Goal: Complete application form: Complete application form

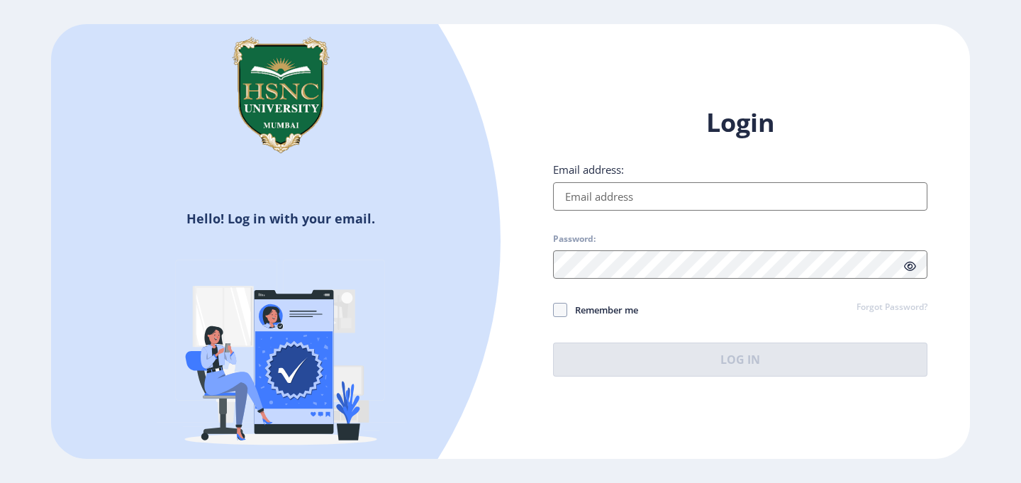
click at [664, 187] on input "Email address:" at bounding box center [740, 196] width 374 height 28
type input "2022230210120124@hsncu.edu.in"
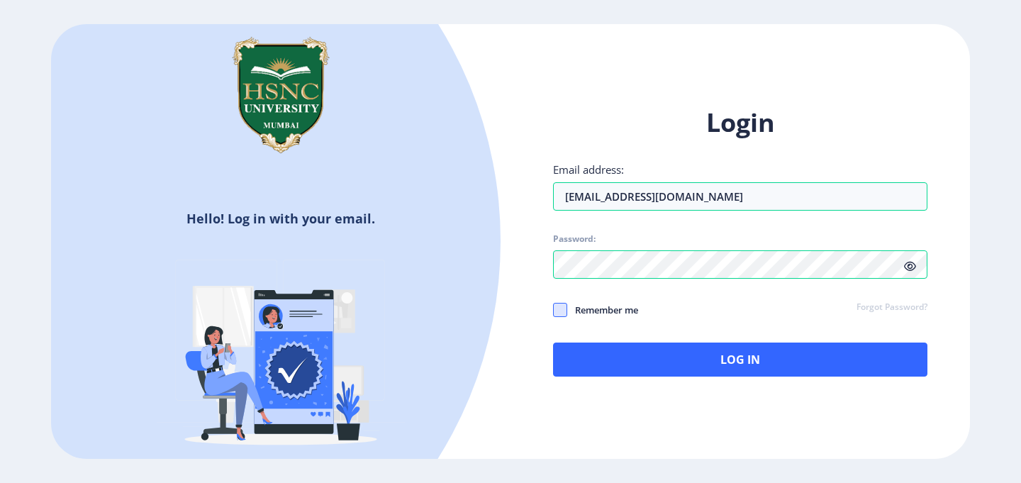
click at [561, 309] on span at bounding box center [560, 310] width 14 height 14
click at [554, 309] on input "Remember me" at bounding box center [553, 309] width 1 height 1
checkbox input "true"
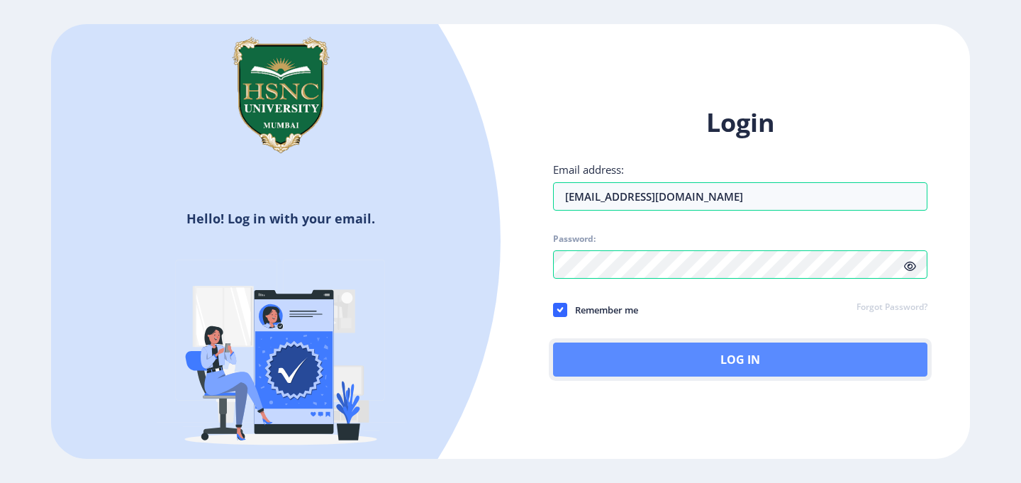
click at [602, 374] on button "Log In" at bounding box center [740, 359] width 374 height 34
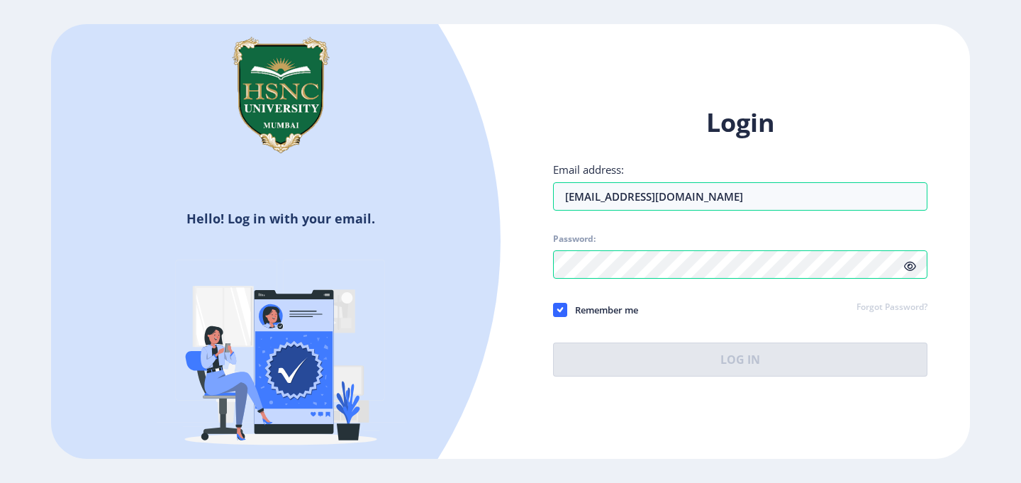
click at [912, 264] on icon at bounding box center [910, 266] width 12 height 11
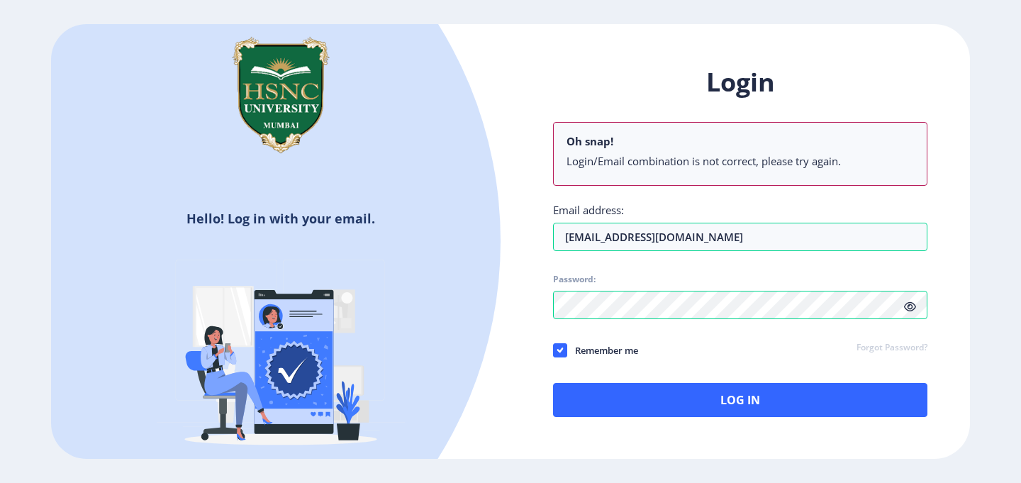
click at [716, 255] on div "Login Oh snap! Login/Email combination is not correct, please try again. Email …" at bounding box center [740, 241] width 374 height 352
click at [897, 345] on link "Forgot Password?" at bounding box center [891, 348] width 71 height 13
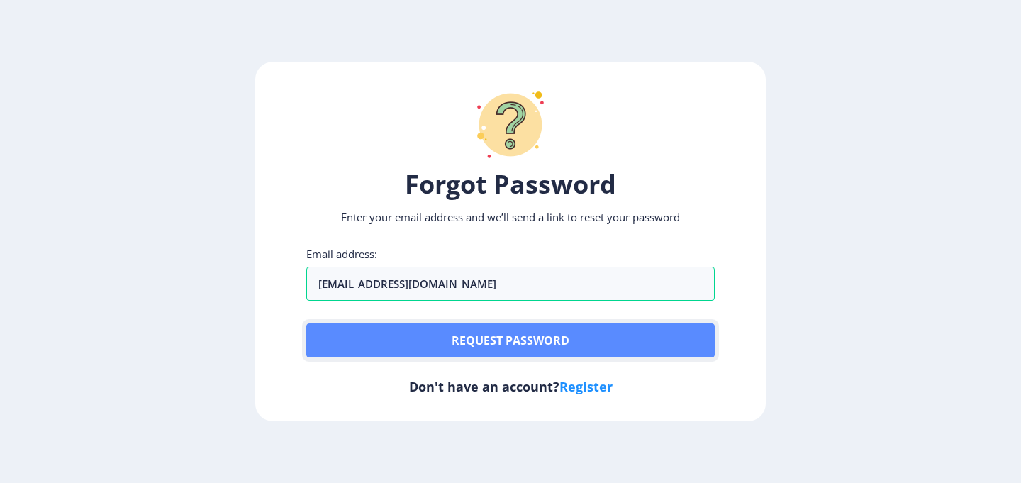
click at [441, 346] on button "Request password" at bounding box center [510, 340] width 408 height 34
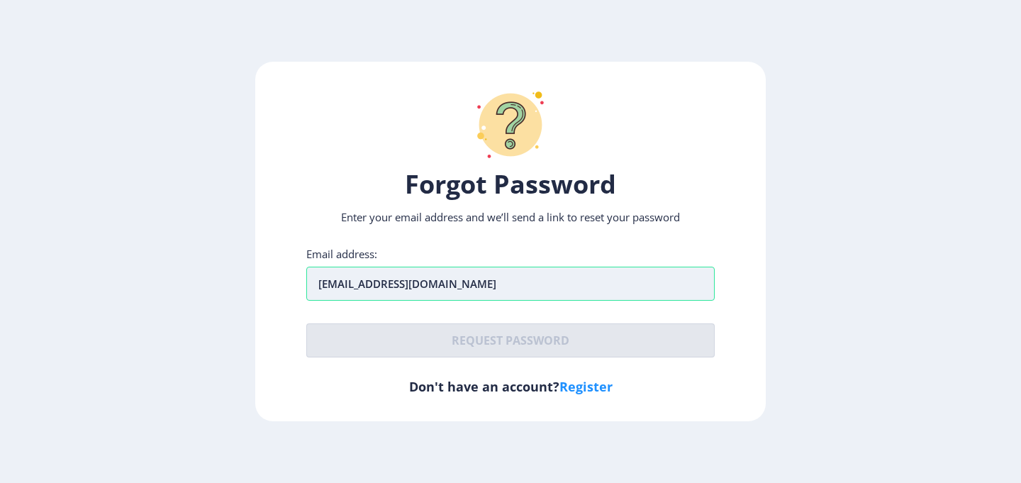
click at [463, 286] on input "mehulkhola12@gmail.com" at bounding box center [510, 284] width 408 height 34
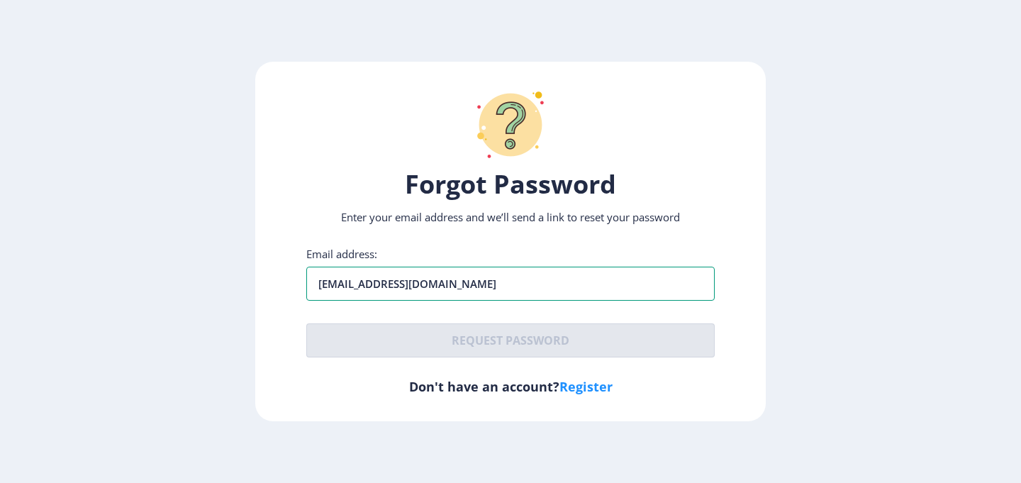
type input "[EMAIL_ADDRESS][DOMAIN_NAME]"
click at [464, 357] on div "Email address: yadavmohit6100@gmail.com Request password" at bounding box center [510, 302] width 408 height 111
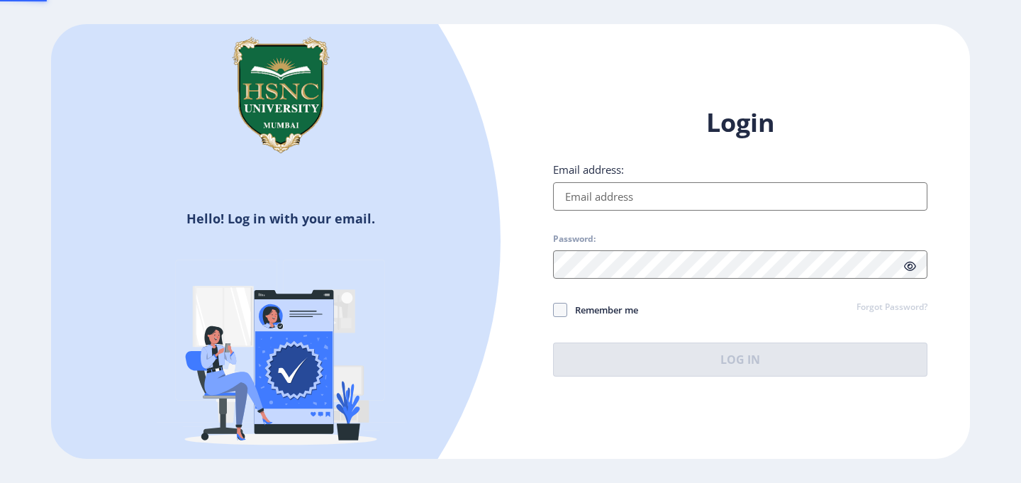
type input "2022230210120124@hsncu.edu.in"
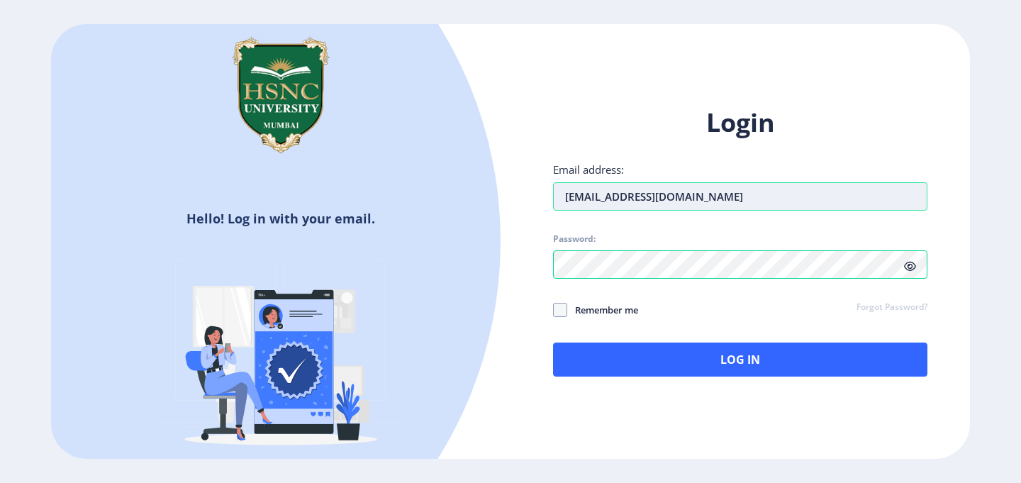
click at [755, 197] on input "2022230210120124@hsncu.edu.in" at bounding box center [740, 196] width 374 height 28
click at [527, 264] on div "Login Email address: 2022230210120124@hsncu.edu.in Password: Remember me Forgot…" at bounding box center [739, 252] width 459 height 336
click at [913, 267] on icon at bounding box center [910, 266] width 12 height 11
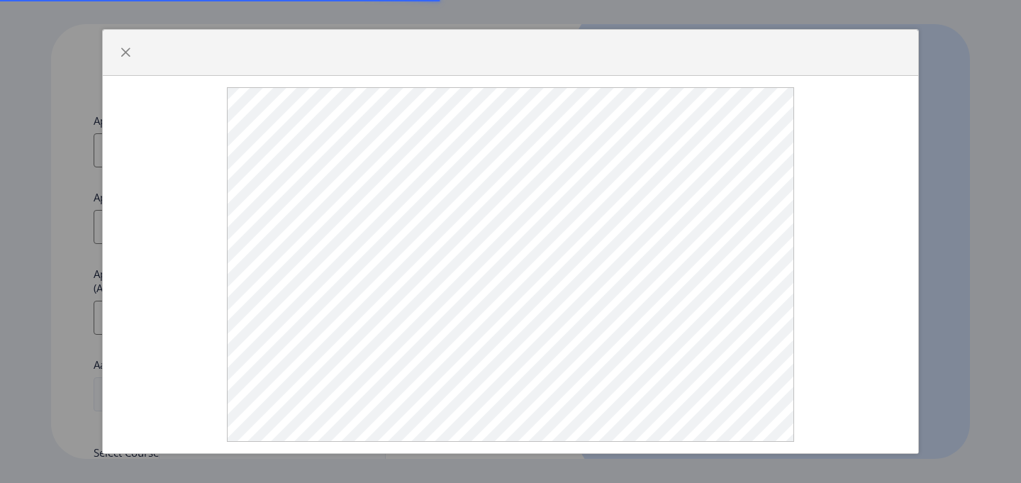
select select
type input "2022230210120124@hsncu.edu.in"
click at [36, 135] on div at bounding box center [510, 241] width 1021 height 483
click at [124, 47] on span "button" at bounding box center [125, 52] width 11 height 11
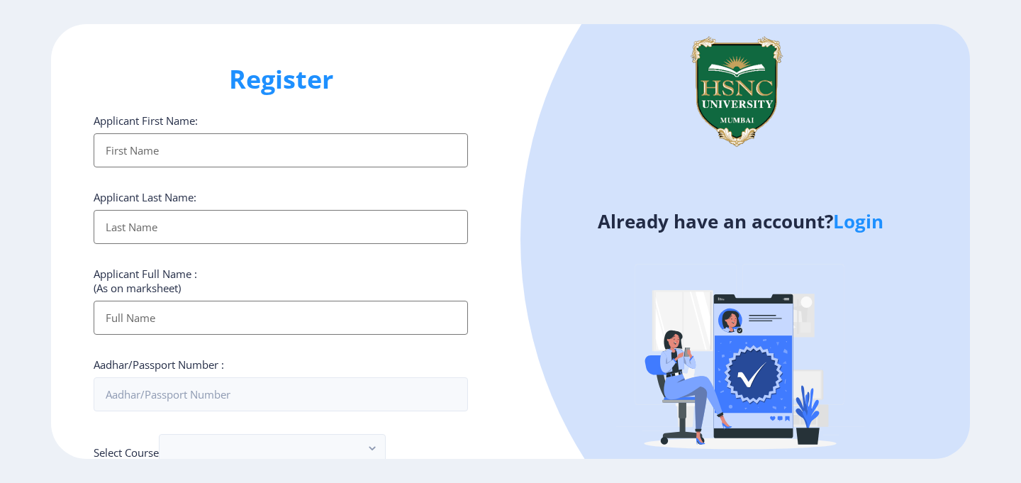
click at [156, 149] on input "Applicant First Name:" at bounding box center [281, 150] width 374 height 34
type input "MEHUL"
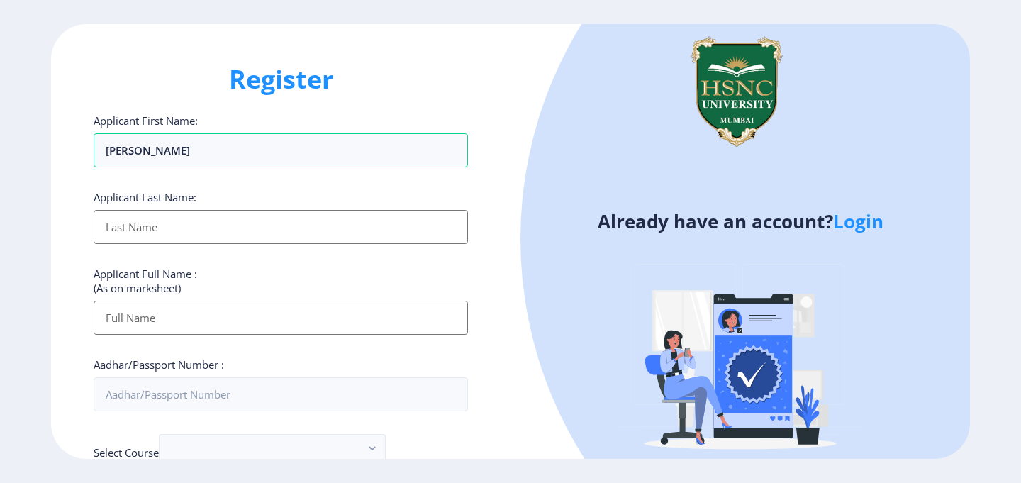
click at [155, 230] on input "Applicant First Name:" at bounding box center [281, 227] width 374 height 34
type input "KHOLA"
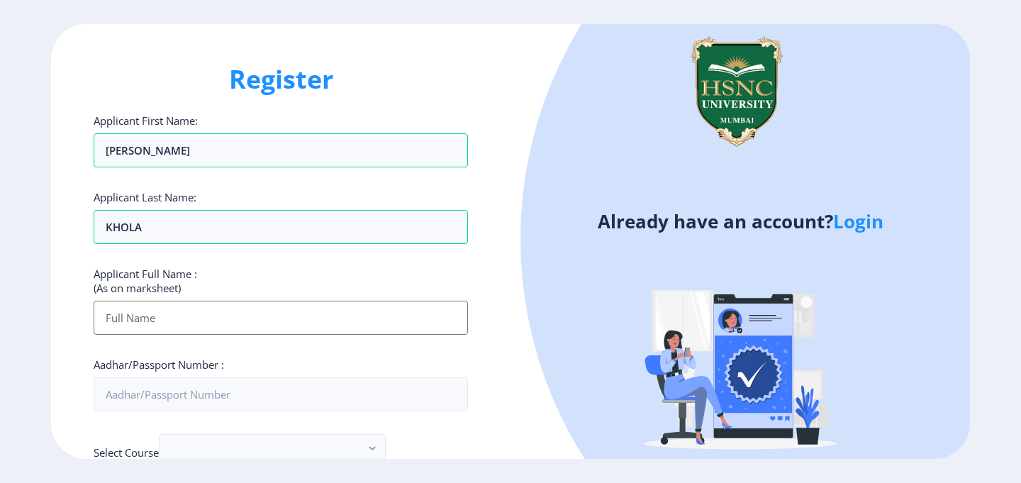
click at [293, 325] on input "Applicant First Name:" at bounding box center [281, 318] width 374 height 34
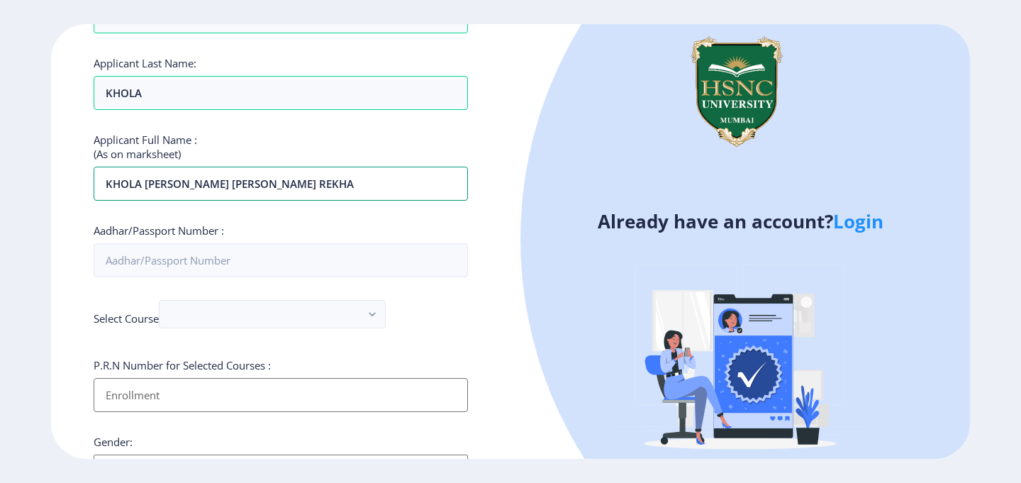
scroll to position [133, 0]
type input "KHOLA [PERSON_NAME] [PERSON_NAME] REKHA"
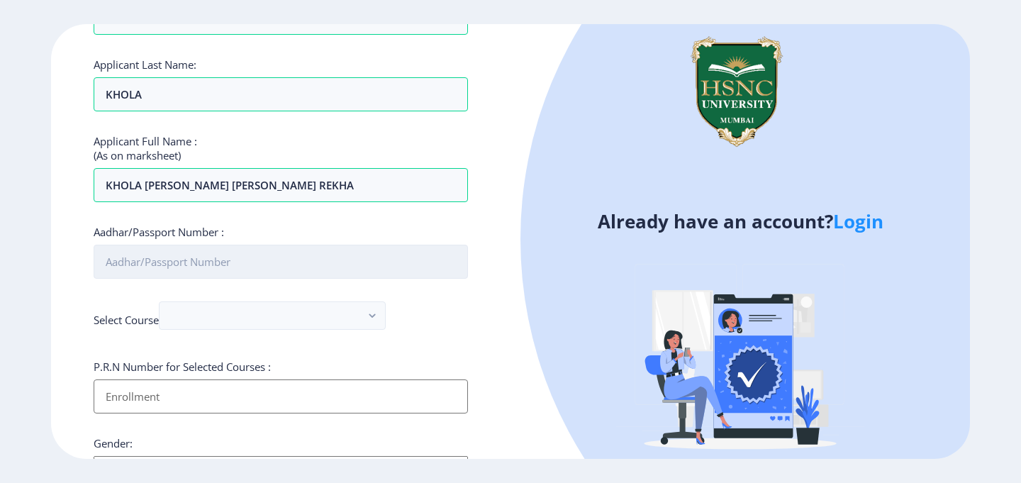
click at [323, 261] on input "Aadhar/Passport Number :" at bounding box center [281, 262] width 374 height 34
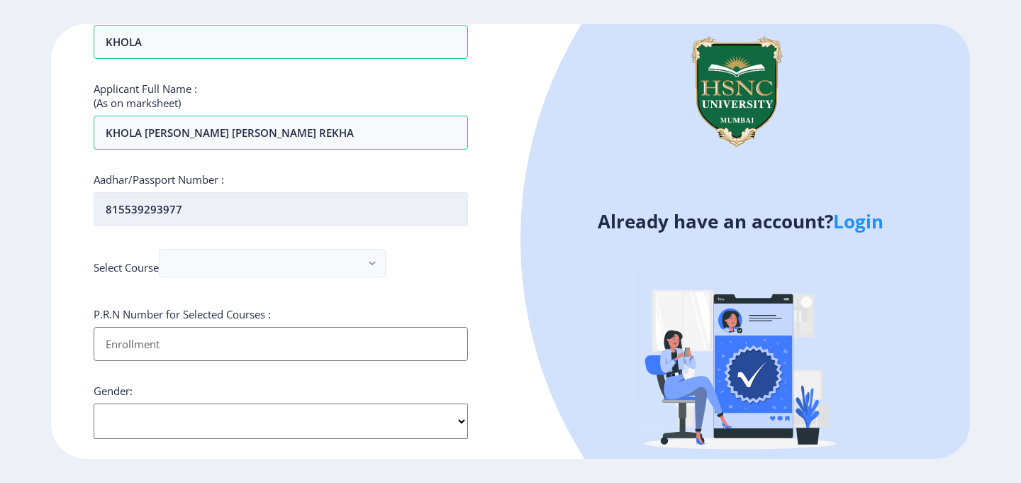
scroll to position [192, 0]
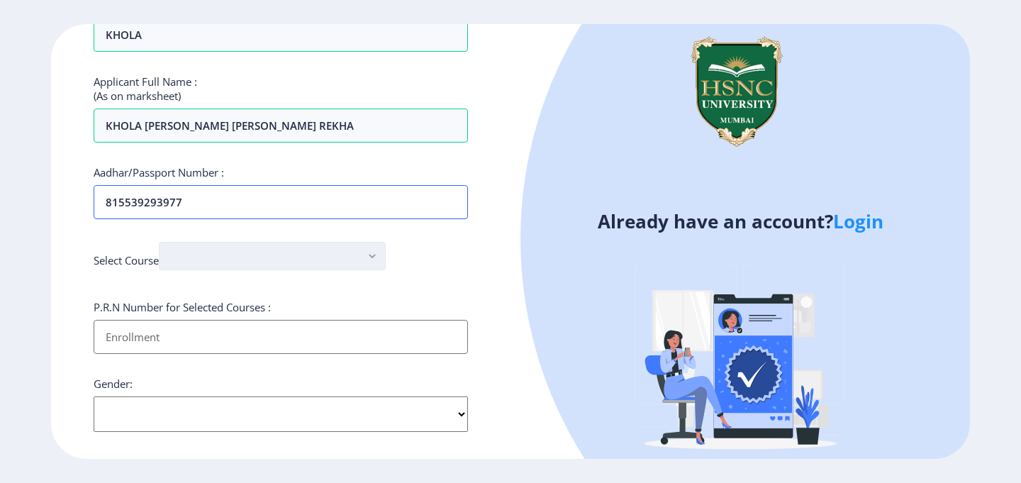
type input "815539293977"
click at [374, 255] on rect "button" at bounding box center [372, 256] width 16 height 16
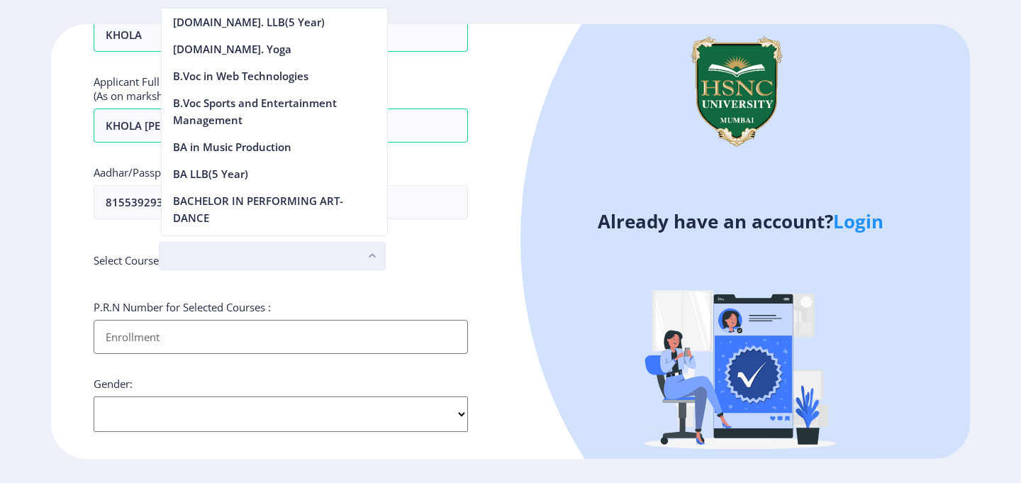
click at [352, 256] on button "button" at bounding box center [272, 256] width 227 height 28
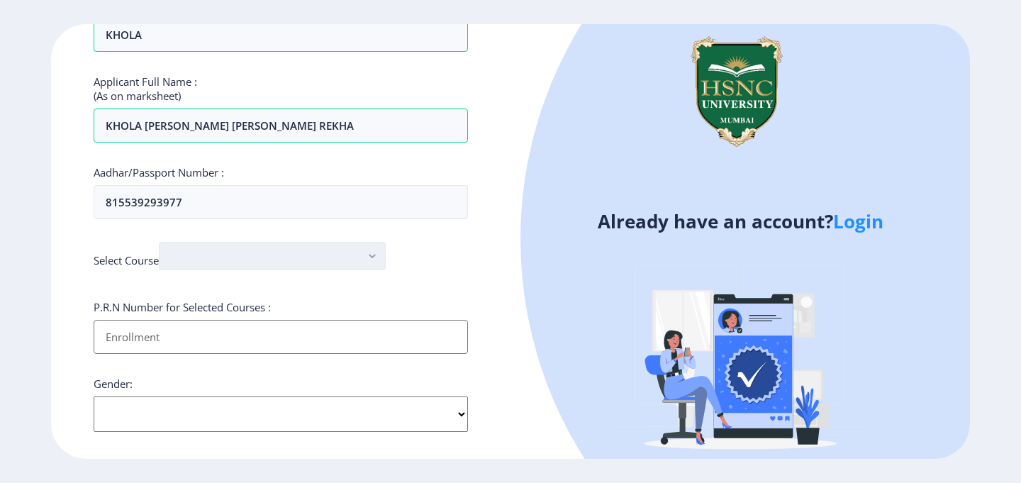
click at [352, 256] on button "button" at bounding box center [272, 256] width 227 height 28
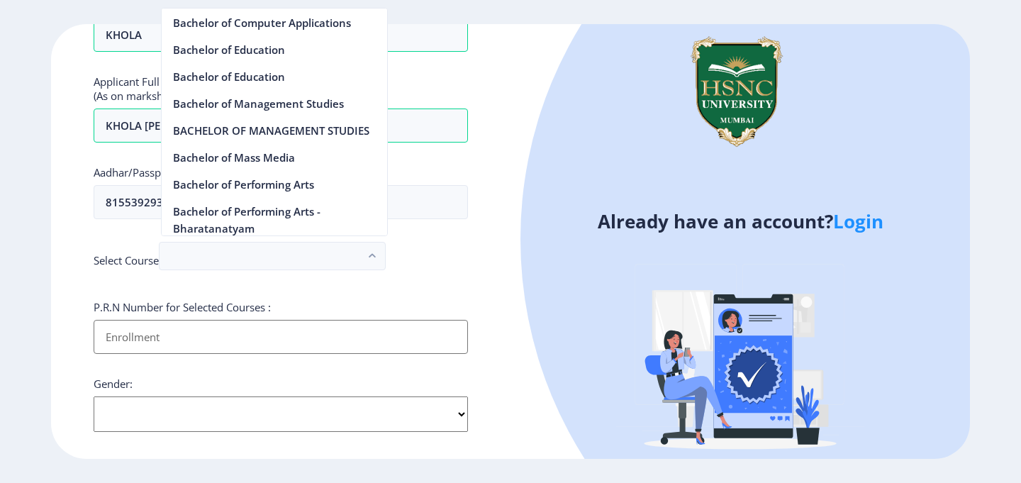
scroll to position [700, 0]
click at [231, 128] on nb-option "BACHELOR OF MANAGEMENT STUDIES" at bounding box center [274, 129] width 225 height 27
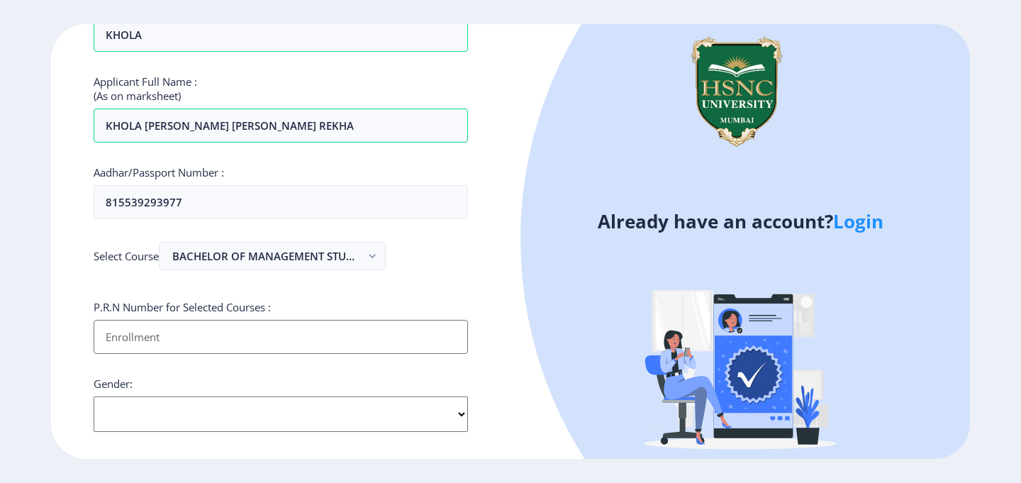
click at [229, 340] on input "Applicant First Name:" at bounding box center [281, 337] width 374 height 34
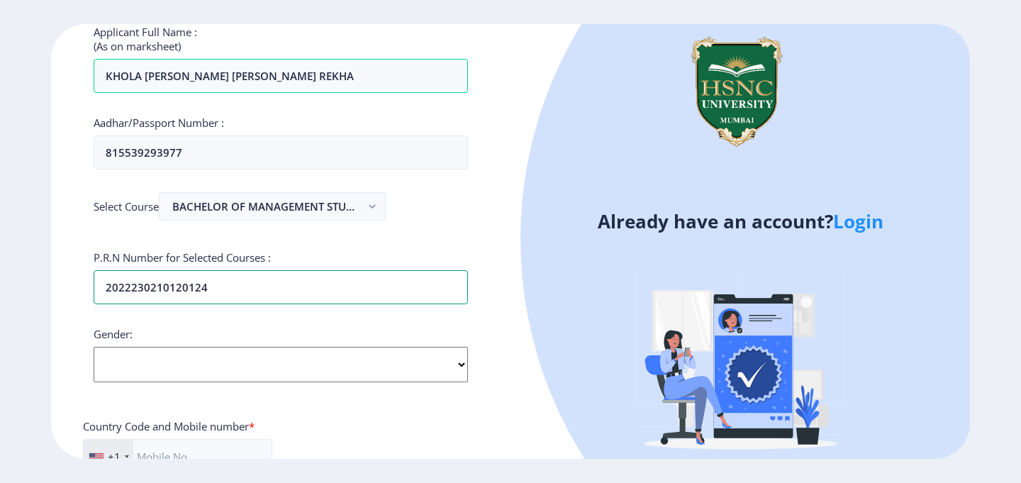
scroll to position [241, 0]
type input "2022230210120124"
click at [281, 364] on select "Select Gender Male Female Other" at bounding box center [281, 364] width 374 height 35
select select "[DEMOGRAPHIC_DATA]"
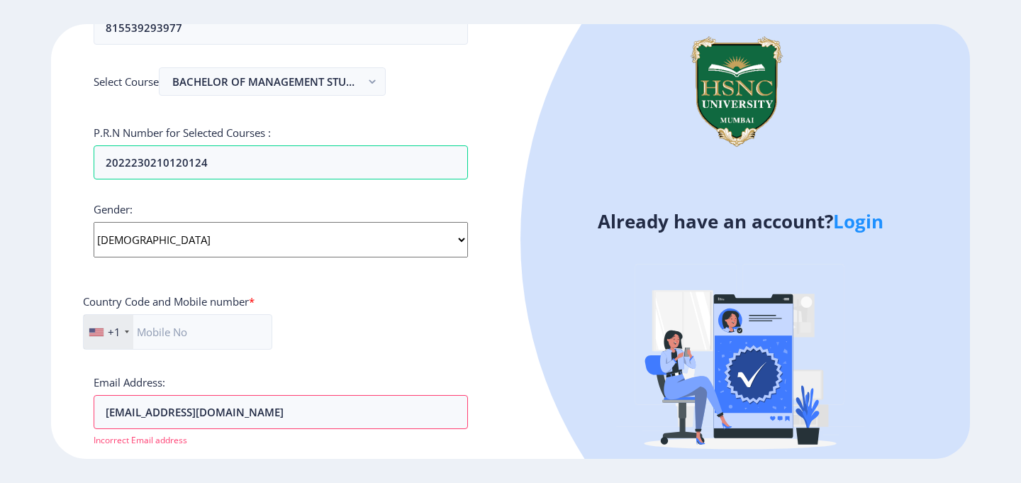
scroll to position [377, 0]
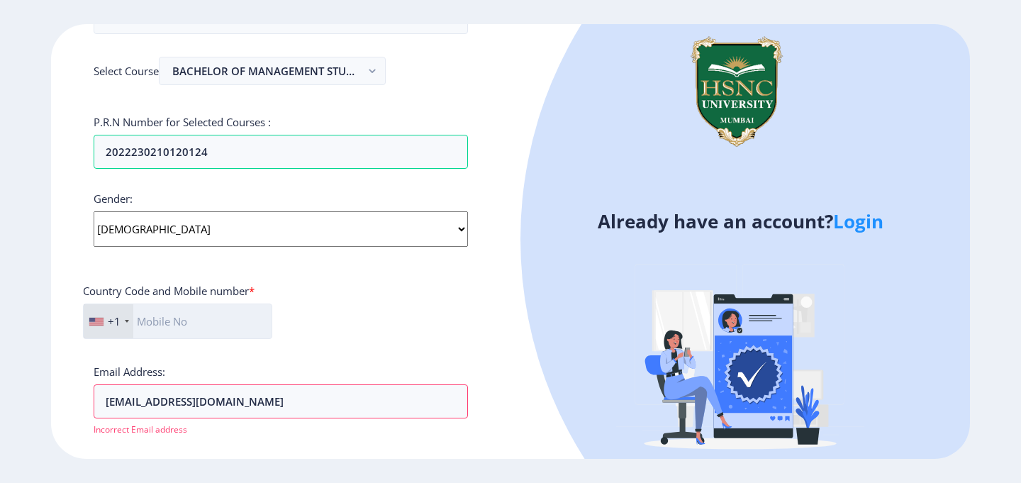
click at [201, 333] on input "text" at bounding box center [177, 320] width 189 height 35
click at [108, 323] on div "+1" at bounding box center [114, 321] width 13 height 14
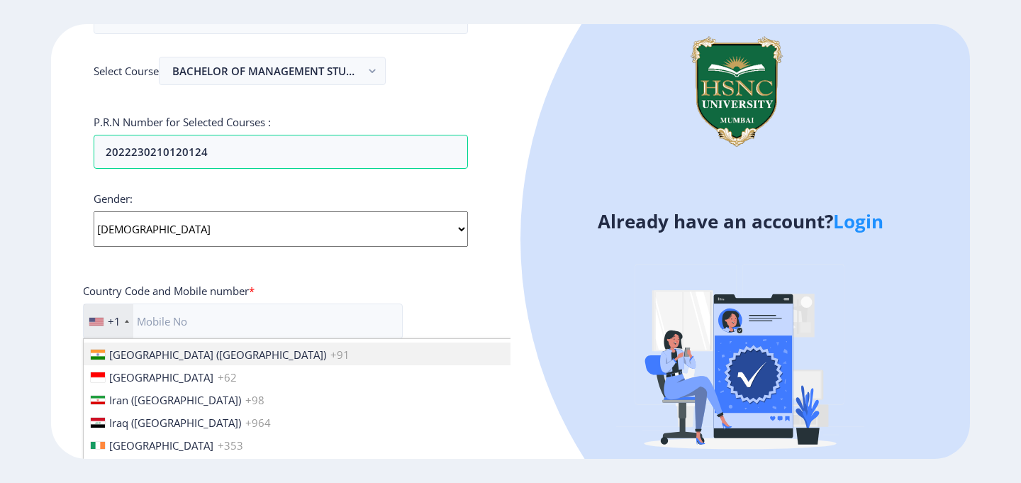
scroll to position [2238, 0]
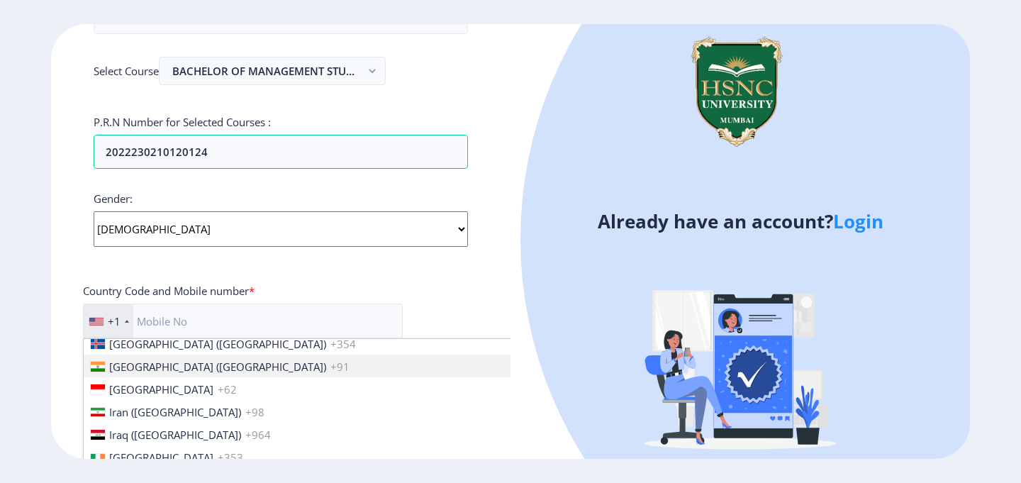
click at [134, 362] on span "[GEOGRAPHIC_DATA] ([GEOGRAPHIC_DATA])" at bounding box center [217, 366] width 217 height 14
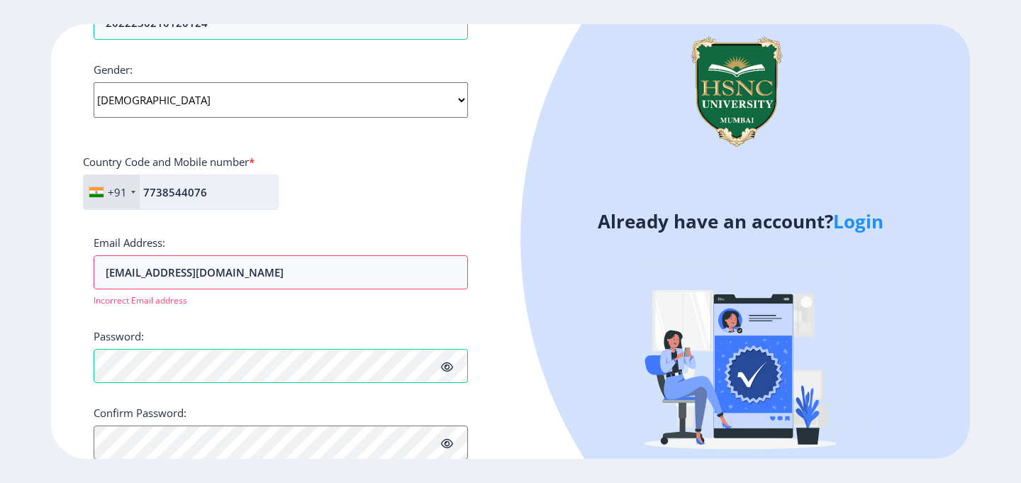
scroll to position [509, 0]
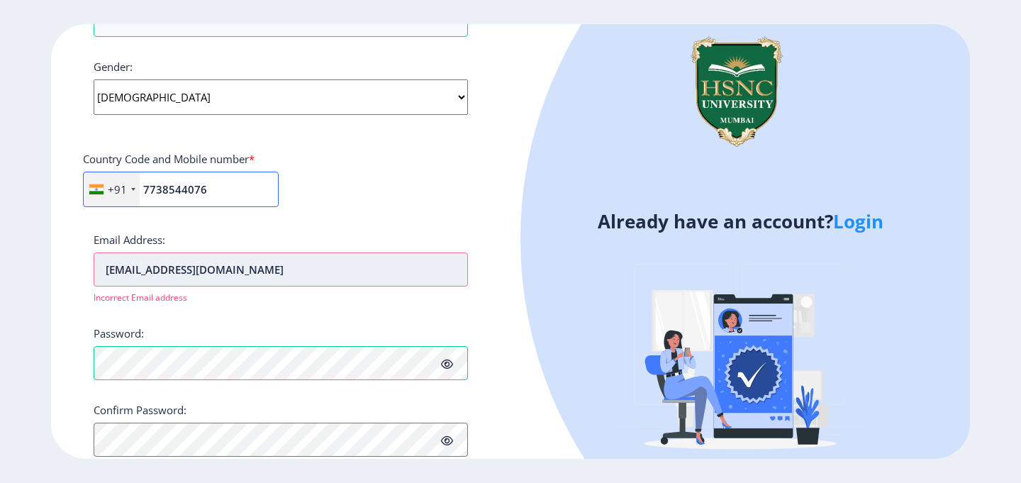
type input "7738544076"
click at [297, 278] on input "2022230210120124@hsncu.edu.in" at bounding box center [281, 269] width 374 height 34
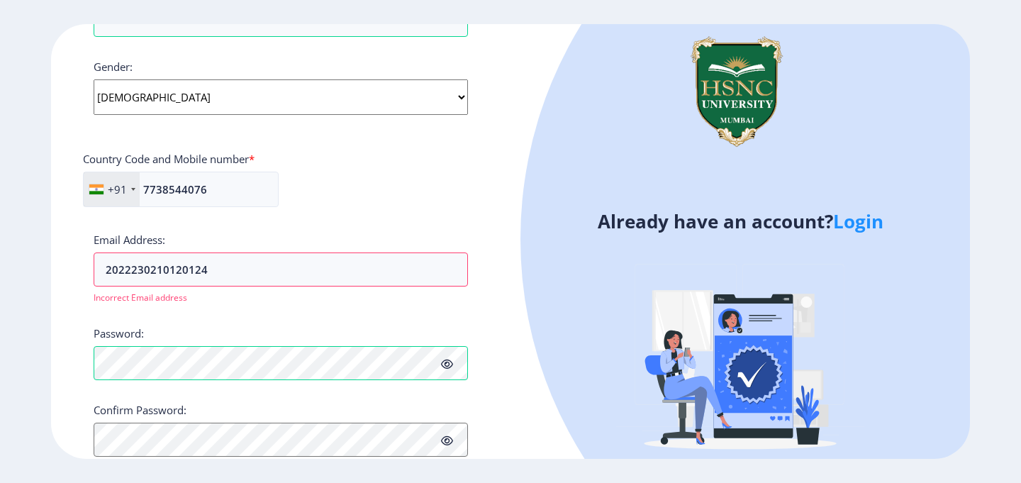
click at [326, 220] on div "Applicant First Name: MEHUL Applicant Last Name: KHOLA Applicant Full Name : (A…" at bounding box center [281, 38] width 374 height 869
click at [221, 278] on input "2022230210120124" at bounding box center [281, 269] width 374 height 34
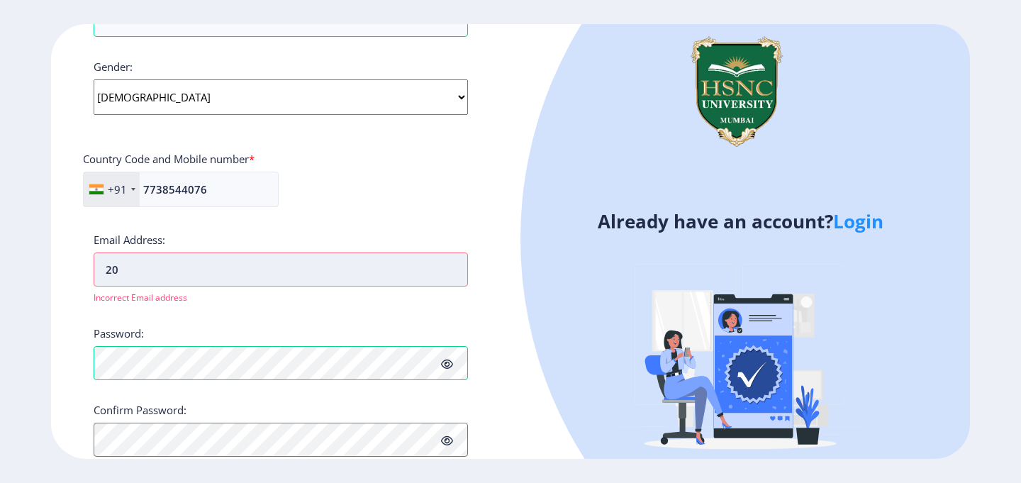
type input "2"
type input "M"
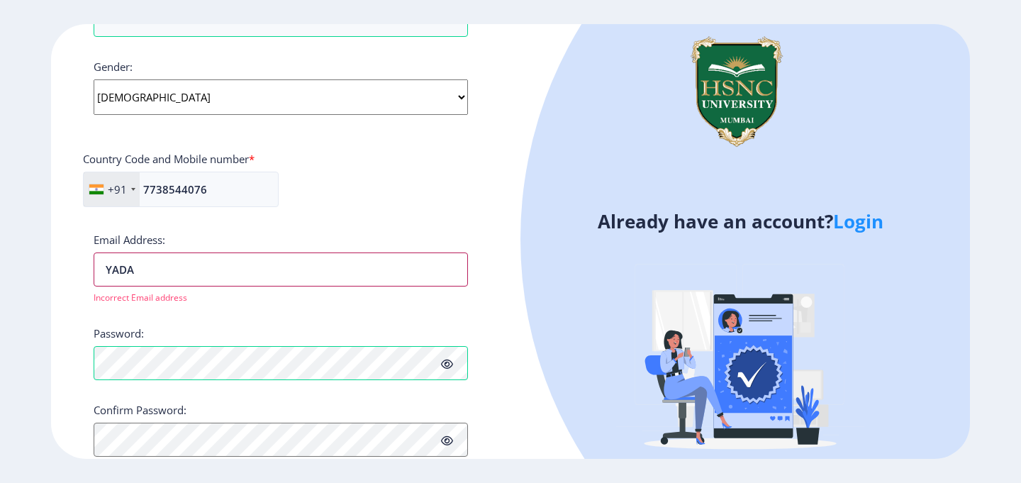
type input "[EMAIL_ADDRESS][DOMAIN_NAME]"
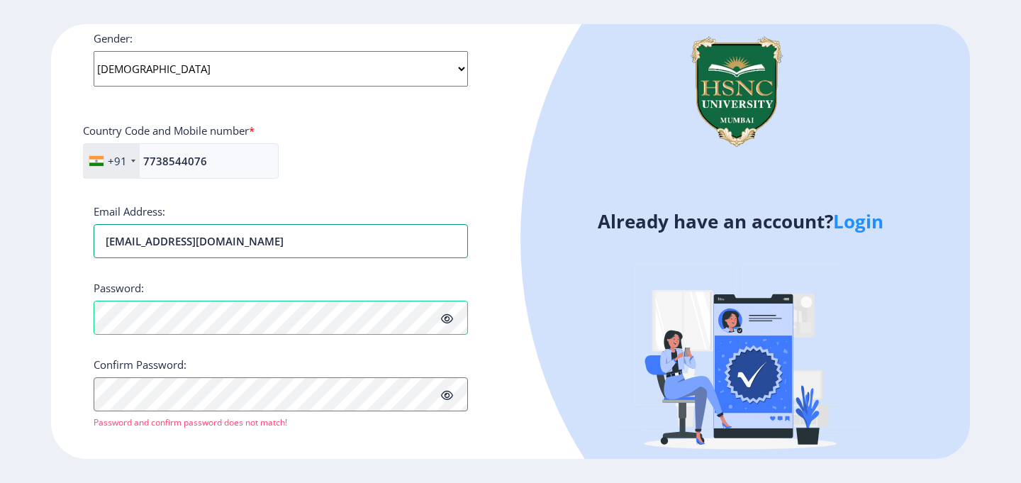
scroll to position [551, 0]
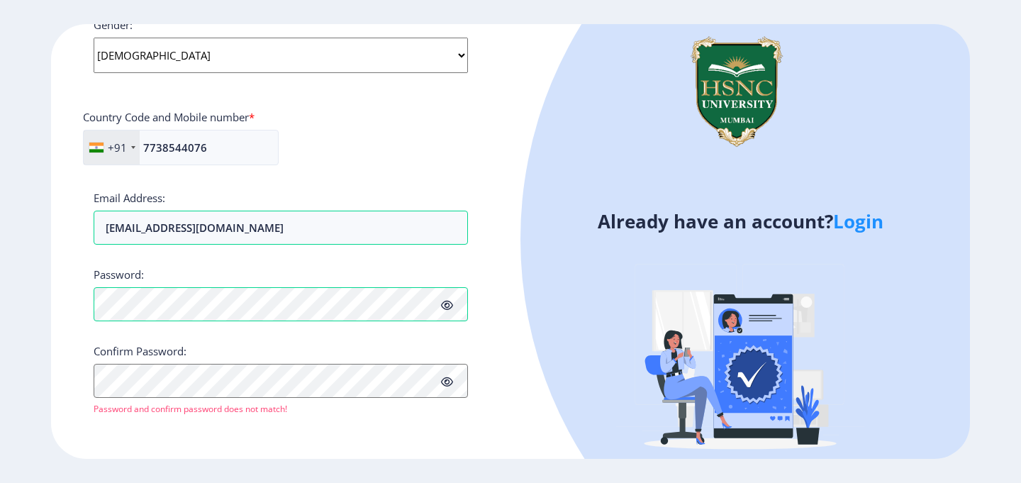
click at [447, 306] on icon at bounding box center [447, 305] width 12 height 11
click at [135, 432] on button "Proceed" at bounding box center [121, 429] width 55 height 16
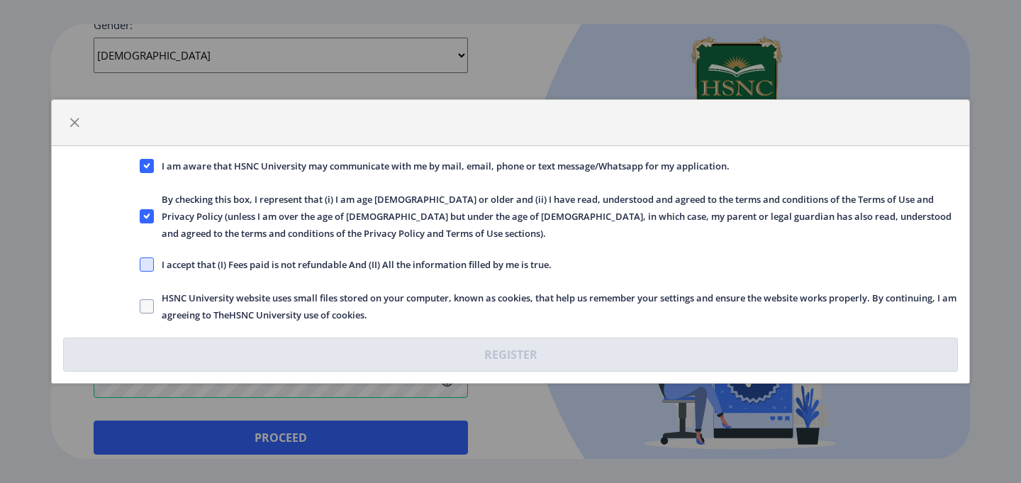
click at [144, 266] on span at bounding box center [147, 264] width 14 height 14
click at [140, 265] on input "I accept that (I) Fees paid is not refundable And (II) All the information fill…" at bounding box center [140, 264] width 1 height 1
checkbox input "true"
click at [149, 303] on span at bounding box center [147, 306] width 14 height 14
click at [140, 306] on input "HSNC University website uses small files stored on your computer, known as cook…" at bounding box center [140, 306] width 1 height 1
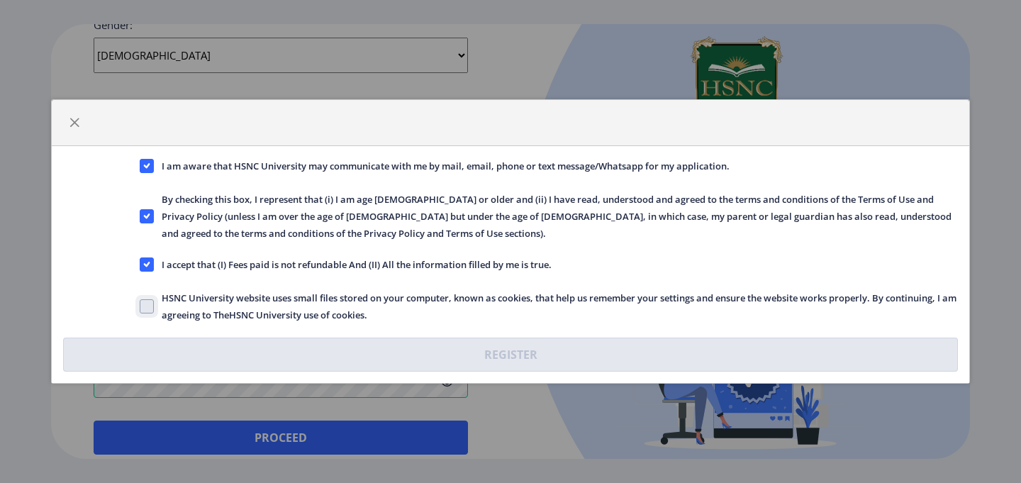
checkbox input "true"
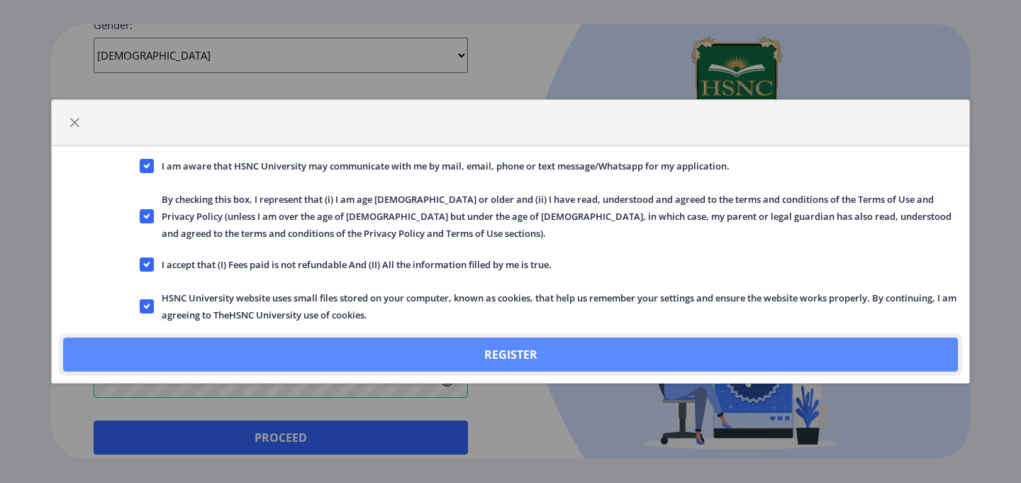
click at [231, 357] on button "Register" at bounding box center [510, 354] width 895 height 34
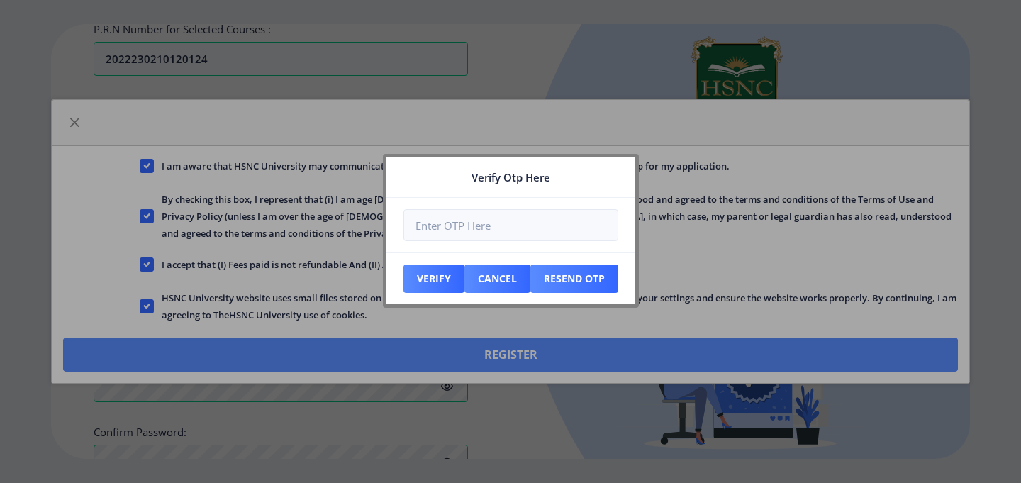
scroll to position [632, 0]
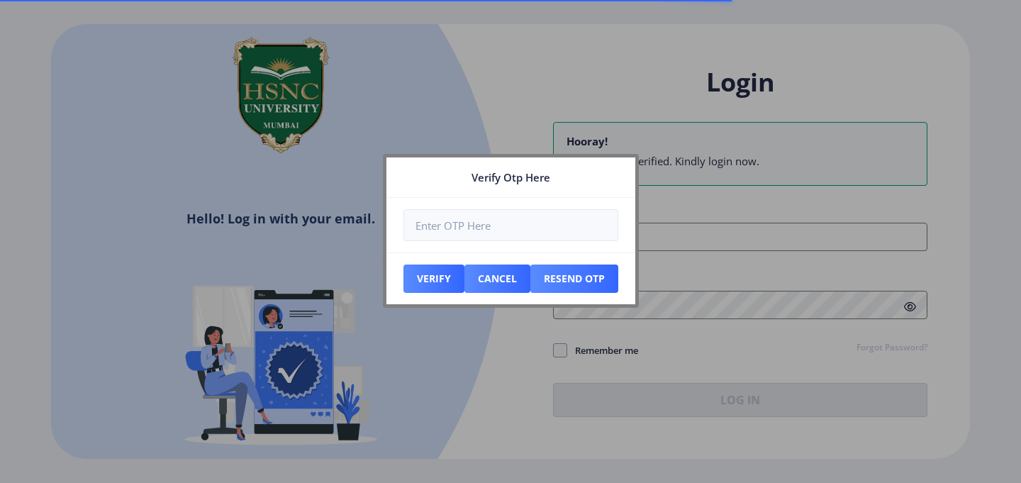
type input "2022230210120124@hsncu.edu.in"
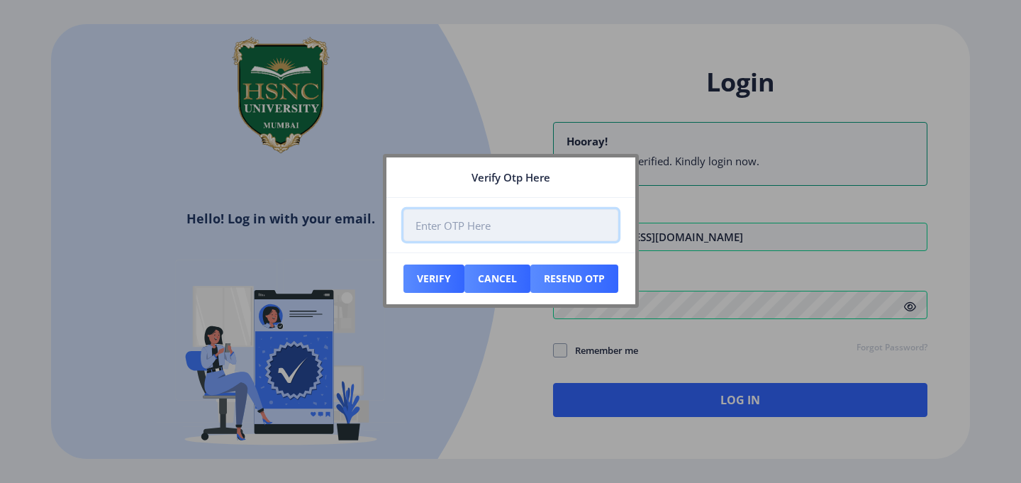
click at [529, 235] on input "number" at bounding box center [510, 225] width 215 height 32
type input "775951"
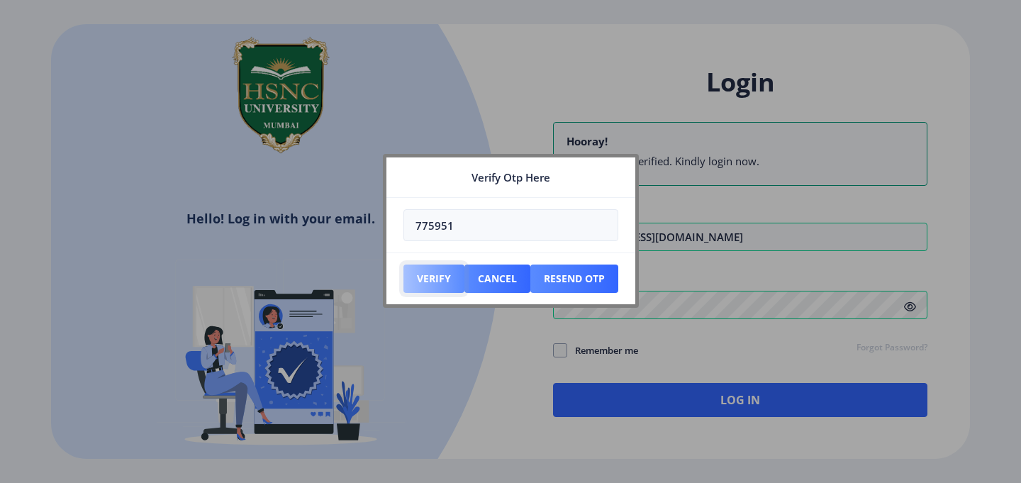
click at [433, 269] on button "Verify" at bounding box center [433, 278] width 61 height 28
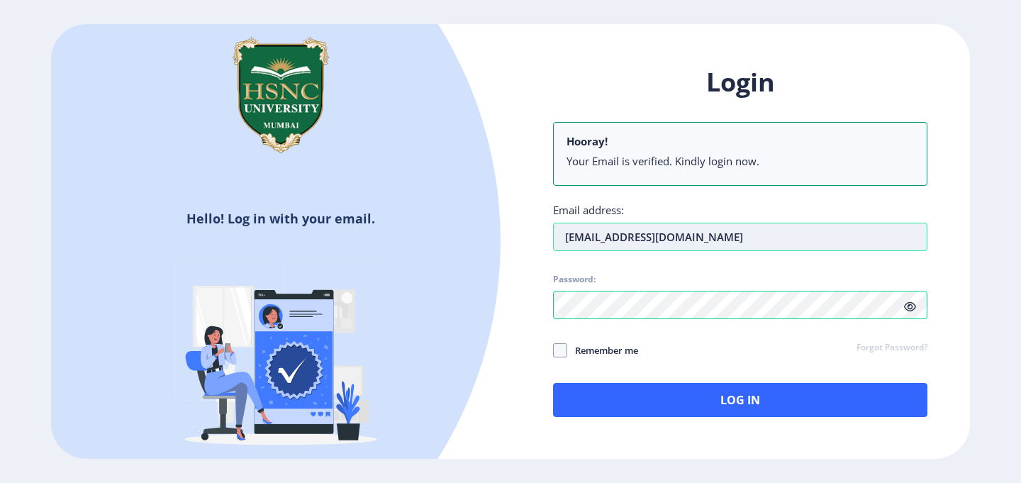
click at [759, 239] on input "2022230210120124@hsncu.edu.in" at bounding box center [740, 237] width 374 height 28
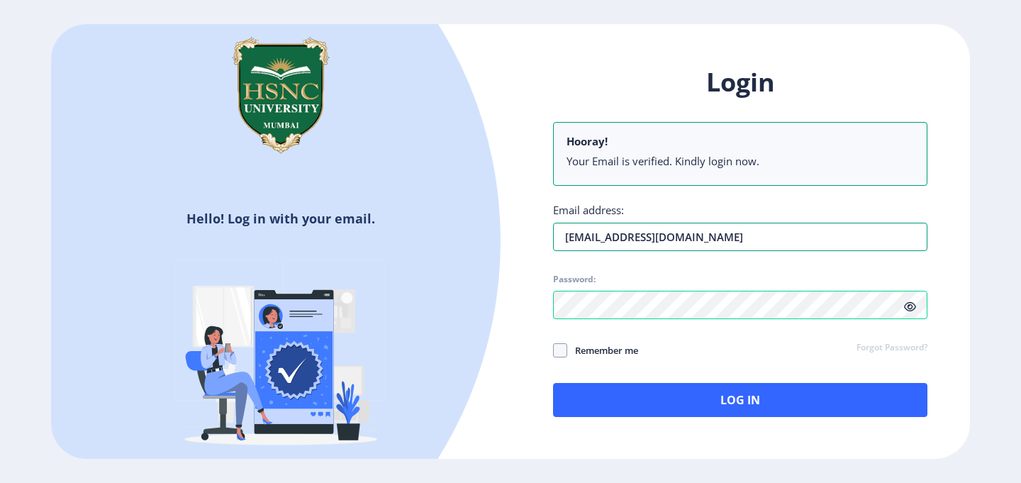
drag, startPoint x: 759, startPoint y: 239, endPoint x: 580, endPoint y: 218, distance: 180.5
click at [580, 218] on div "Email address: 2022230210120124@hsncu.edu.in" at bounding box center [740, 227] width 374 height 48
type input "yadavmohit600@gmail.com"
click at [562, 349] on span at bounding box center [560, 350] width 14 height 14
click at [554, 350] on input "Remember me" at bounding box center [553, 350] width 1 height 1
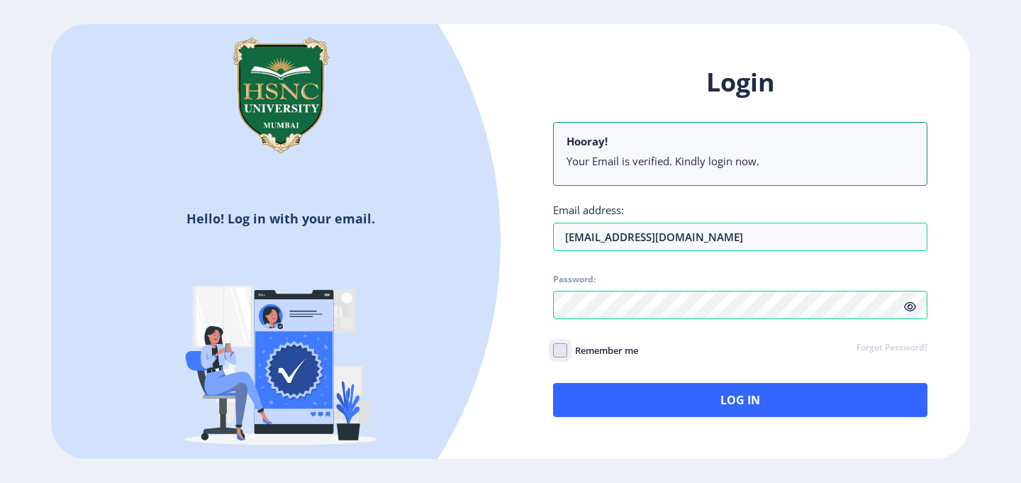
checkbox input "true"
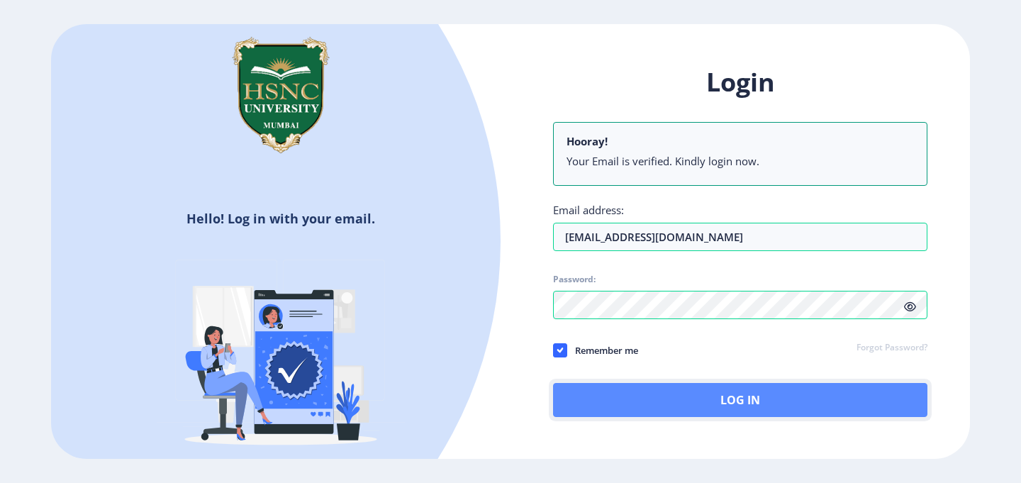
click at [610, 405] on button "Log In" at bounding box center [740, 400] width 374 height 34
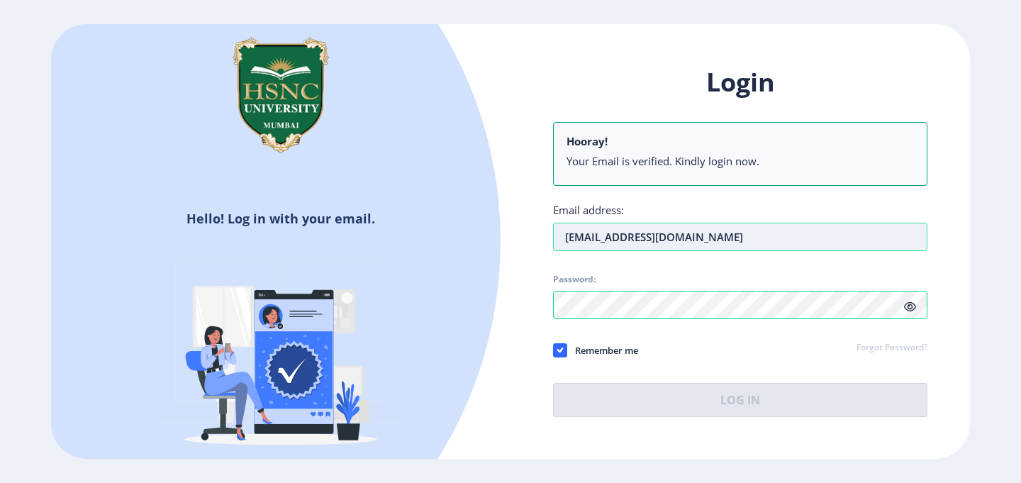
click at [645, 247] on input "yadavmohit600@gmail.com" at bounding box center [740, 237] width 374 height 28
click at [630, 238] on input "yadavmohit600@gmail.com" at bounding box center [740, 237] width 374 height 28
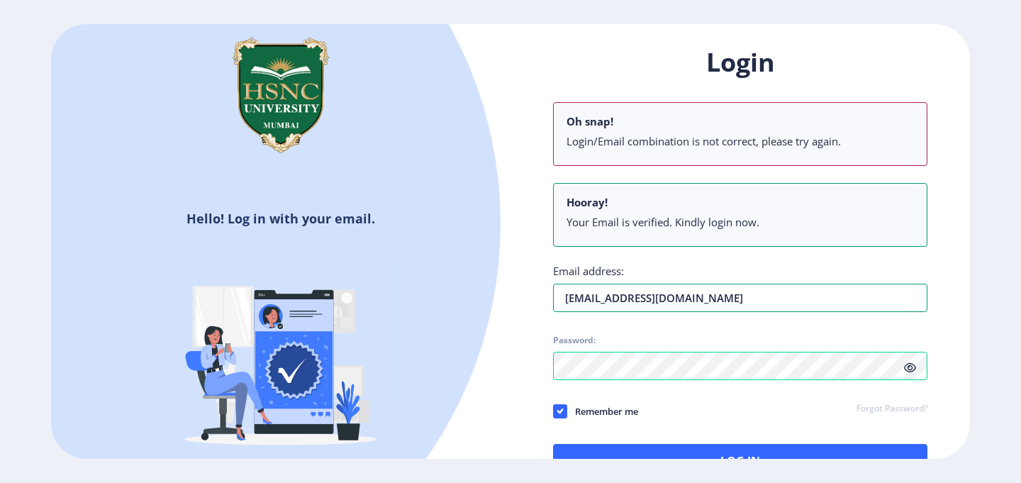
type input "[EMAIL_ADDRESS][DOMAIN_NAME]"
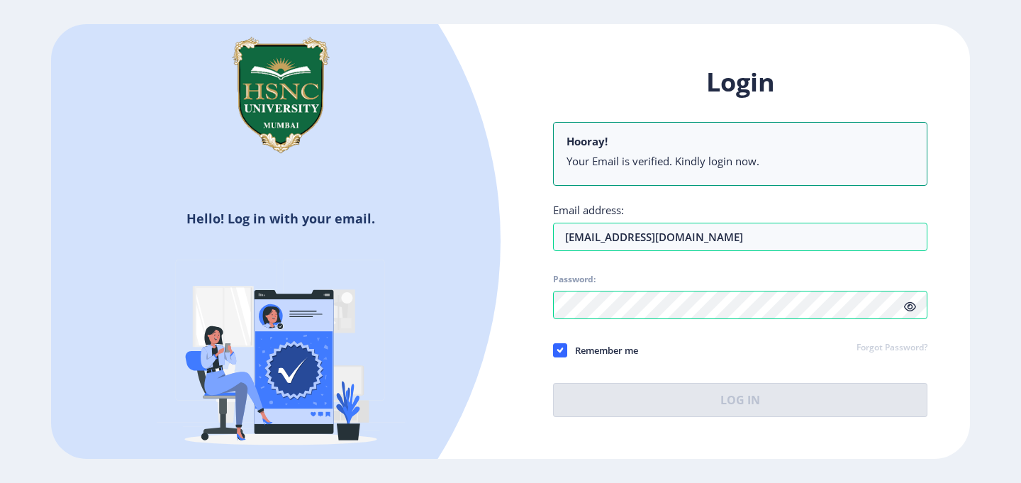
click at [909, 308] on div "Login Hooray! Your Email is verified. Kindly login now. Email address: yadavmoh…" at bounding box center [740, 241] width 374 height 352
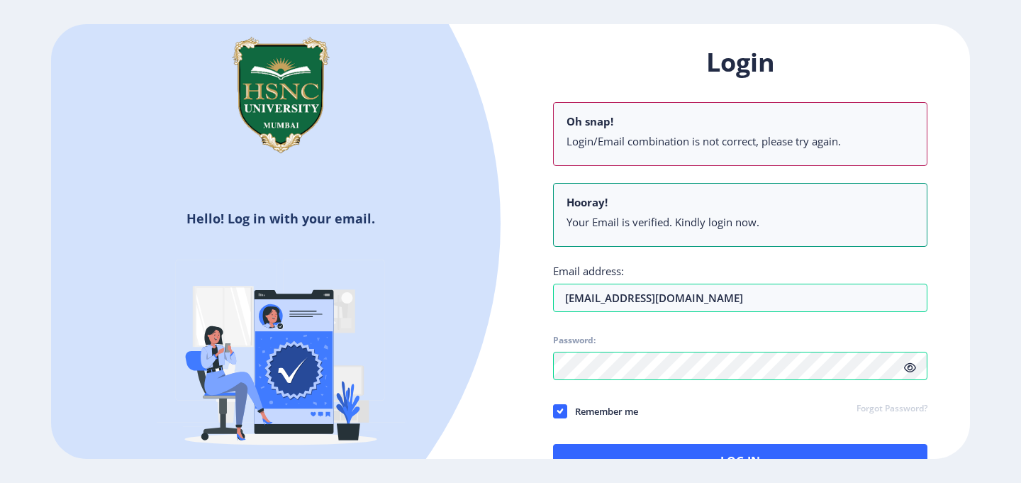
click at [907, 372] on icon at bounding box center [910, 367] width 12 height 11
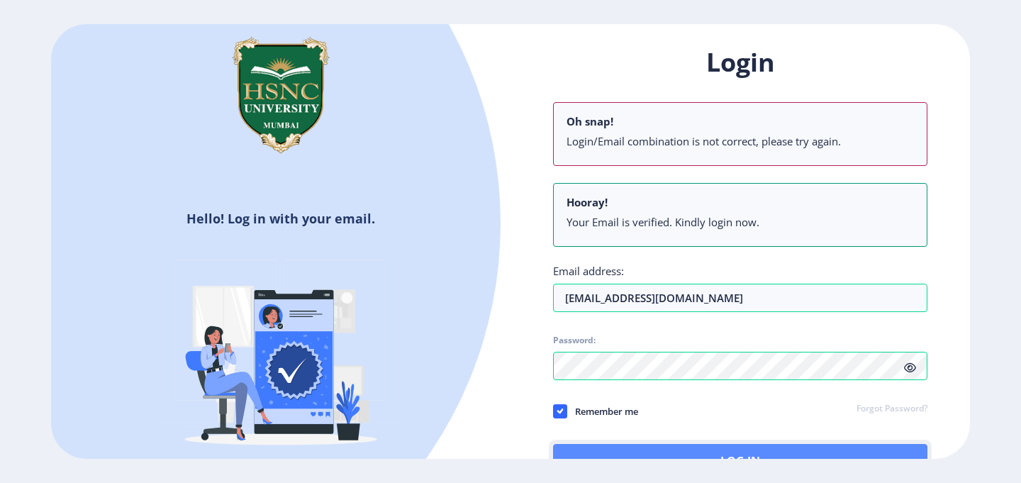
click at [681, 447] on button "Log In" at bounding box center [740, 461] width 374 height 34
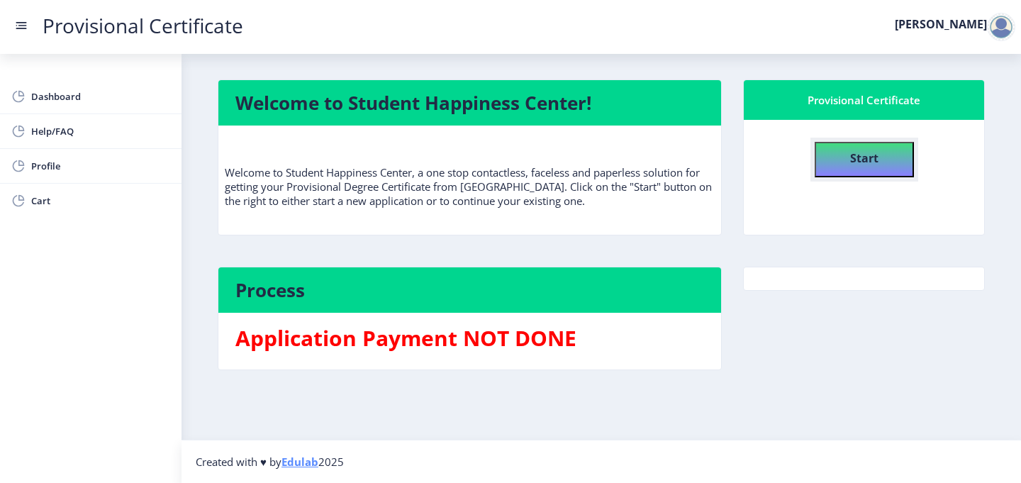
click at [851, 157] on b "Start" at bounding box center [864, 158] width 28 height 16
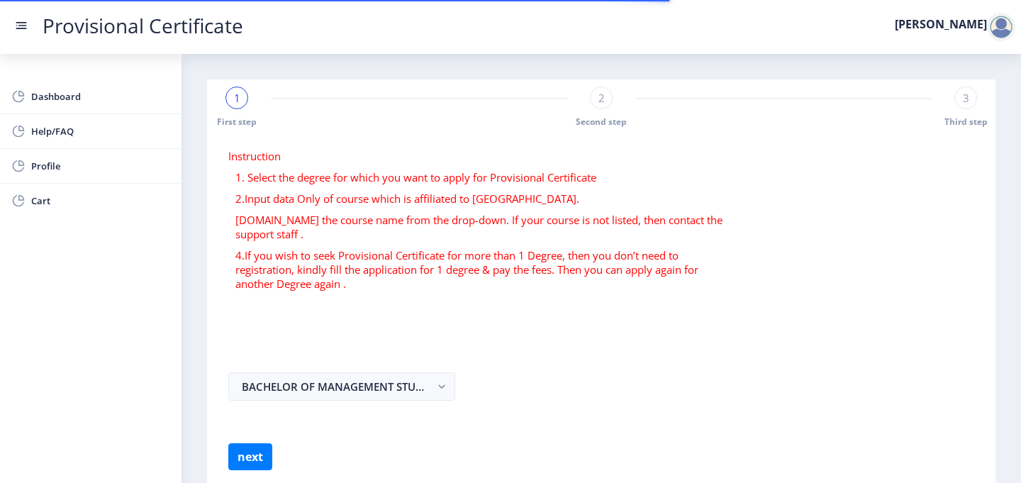
select select
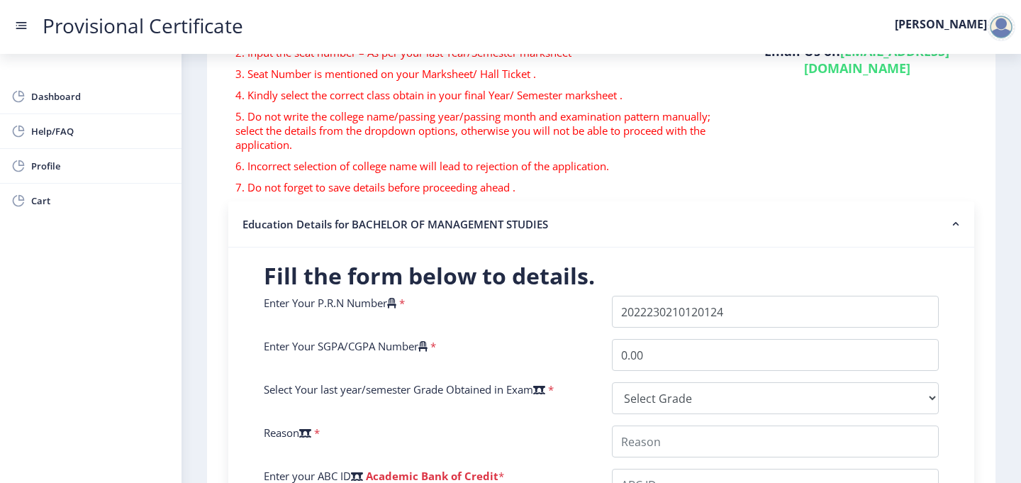
scroll to position [148, 0]
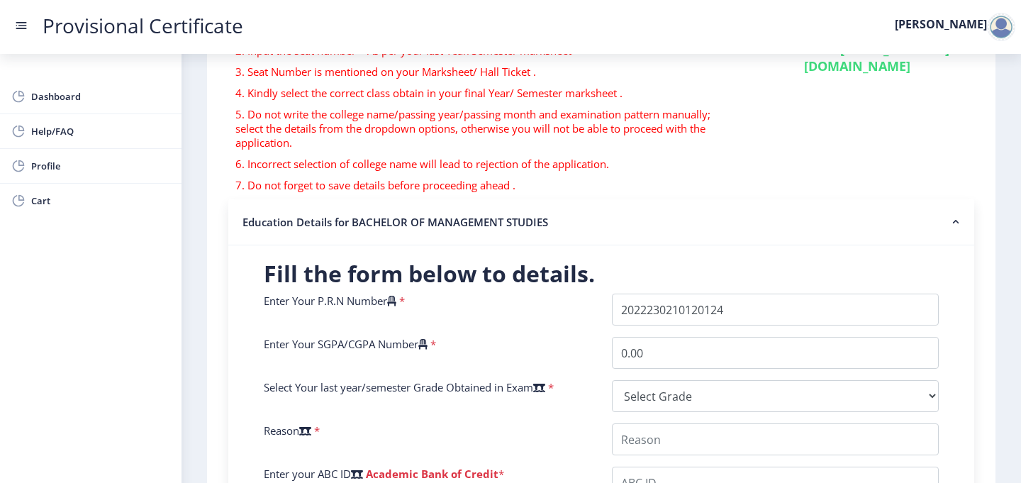
click at [376, 300] on label "Enter Your P.R.N Number" at bounding box center [330, 301] width 133 height 14
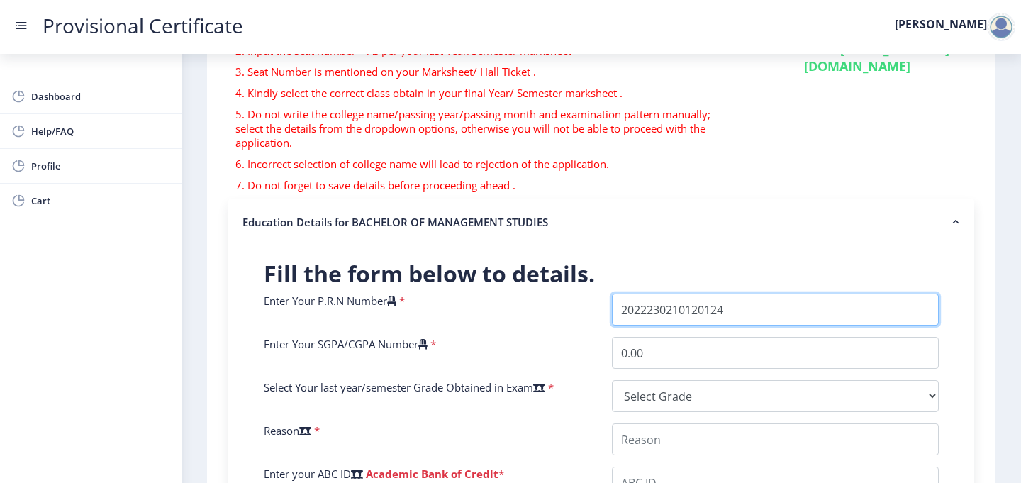
click at [612, 300] on input "Enter Your P.R.N Number" at bounding box center [775, 310] width 327 height 32
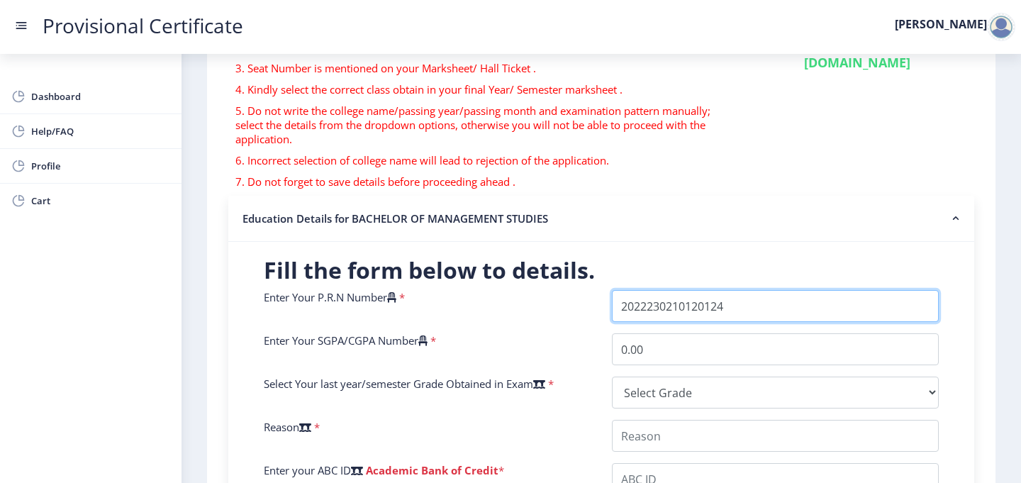
scroll to position [153, 0]
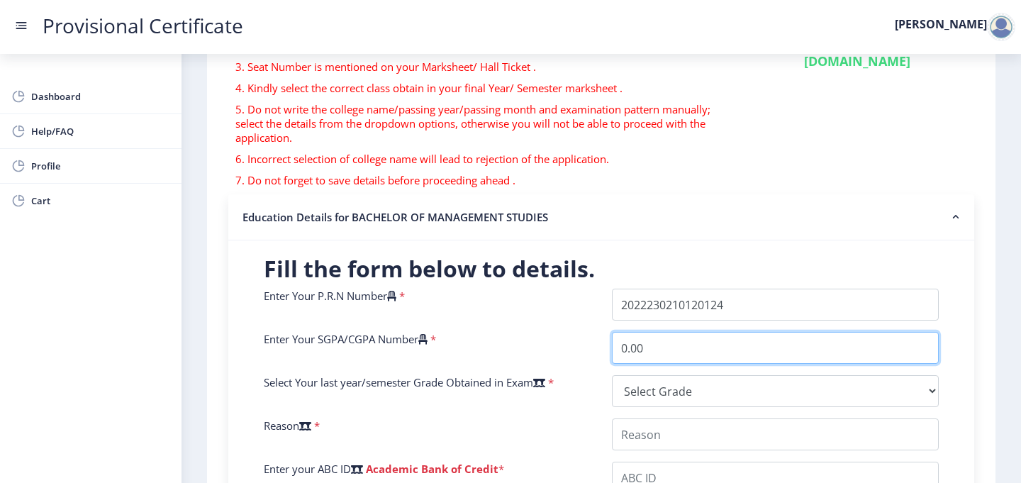
click at [683, 347] on input "0.00" at bounding box center [775, 348] width 327 height 32
type input "0"
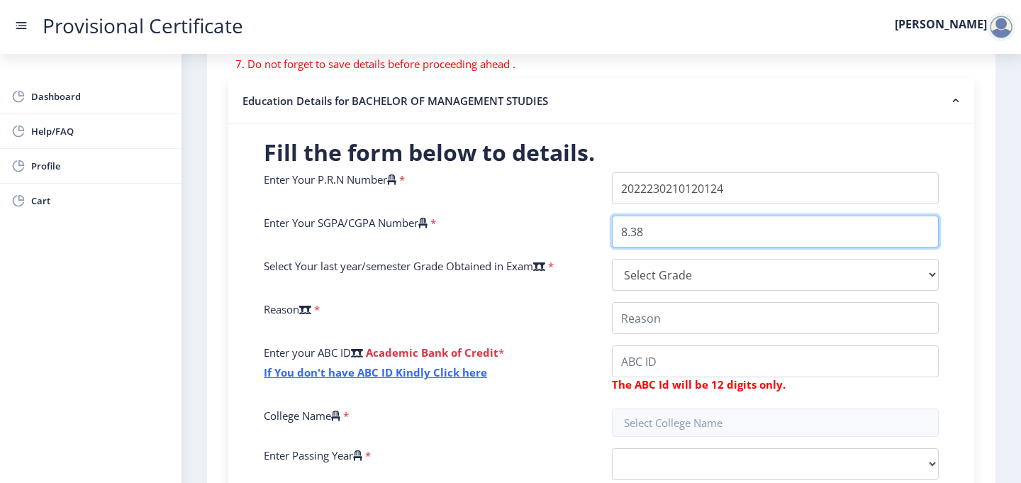
scroll to position [272, 0]
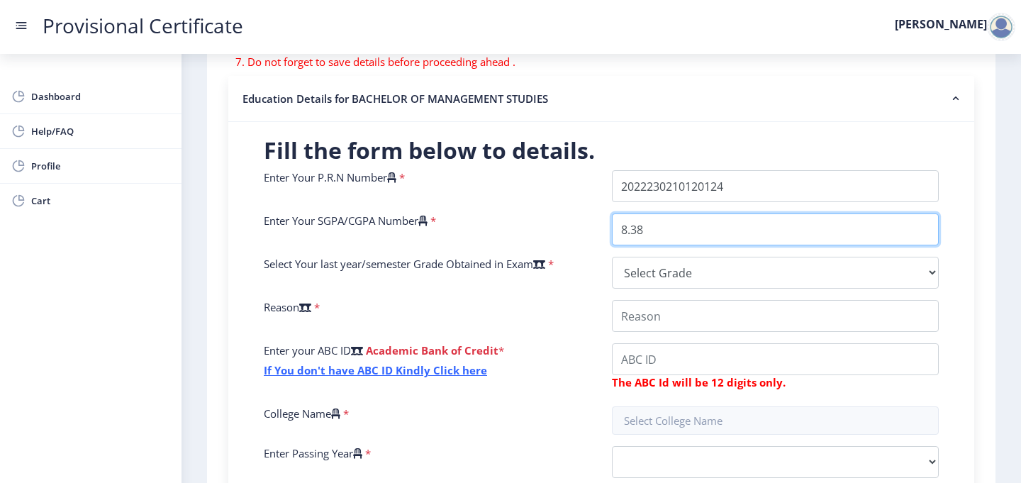
type input "8.38"
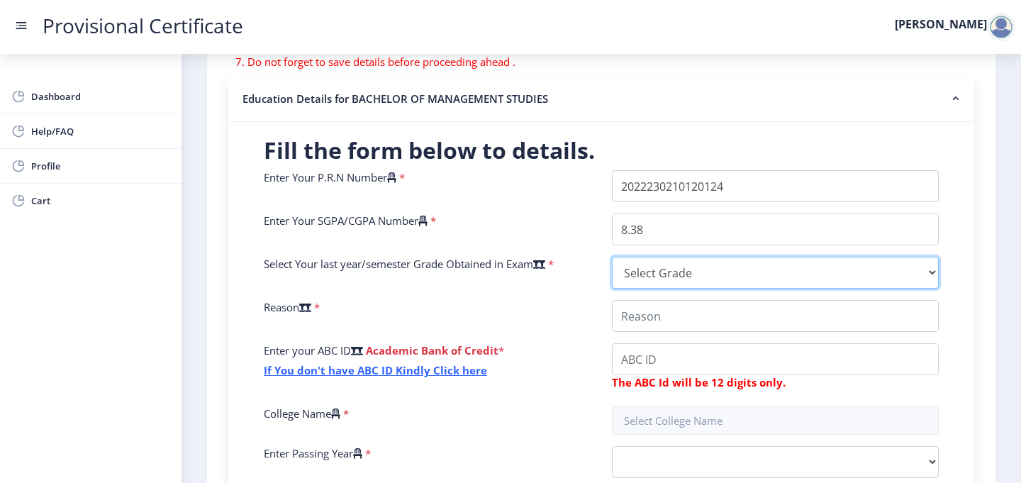
click at [635, 263] on select "Select Grade O A+ A B+ B C D F(Fail)" at bounding box center [775, 273] width 327 height 32
select select "A+"
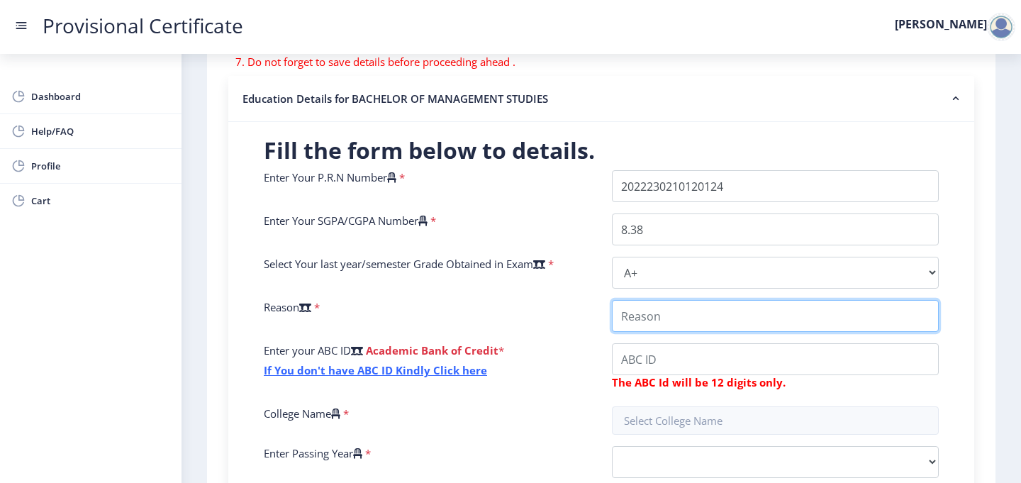
click at [635, 316] on input "College Name" at bounding box center [775, 316] width 327 height 32
type input "A"
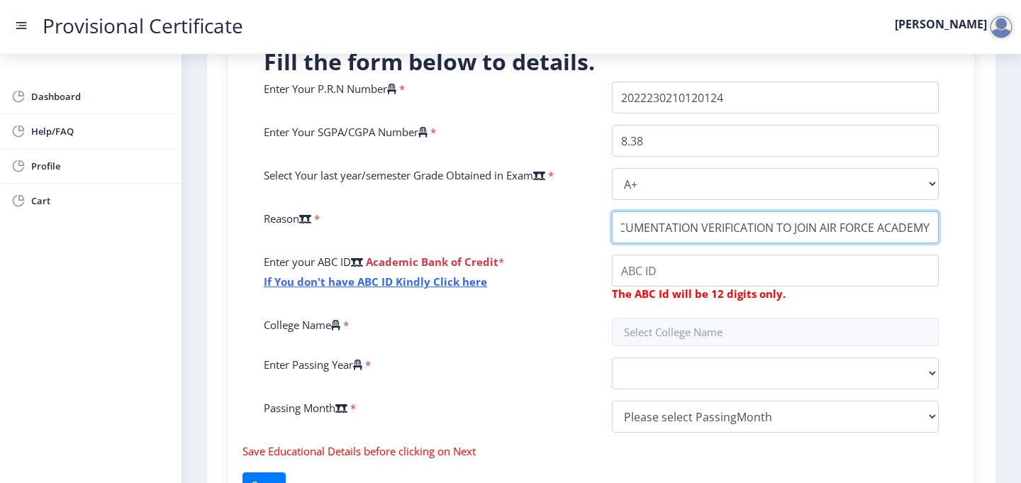
scroll to position [362, 0]
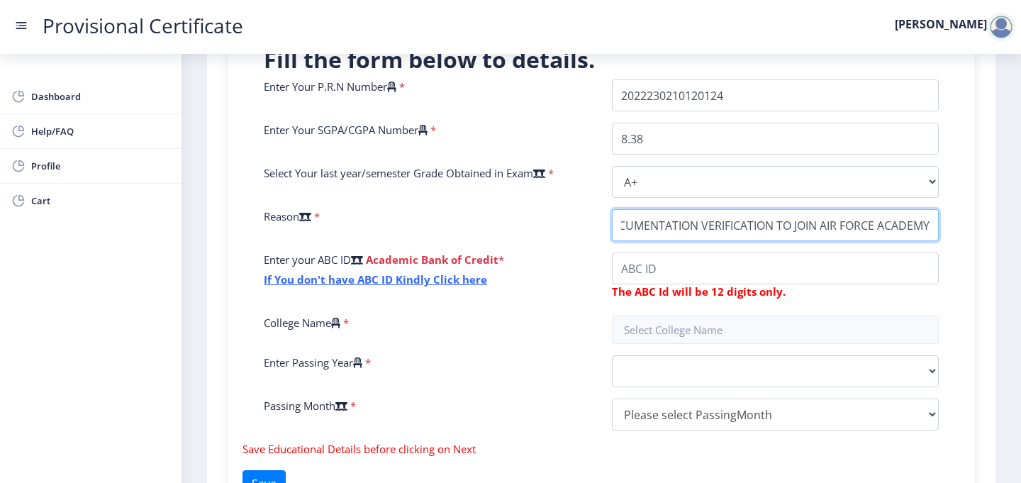
type input "FOR DOCUMENTATION VERIFICATION TO JOIN AIR FORCE ACADEMY"
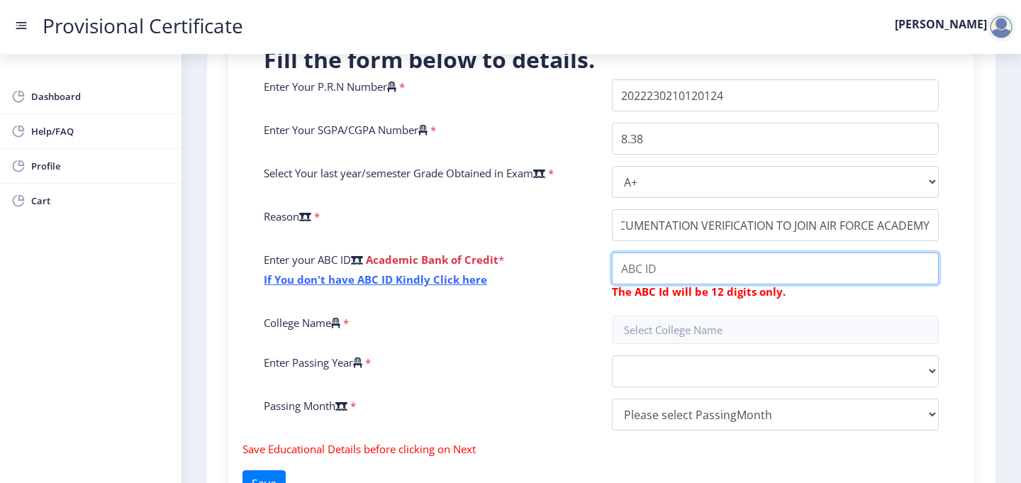
click at [651, 277] on input "College Name" at bounding box center [775, 268] width 327 height 32
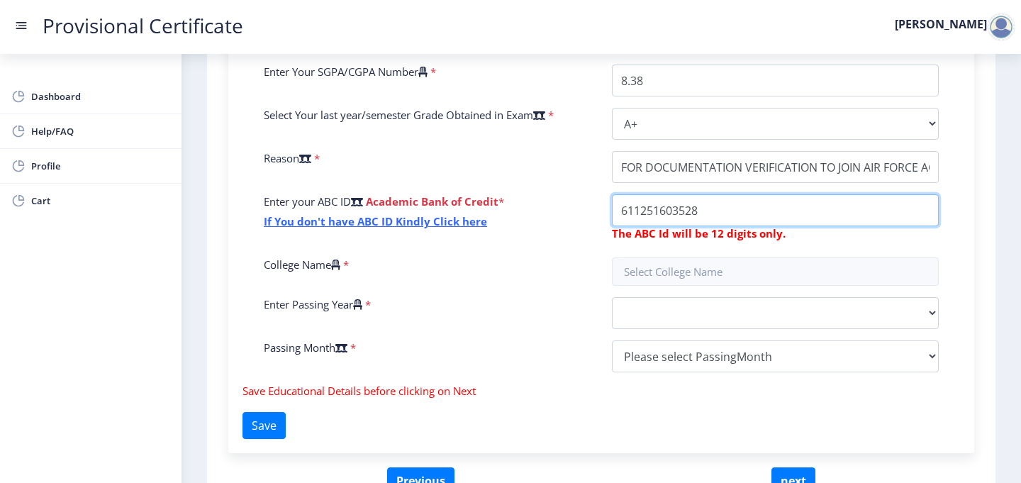
scroll to position [421, 0]
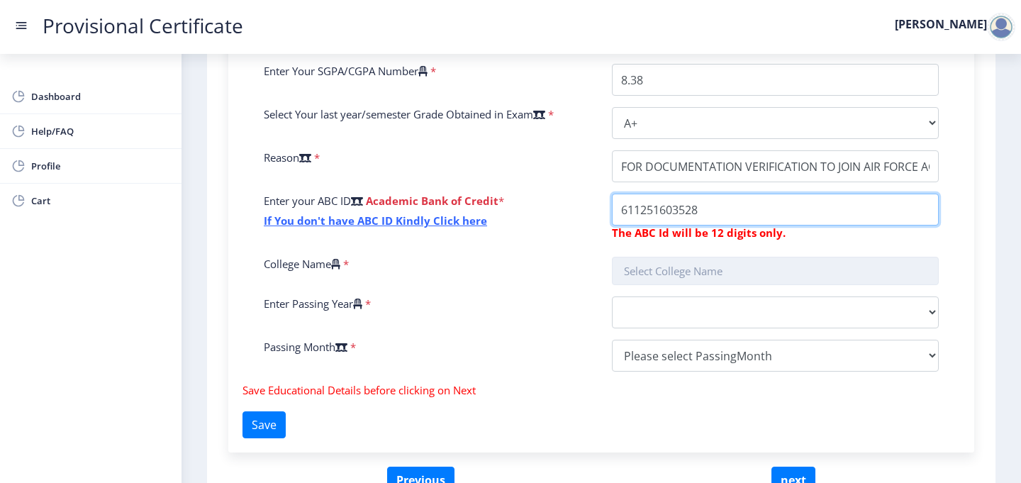
type input "611251603528"
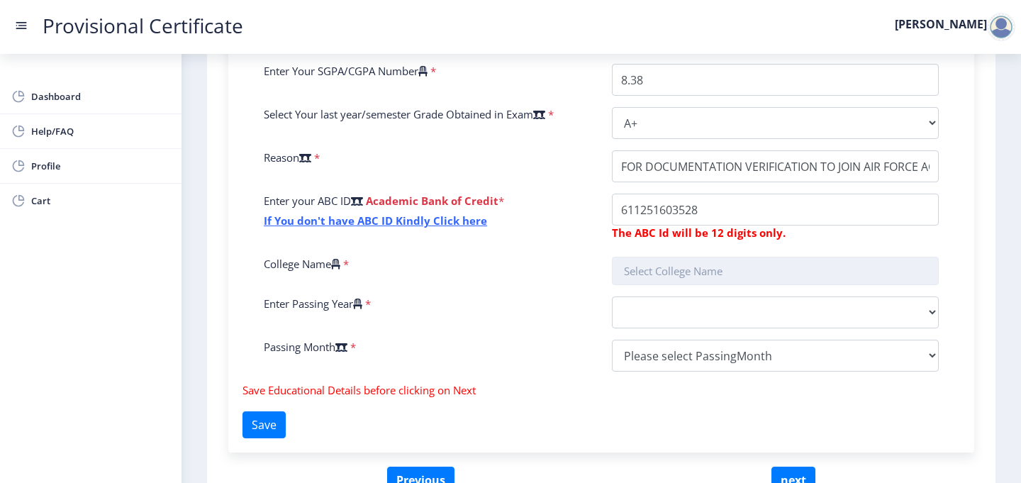
click at [659, 272] on input "text" at bounding box center [775, 271] width 327 height 28
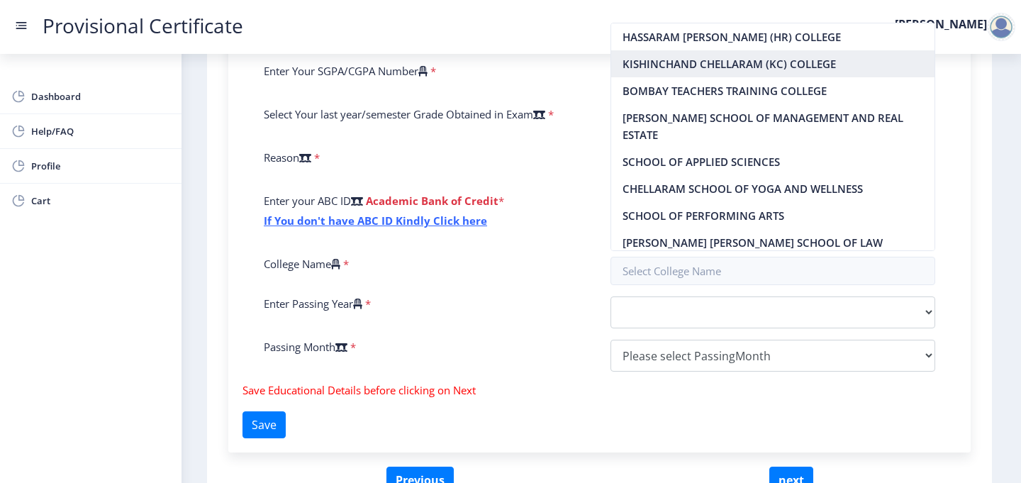
click at [651, 59] on nb-option "KISHINCHAND CHELLARAM (KC) COLLEGE" at bounding box center [773, 63] width 324 height 27
type input "KISHINCHAND CHELLARAM (KC) COLLEGE"
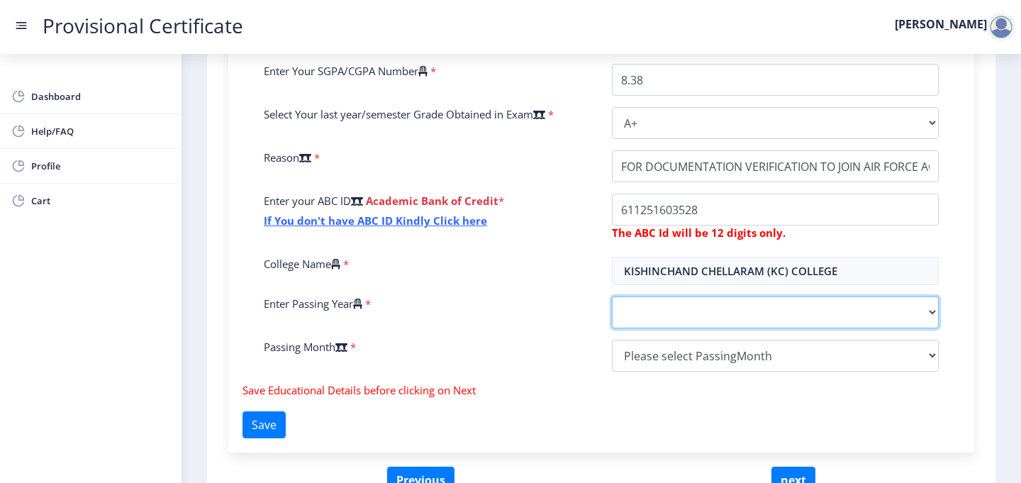
click at [656, 313] on select "2025 2024 2023 2022 2021 2020 2019 2018 2017 2016 2015 2014 2013 2012 2011 2010…" at bounding box center [775, 312] width 327 height 32
select select "2025"
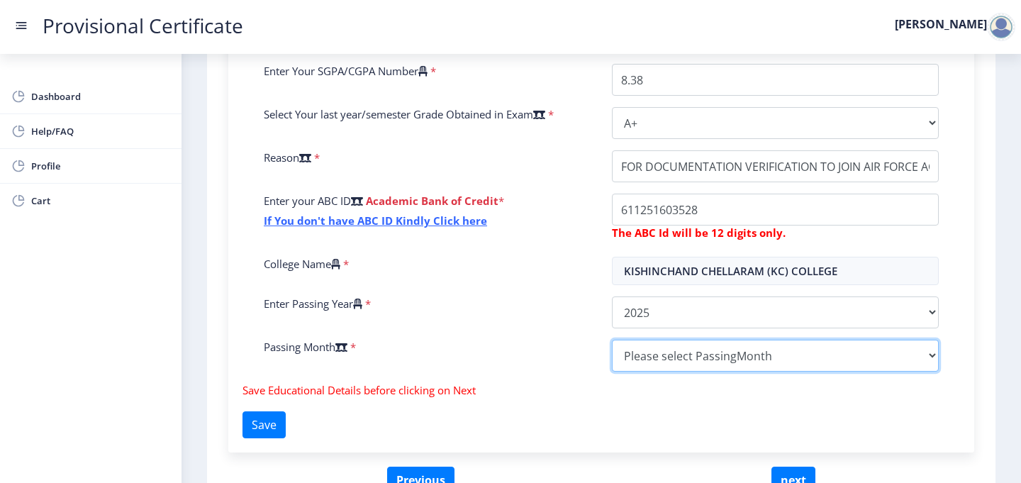
click at [652, 361] on select "Please select PassingMonth (01) January (02) February (03) March (04) April (05…" at bounding box center [775, 356] width 327 height 32
select select "May"
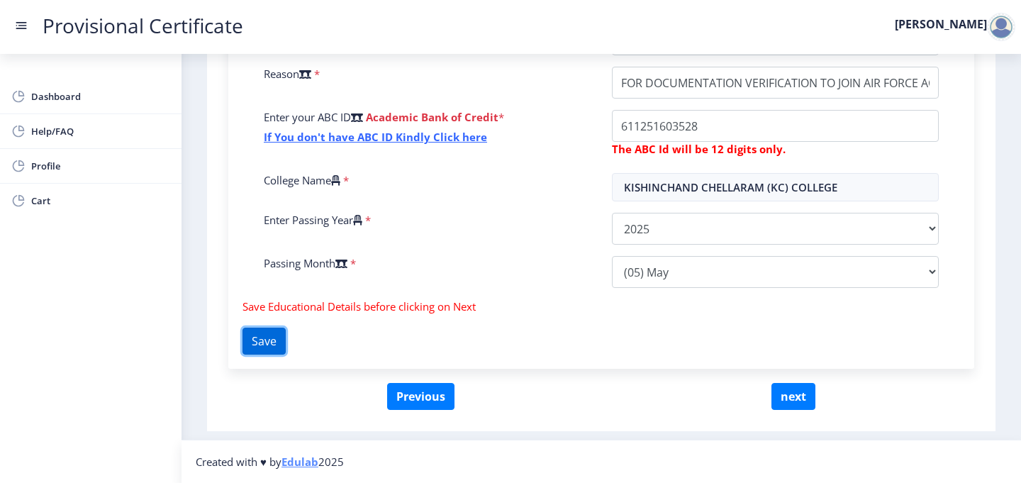
click at [262, 339] on button "Save" at bounding box center [263, 341] width 43 height 27
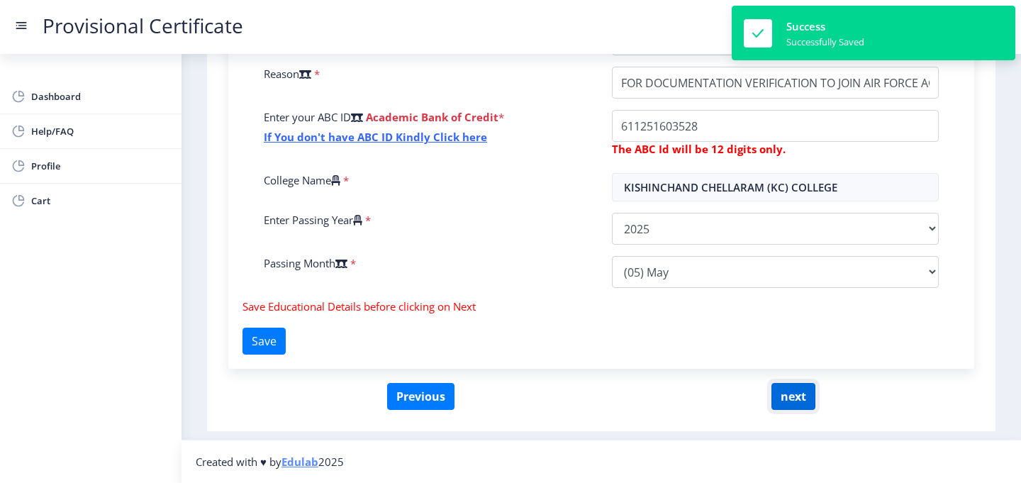
click at [795, 393] on button "next" at bounding box center [793, 396] width 44 height 27
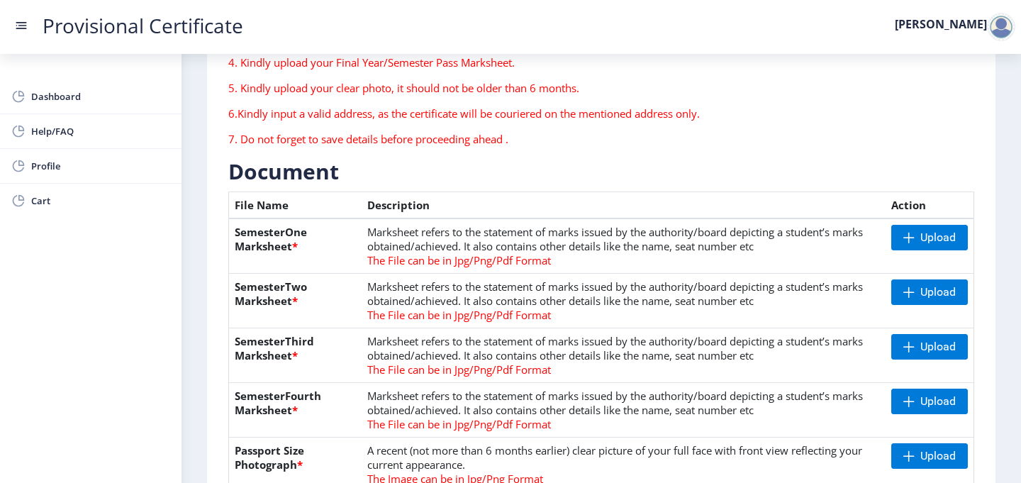
scroll to position [215, 0]
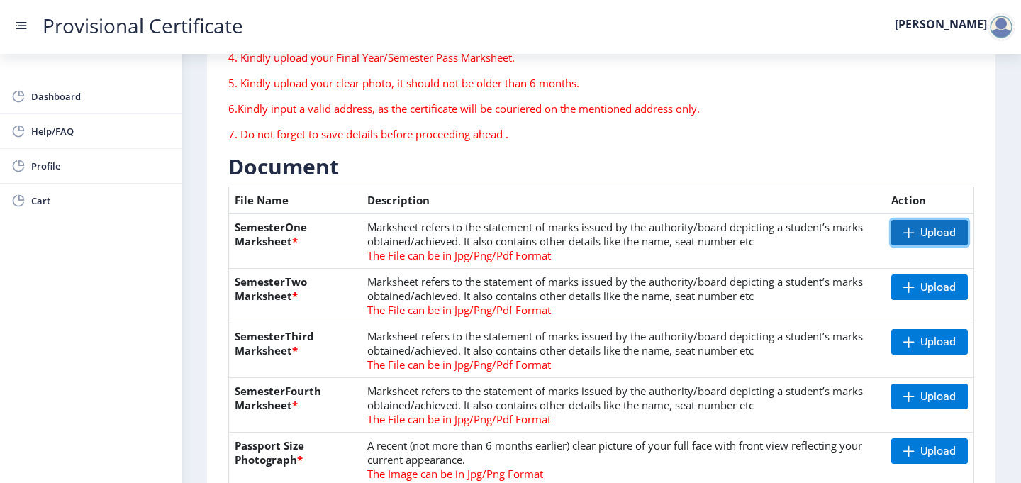
click at [931, 227] on span "Upload" at bounding box center [937, 232] width 35 height 14
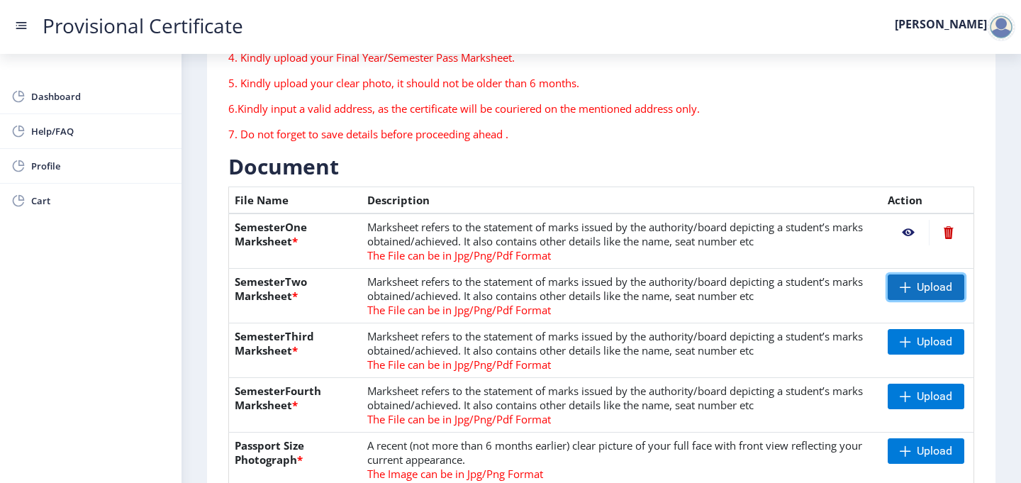
click at [911, 277] on span "Upload" at bounding box center [926, 287] width 77 height 26
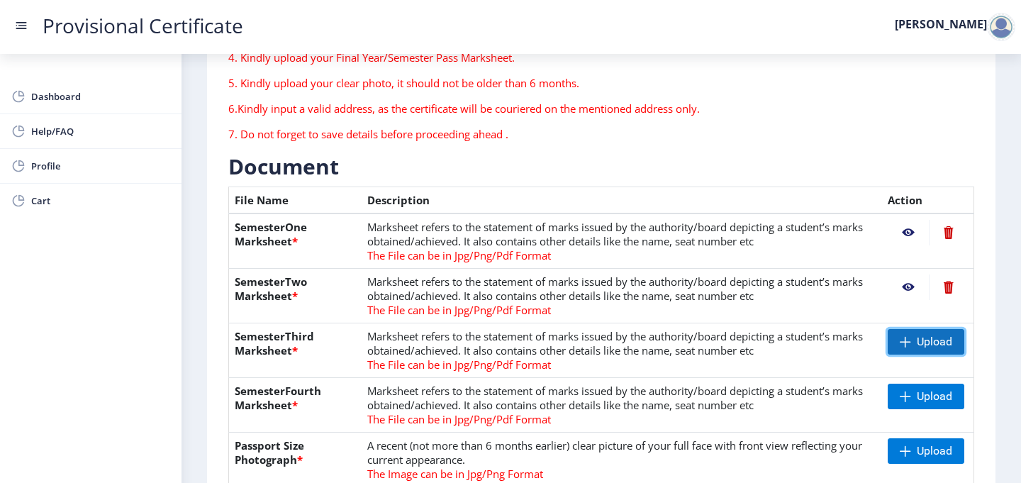
click at [907, 345] on span at bounding box center [905, 341] width 11 height 11
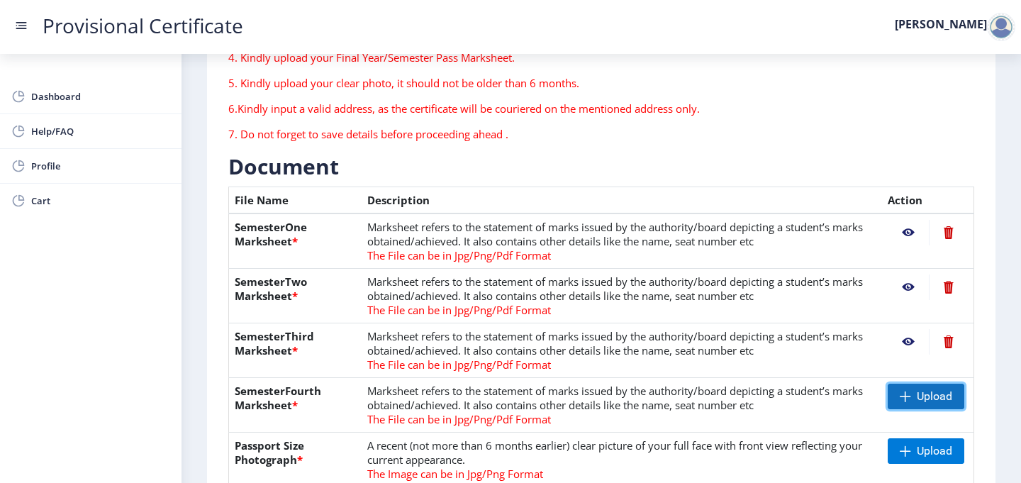
click at [922, 392] on span "Upload" at bounding box center [934, 396] width 35 height 14
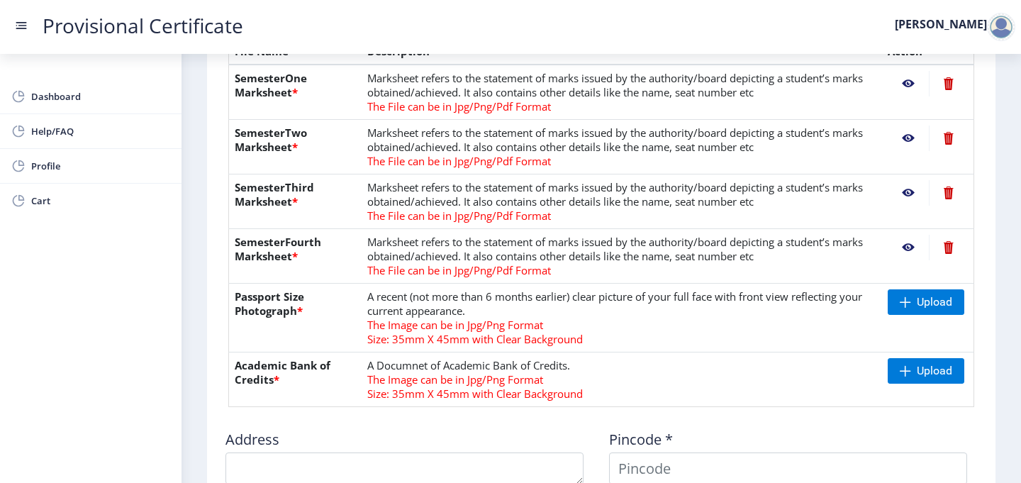
scroll to position [367, 0]
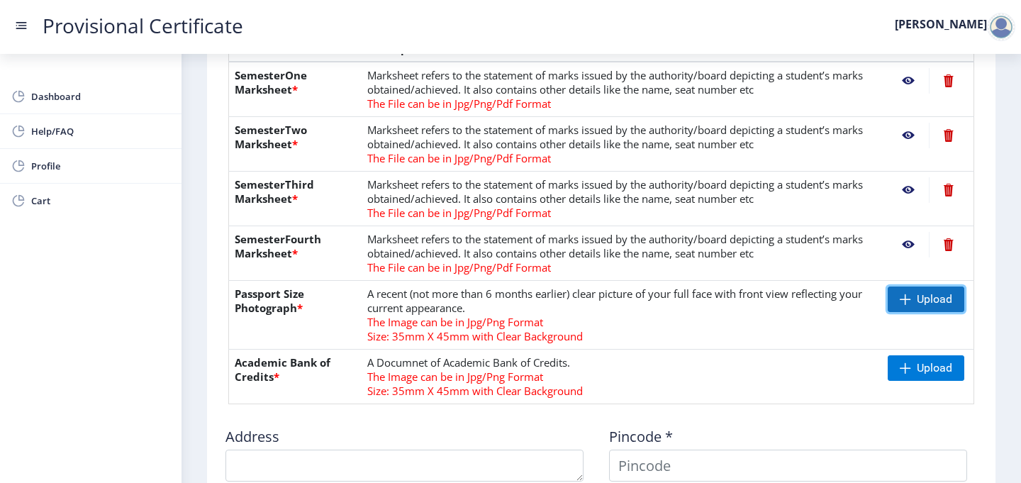
click at [906, 296] on span at bounding box center [905, 299] width 11 height 11
click at [900, 368] on span at bounding box center [905, 367] width 11 height 11
click at [920, 363] on span "Upload" at bounding box center [934, 368] width 35 height 14
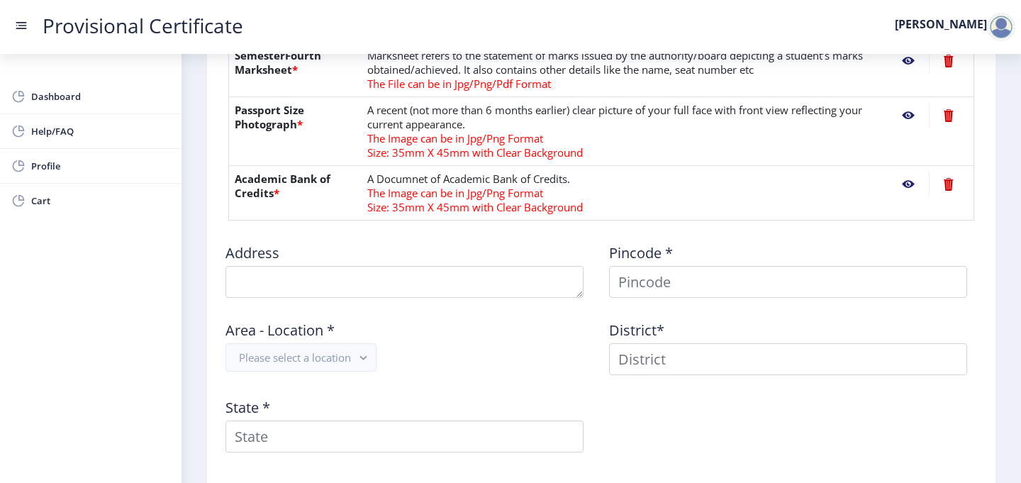
scroll to position [637, 0]
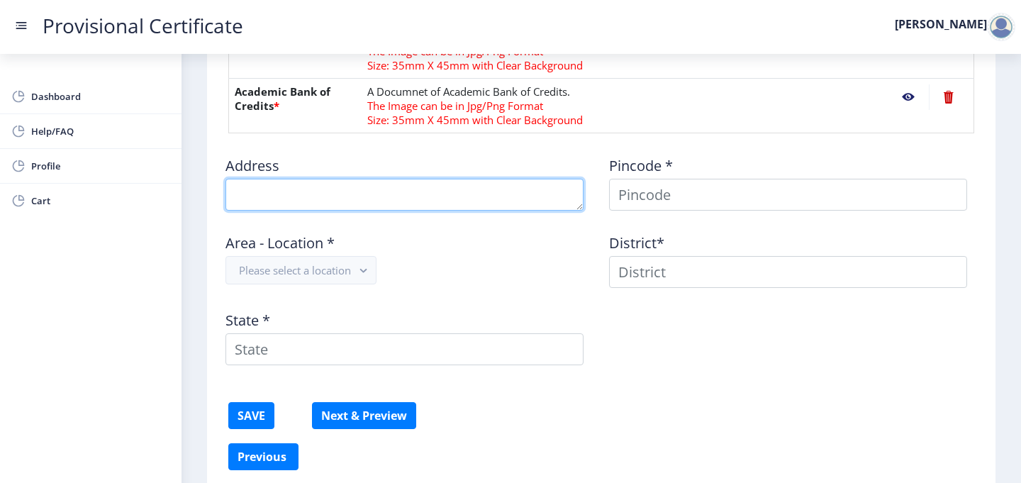
click at [398, 203] on textarea at bounding box center [404, 195] width 358 height 32
type textarea "R-42 10/B NEW NAVY NAGAR COLABA, MUMBAI"
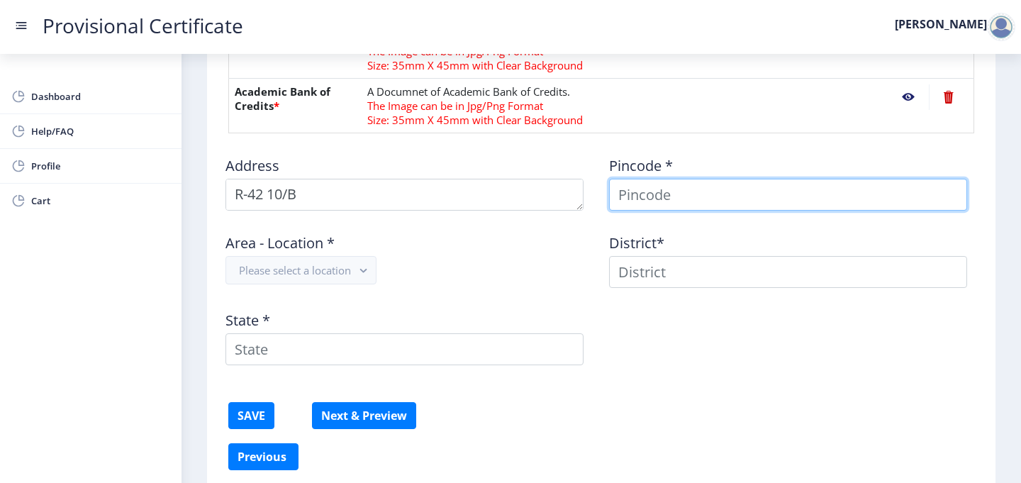
type input "MOHIT"
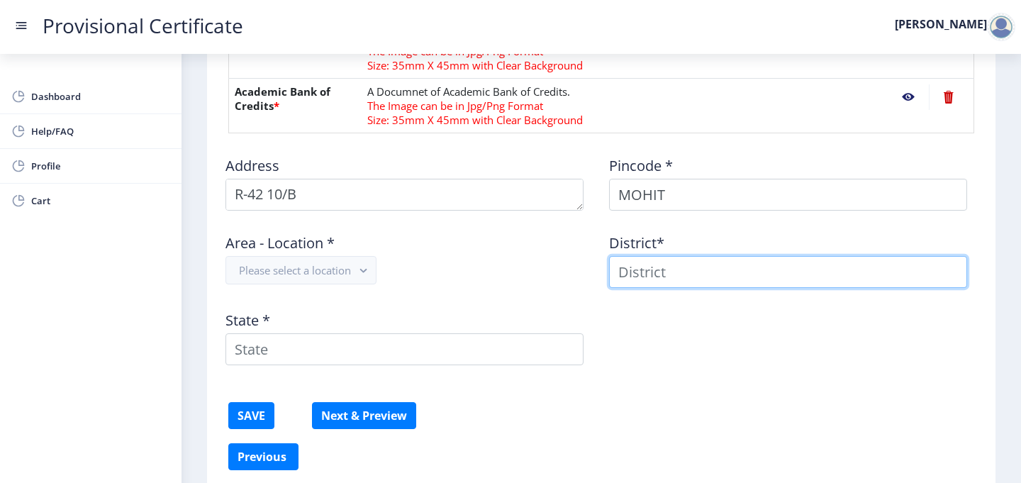
type input "MOHIT"
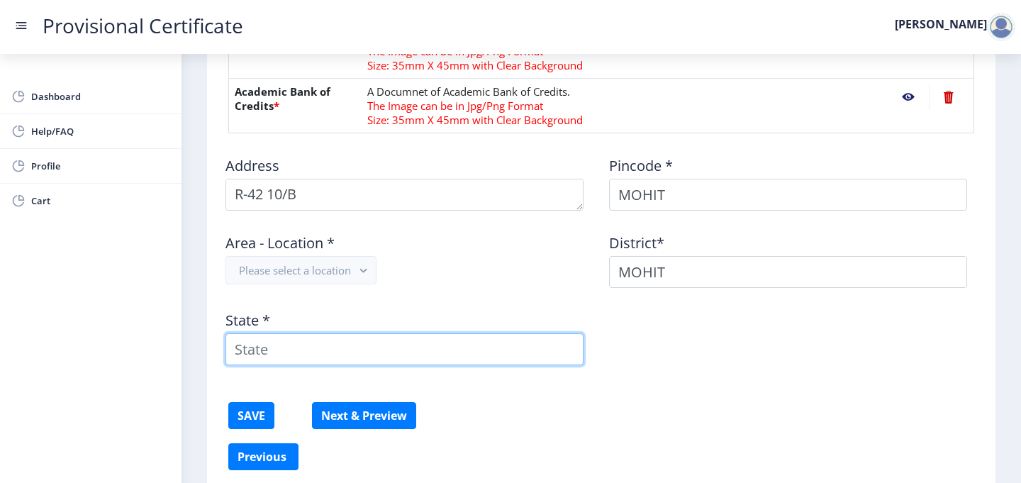
type input "Maharashtra"
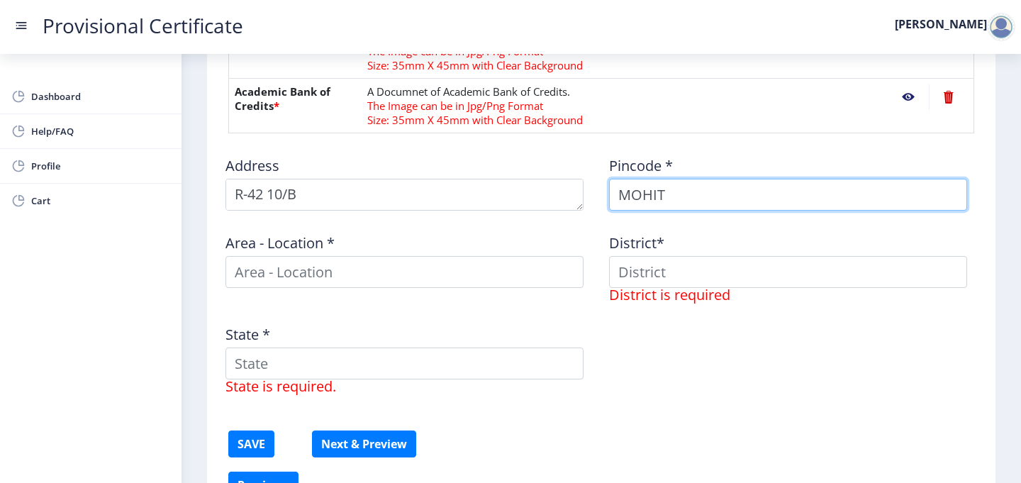
click at [678, 205] on input "MOHIT" at bounding box center [788, 195] width 358 height 32
type input "M"
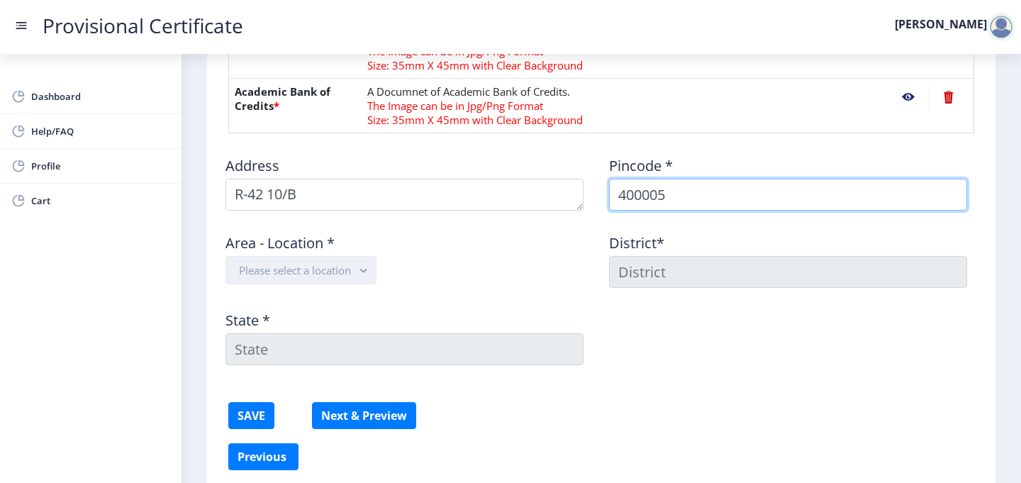
type input "400005"
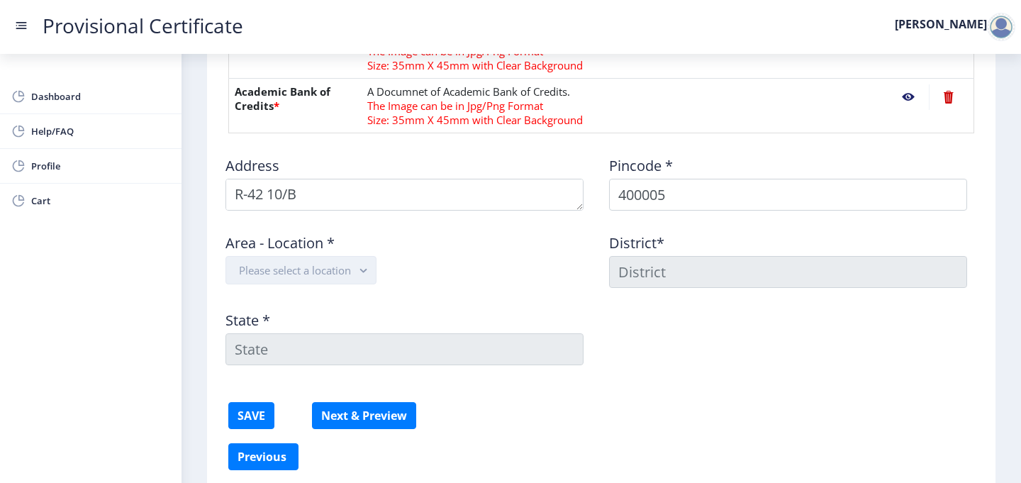
click at [355, 276] on button "Please select a location" at bounding box center [300, 270] width 151 height 28
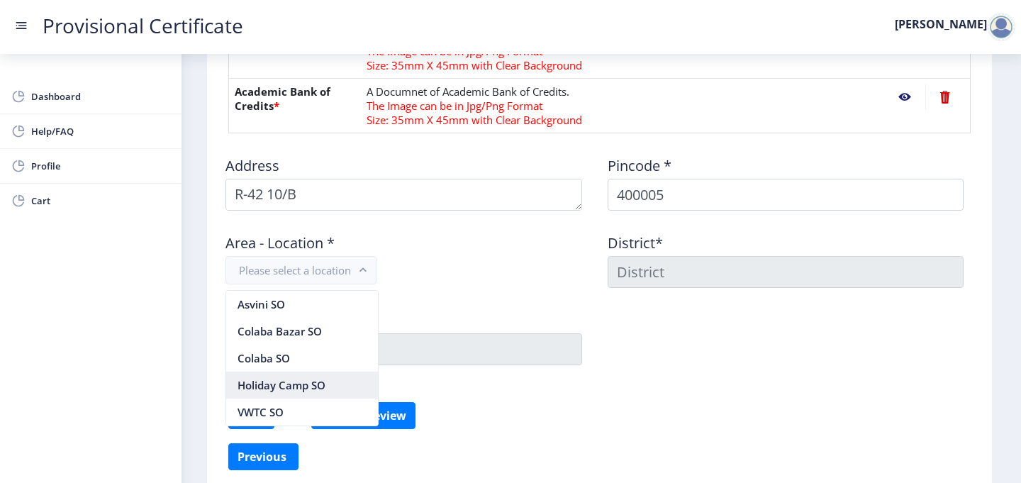
click at [294, 391] on nb-option "Holiday Camp SO" at bounding box center [302, 385] width 152 height 27
type input "MUMBAI"
type input "Maharashtra"
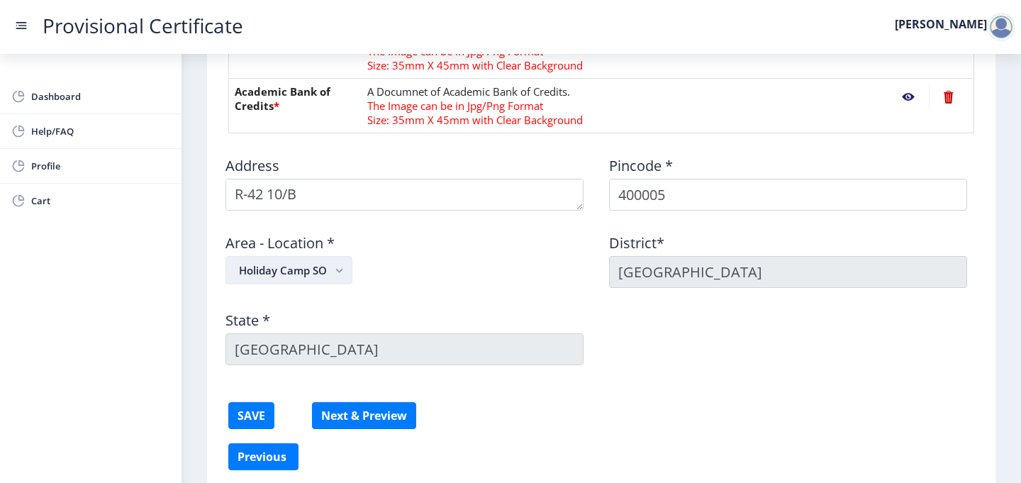
click at [320, 262] on button "Holiday Camp SO" at bounding box center [288, 270] width 127 height 28
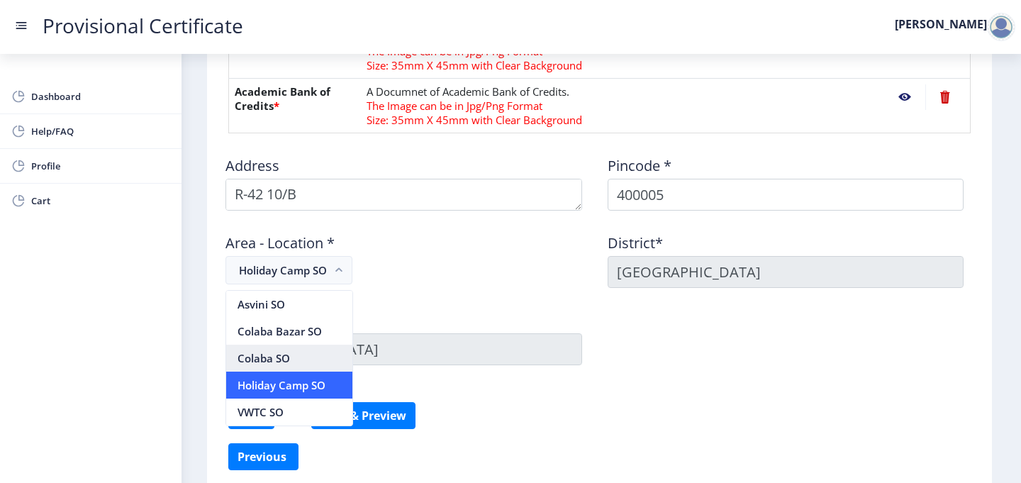
click at [308, 357] on nb-option "Colaba SO" at bounding box center [289, 358] width 126 height 27
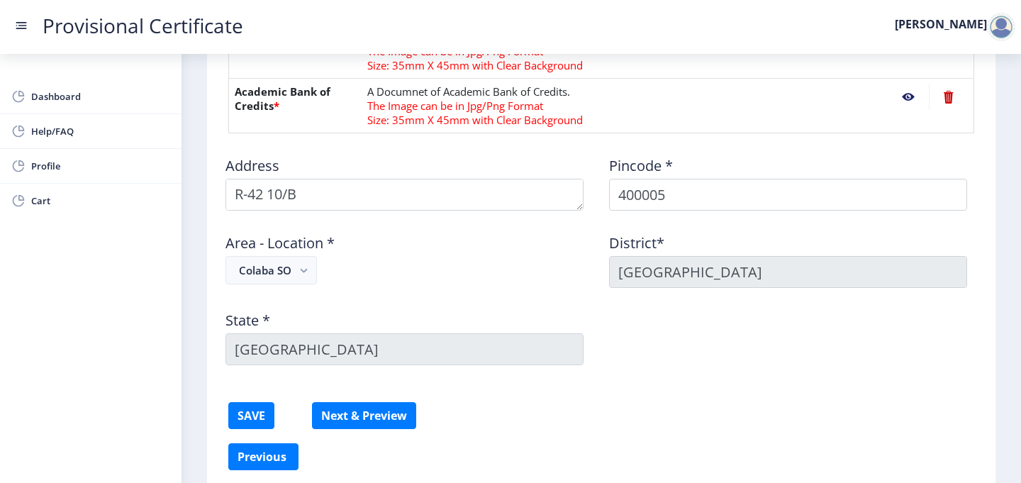
scroll to position [698, 0]
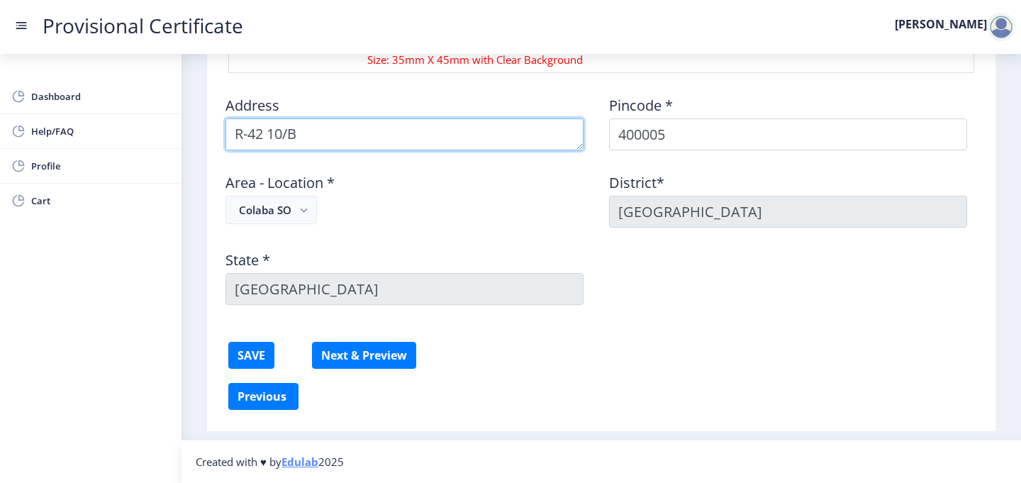
click at [362, 140] on textarea at bounding box center [404, 134] width 358 height 32
type textarea "R-42 10/B NEW NAVY NAGAR COLABA MUMBAI NEW NAVY NAGAR COLABA, MUMBAI"
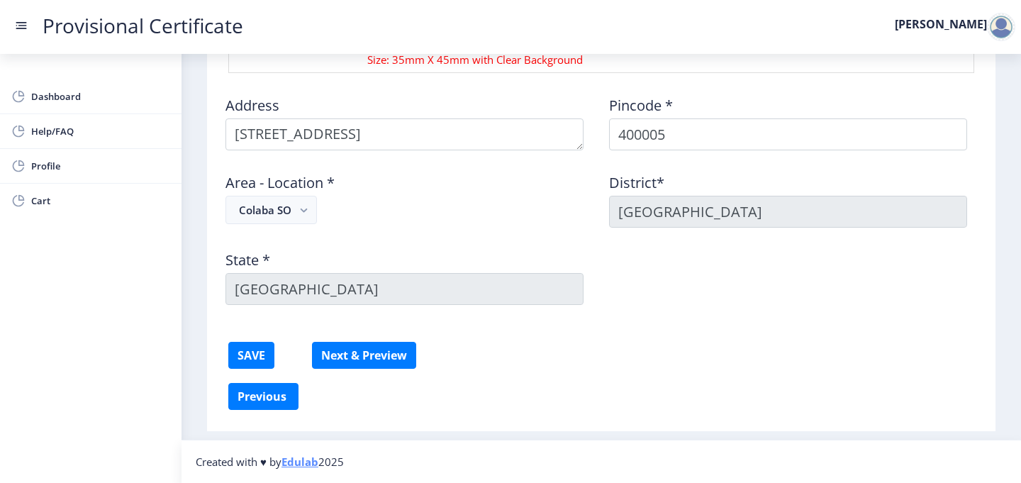
click at [267, 361] on button "SAVE" at bounding box center [251, 355] width 46 height 27
click at [355, 357] on button "Next & Preview" at bounding box center [364, 355] width 104 height 27
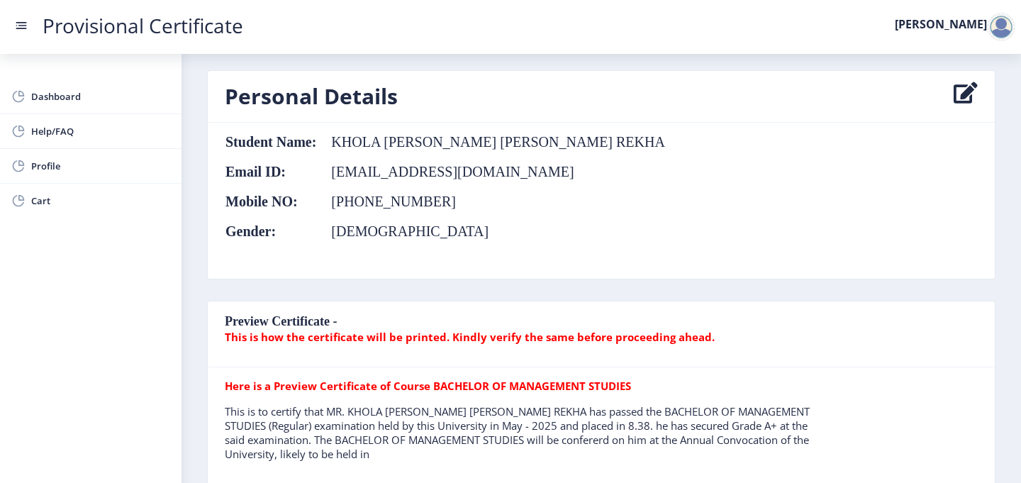
scroll to position [102, 0]
click at [964, 94] on icon at bounding box center [966, 96] width 24 height 28
select select
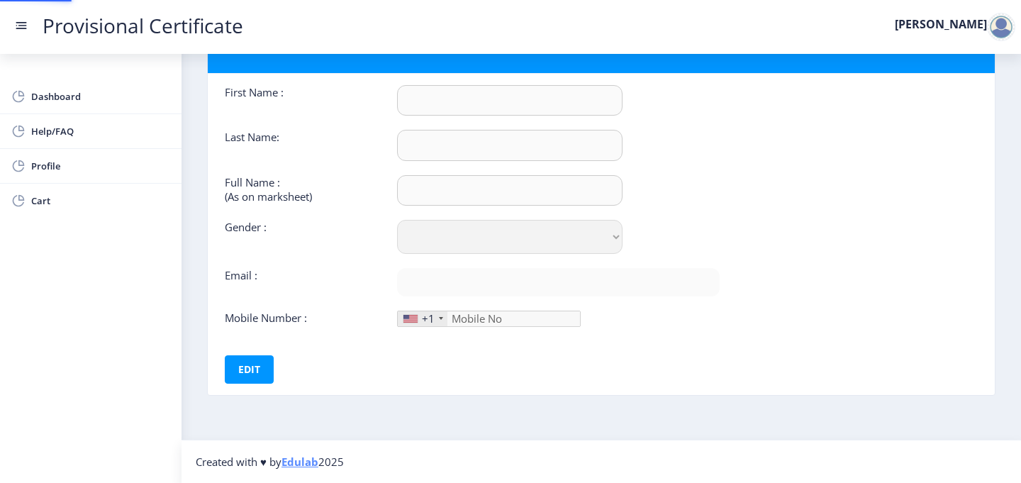
type input "[PERSON_NAME]"
type input "KHOLA"
type input "KHOLA [PERSON_NAME] [PERSON_NAME] REKHA"
select select "[DEMOGRAPHIC_DATA]"
type input "[EMAIL_ADDRESS][DOMAIN_NAME]"
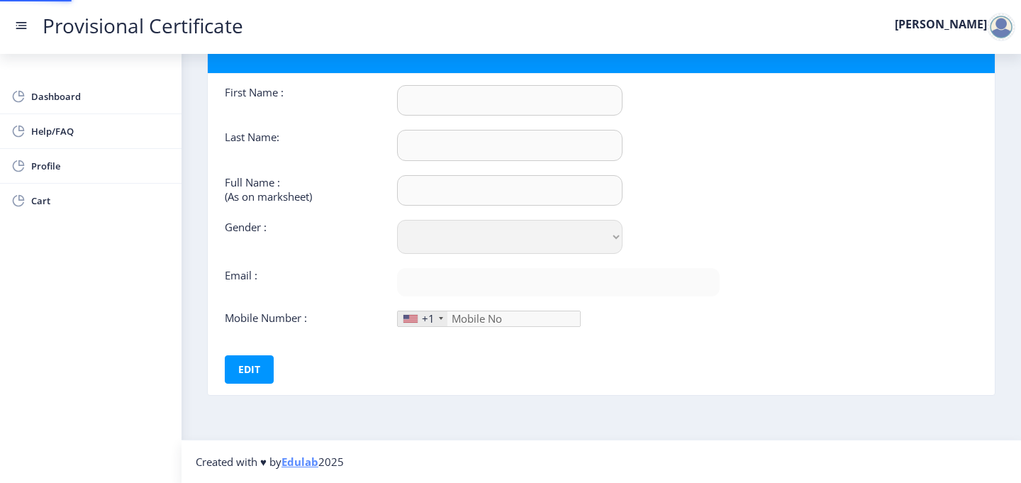
type input "7738544076"
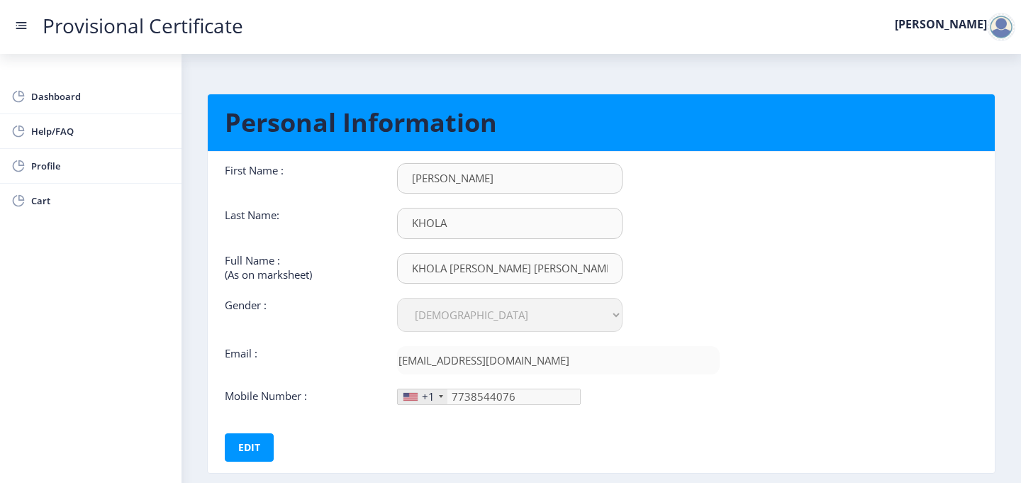
scroll to position [78, 0]
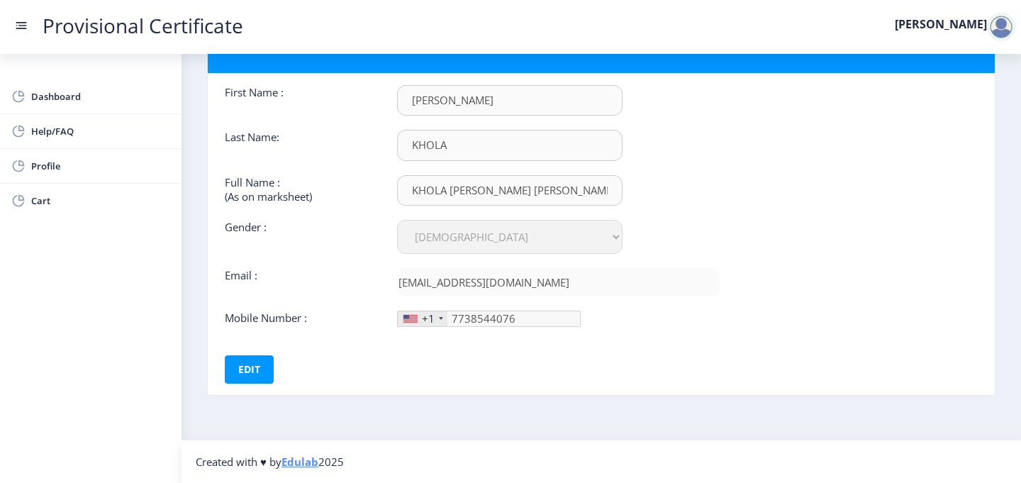
click at [586, 336] on div "First Name : MEHUL Last Name: KHOLA Full Name : (As on marksheet) KHOLA MEHUL M…" at bounding box center [472, 234] width 516 height 298
click at [430, 315] on div "+1" at bounding box center [428, 318] width 13 height 14
click at [440, 320] on div "+1" at bounding box center [423, 318] width 50 height 15
click at [442, 318] on div "+1" at bounding box center [423, 318] width 50 height 15
click at [422, 320] on div "+1" at bounding box center [428, 318] width 13 height 14
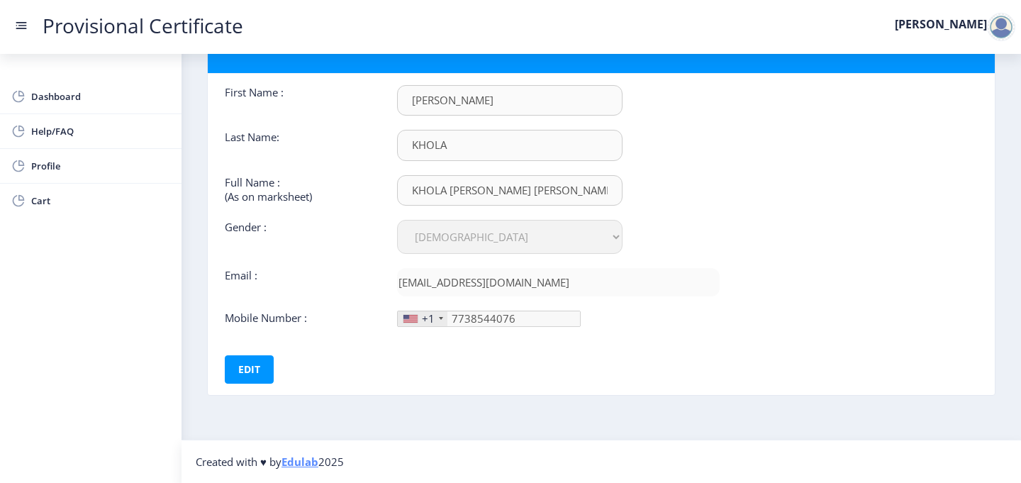
click at [439, 319] on div at bounding box center [441, 318] width 4 height 3
click at [439, 318] on div at bounding box center [441, 318] width 4 height 3
click at [434, 320] on div "+1" at bounding box center [423, 318] width 50 height 15
click at [262, 368] on button "Edit" at bounding box center [249, 369] width 49 height 28
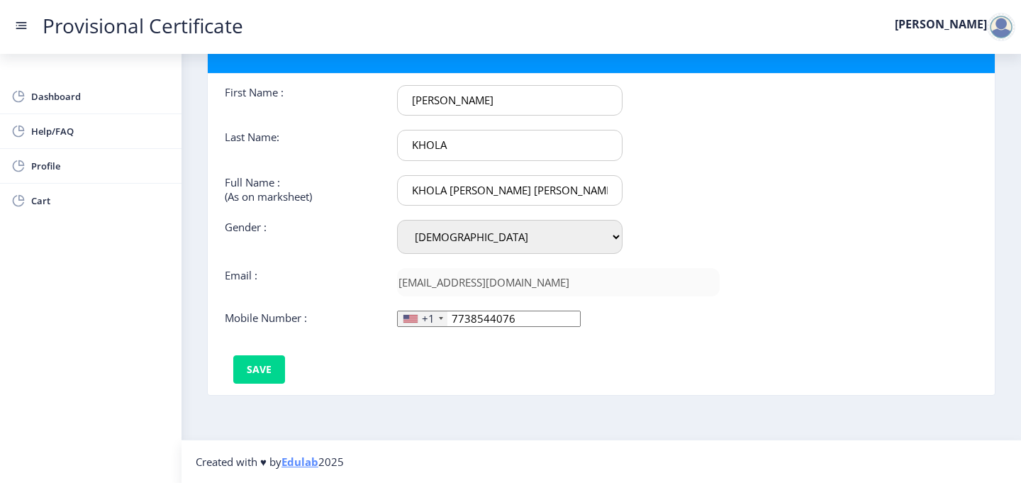
click at [413, 320] on div at bounding box center [410, 319] width 14 height 8
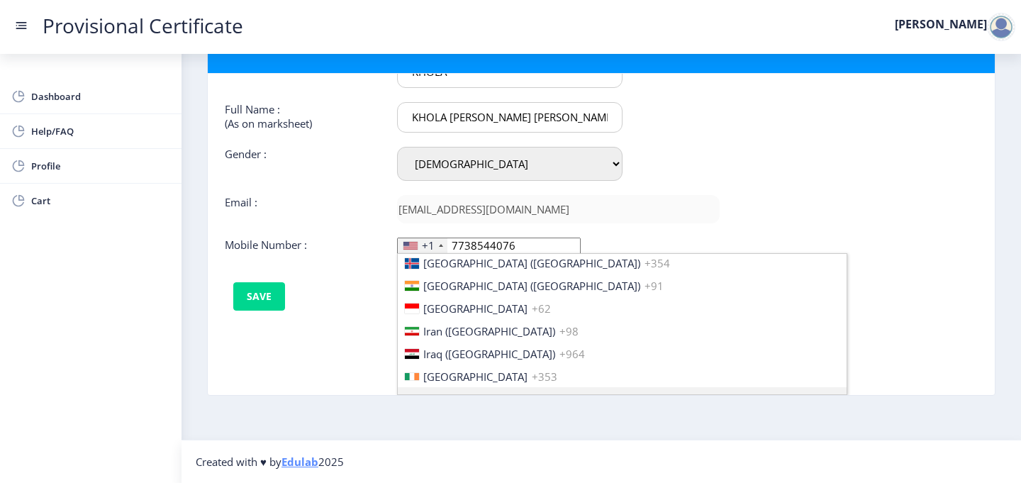
scroll to position [2232, 0]
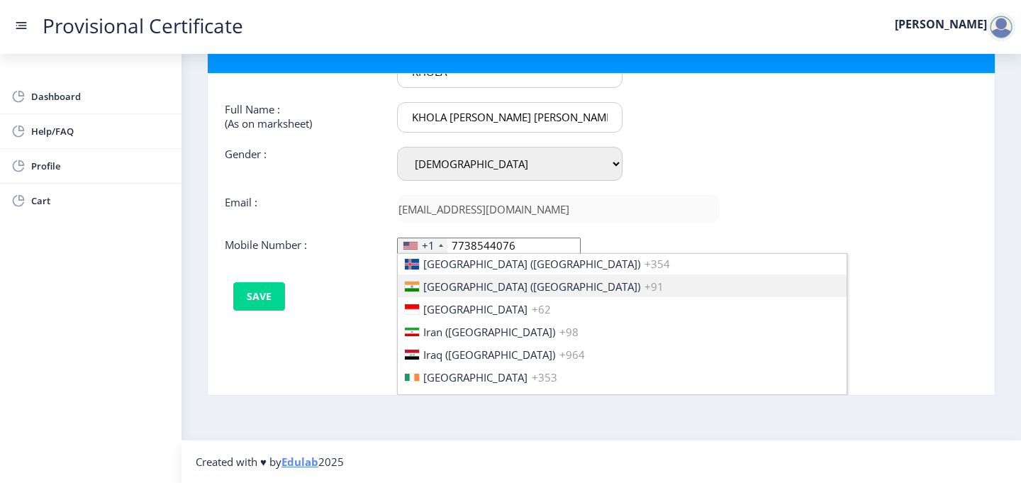
click at [428, 281] on span "[GEOGRAPHIC_DATA] ([GEOGRAPHIC_DATA])" at bounding box center [531, 286] width 217 height 14
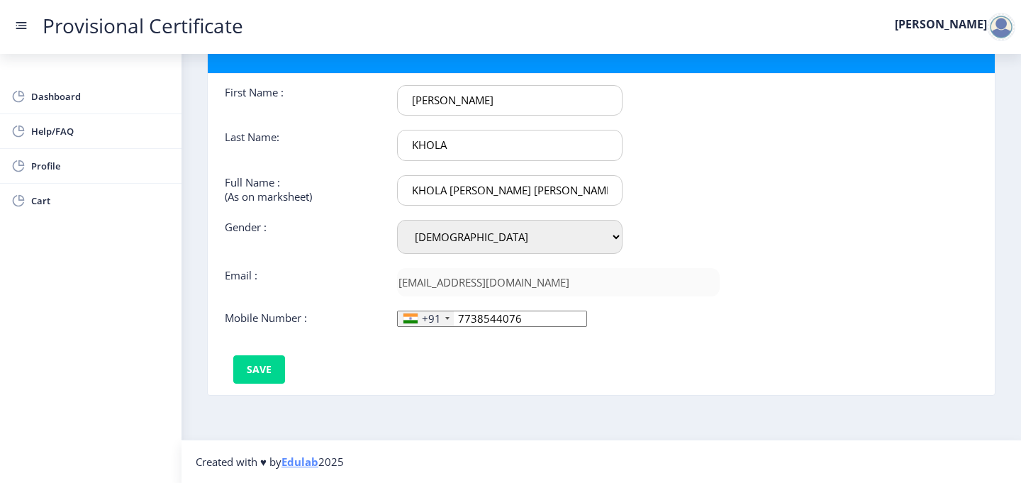
scroll to position [0, 0]
click at [259, 374] on button "Save" at bounding box center [259, 369] width 52 height 28
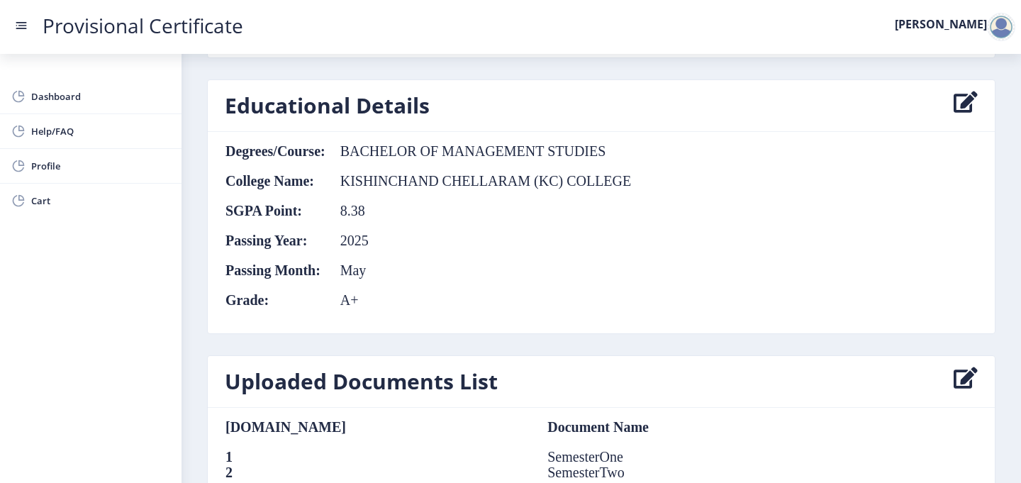
scroll to position [767, 0]
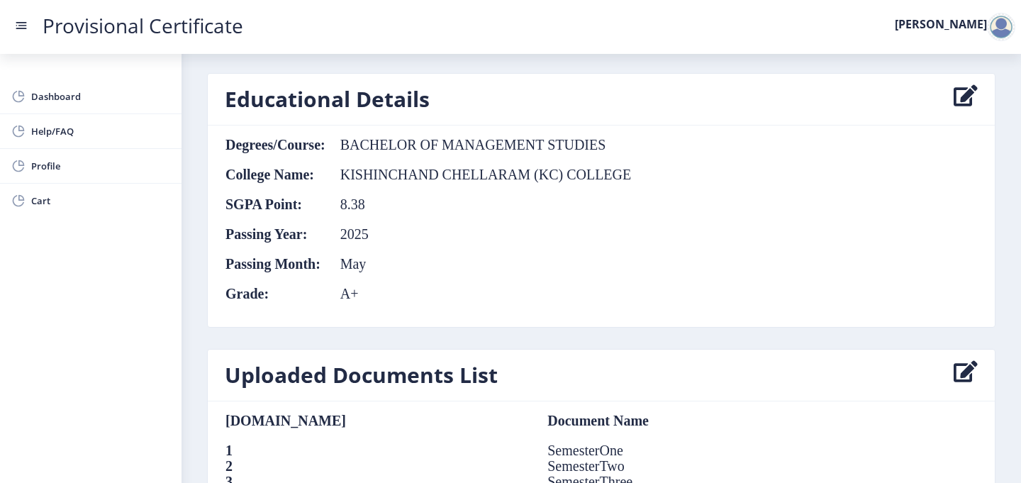
click at [957, 96] on icon at bounding box center [966, 99] width 24 height 28
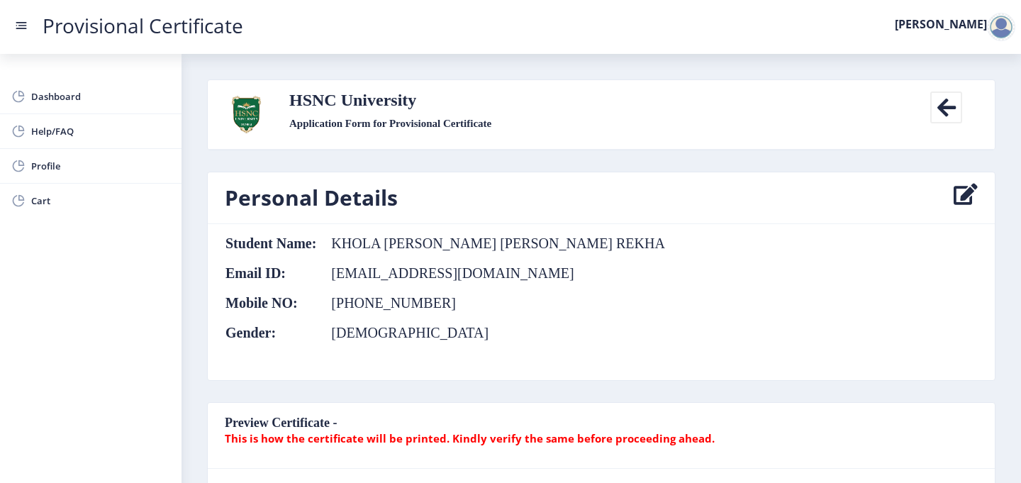
select select "A+"
select select "May"
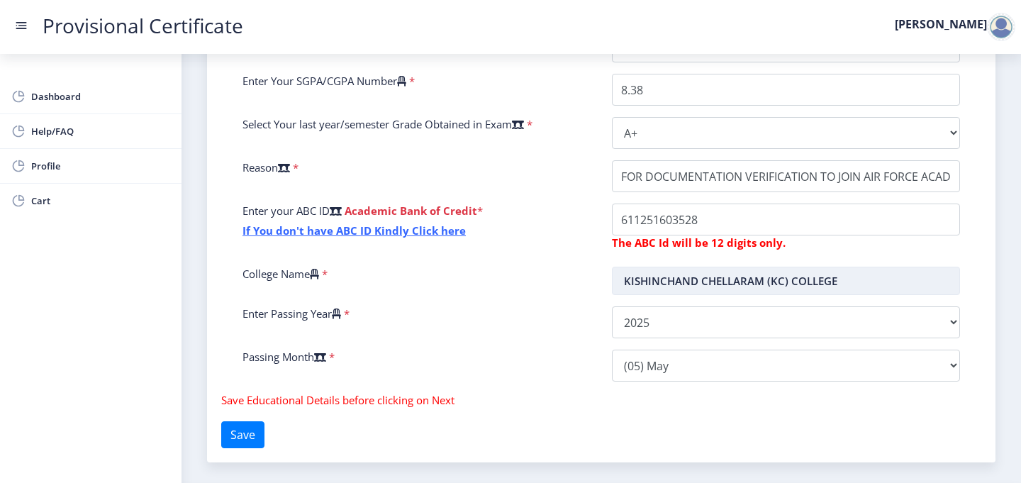
scroll to position [387, 0]
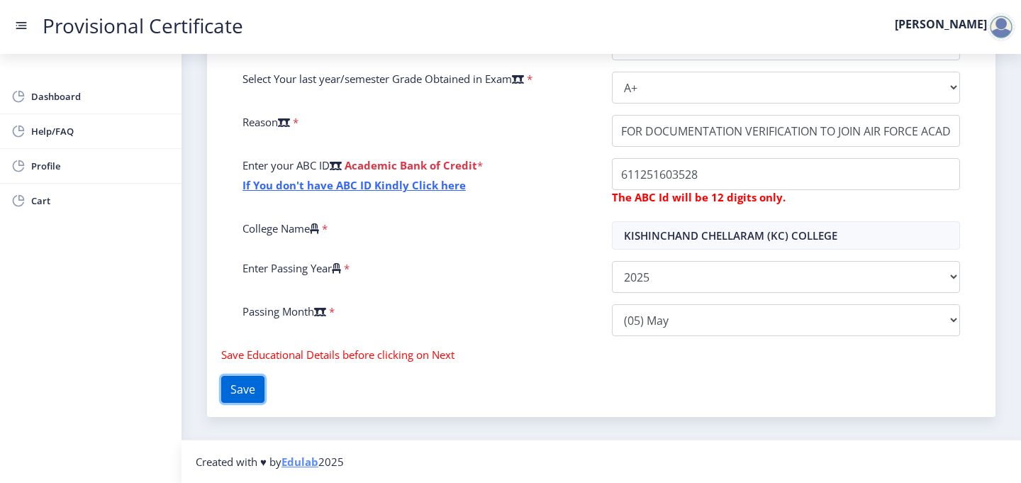
click at [252, 397] on button "Save" at bounding box center [242, 389] width 43 height 27
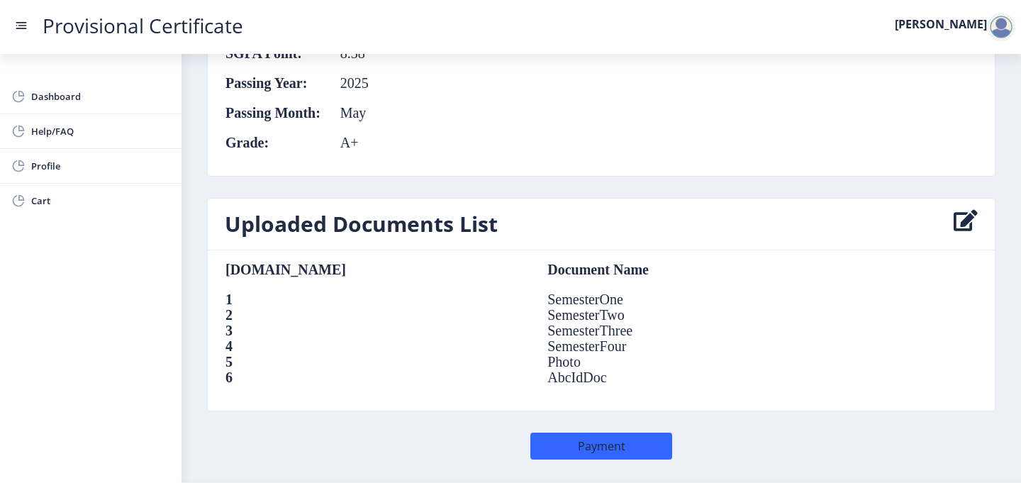
scroll to position [961, 0]
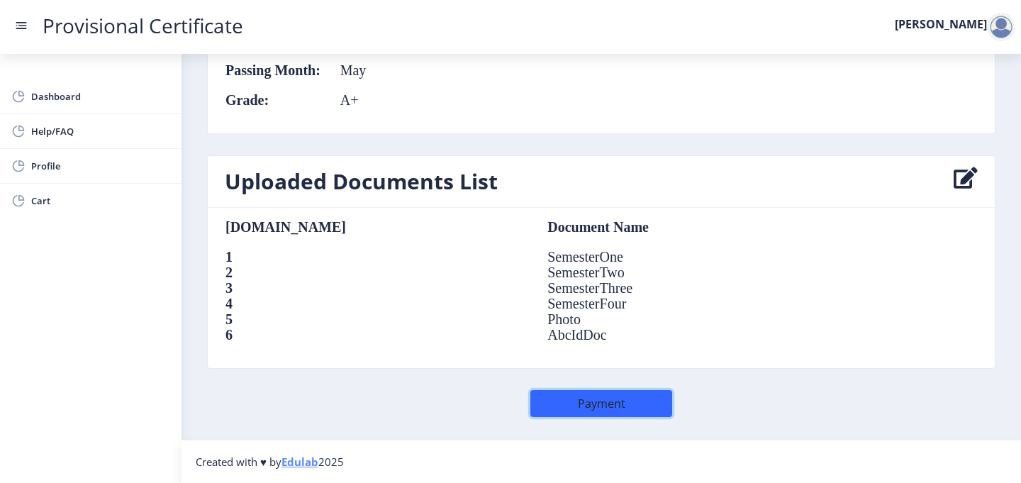
click at [553, 400] on button "Payment" at bounding box center [601, 403] width 142 height 27
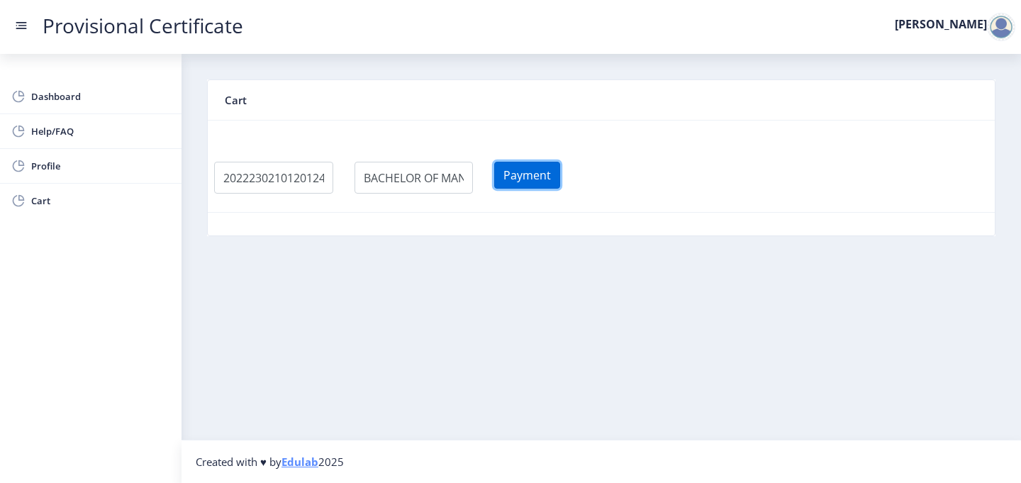
click at [535, 178] on button "Payment" at bounding box center [527, 175] width 66 height 27
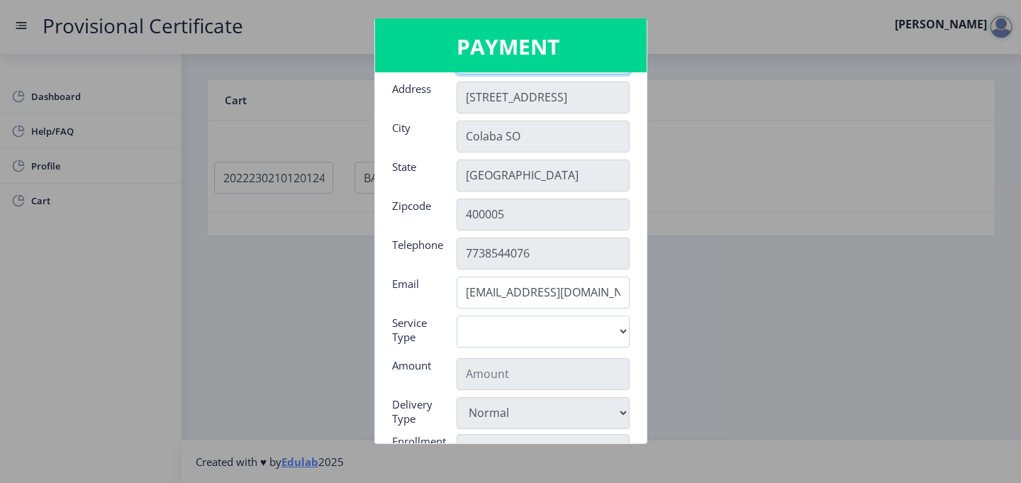
scroll to position [74, 0]
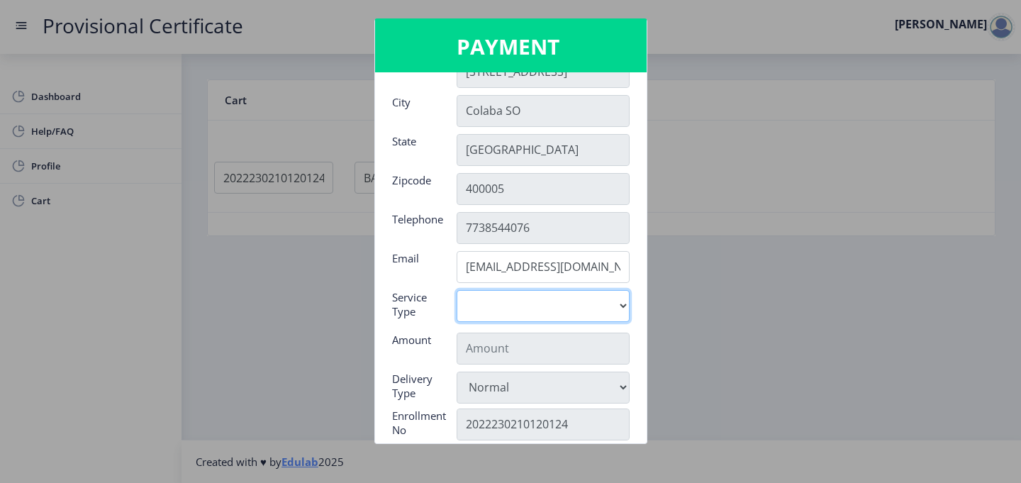
click at [590, 313] on select "Digital" at bounding box center [543, 306] width 173 height 32
select select "old"
type input "795"
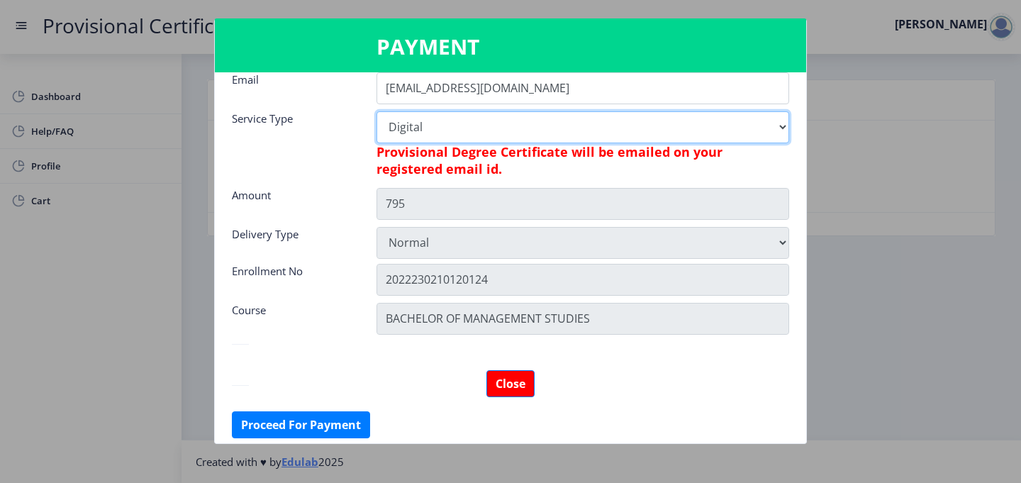
scroll to position [259, 0]
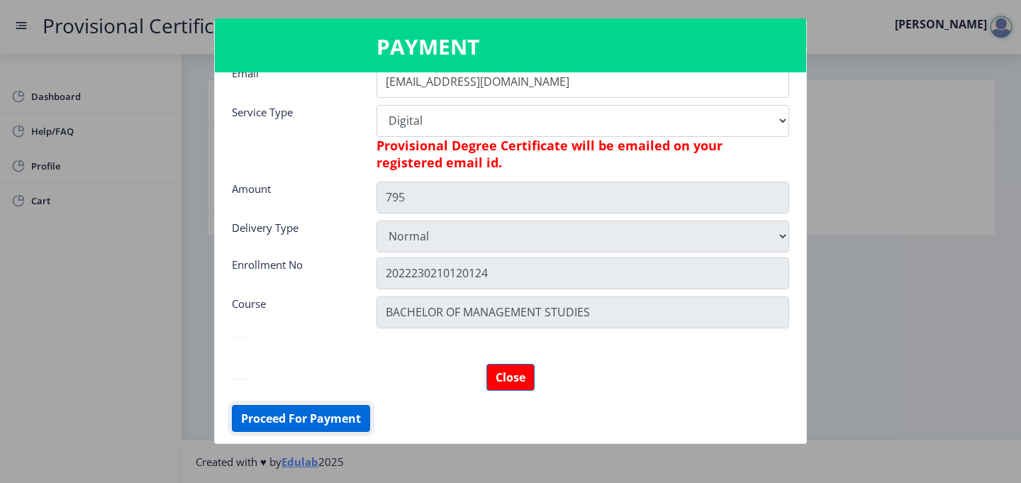
click at [301, 422] on button "Proceed For Payment" at bounding box center [301, 418] width 138 height 27
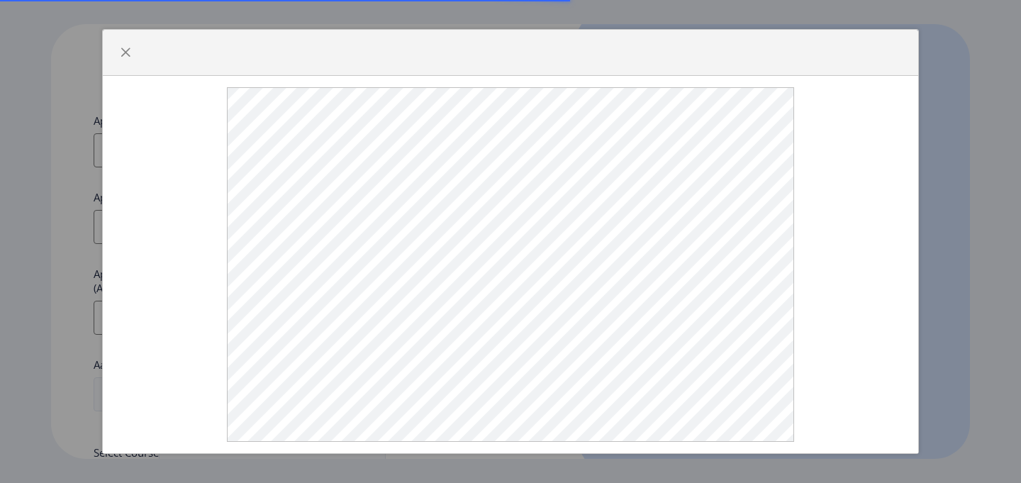
select select
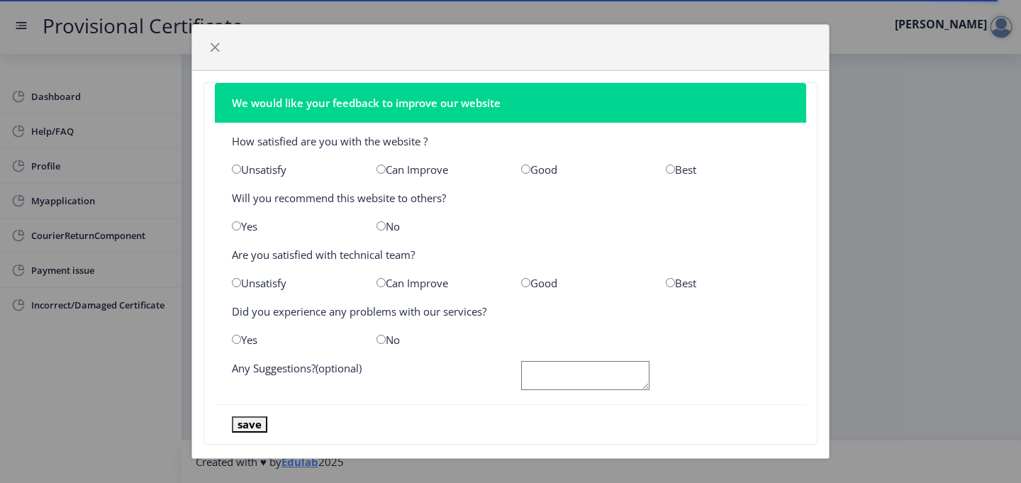
click at [669, 165] on input "radio" at bounding box center [670, 168] width 9 height 9
radio input "true"
click at [239, 231] on div "Yes" at bounding box center [293, 226] width 145 height 14
click at [236, 226] on input "radio" at bounding box center [236, 225] width 9 height 9
radio input "true"
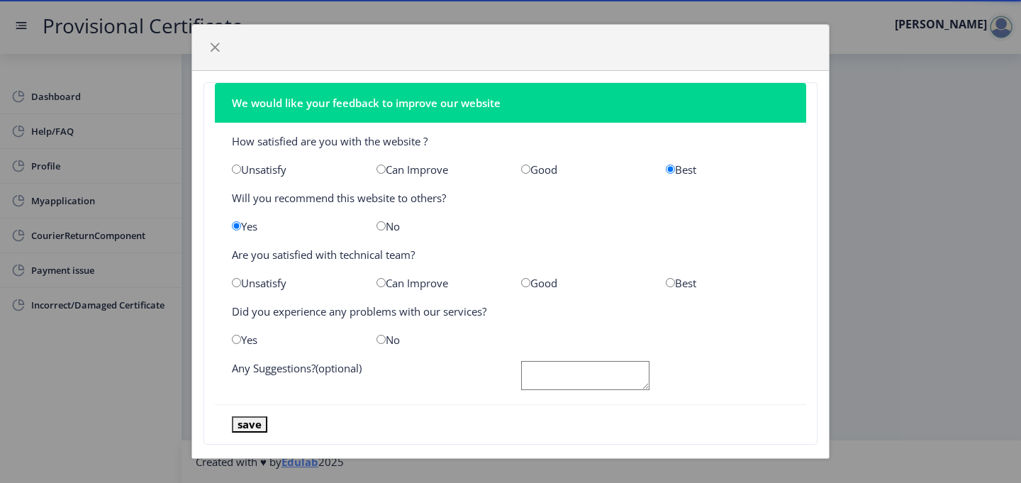
click at [671, 283] on input "radio" at bounding box center [670, 282] width 9 height 9
radio input "true"
click at [238, 340] on input "radio" at bounding box center [236, 339] width 9 height 9
radio input "true"
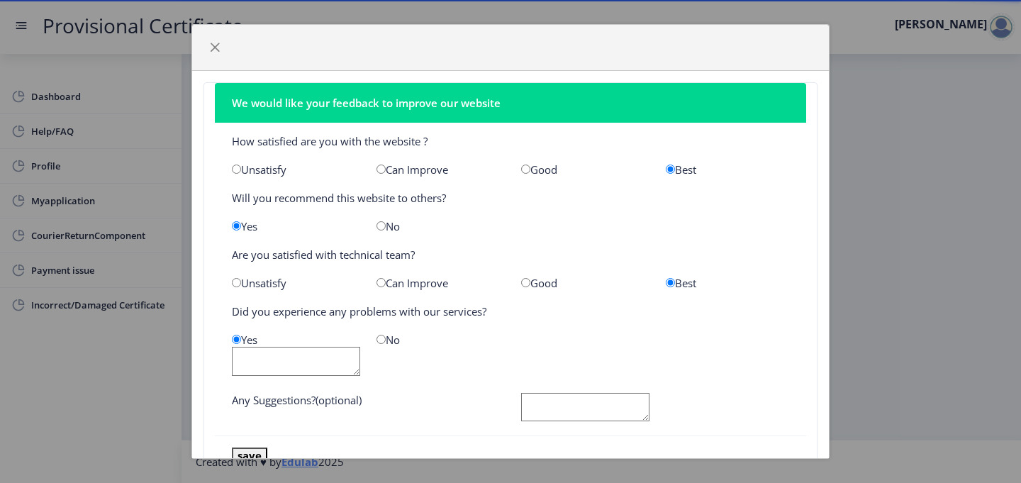
scroll to position [51, 0]
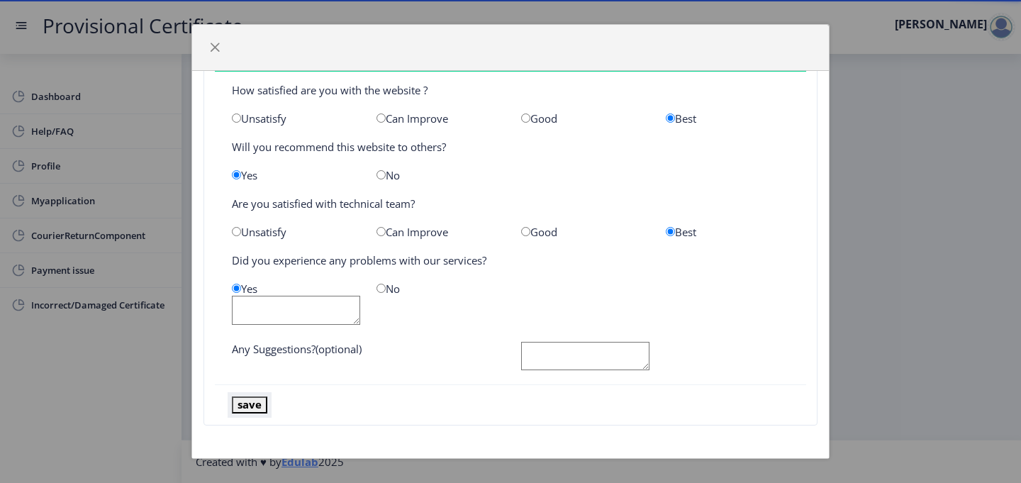
click at [250, 409] on button "save" at bounding box center [249, 404] width 35 height 16
click at [251, 398] on button "save" at bounding box center [249, 404] width 35 height 16
click at [256, 403] on button "save" at bounding box center [249, 404] width 35 height 16
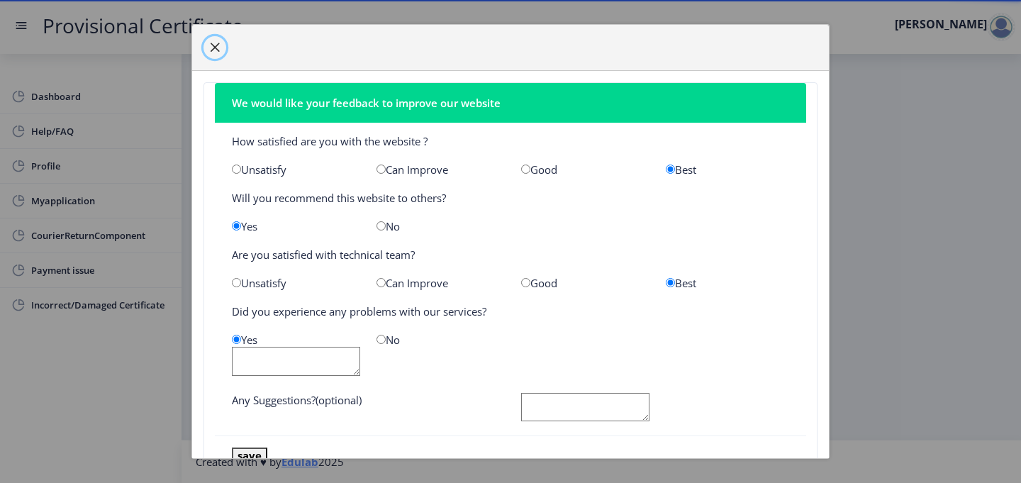
click at [219, 55] on button "button" at bounding box center [214, 47] width 23 height 23
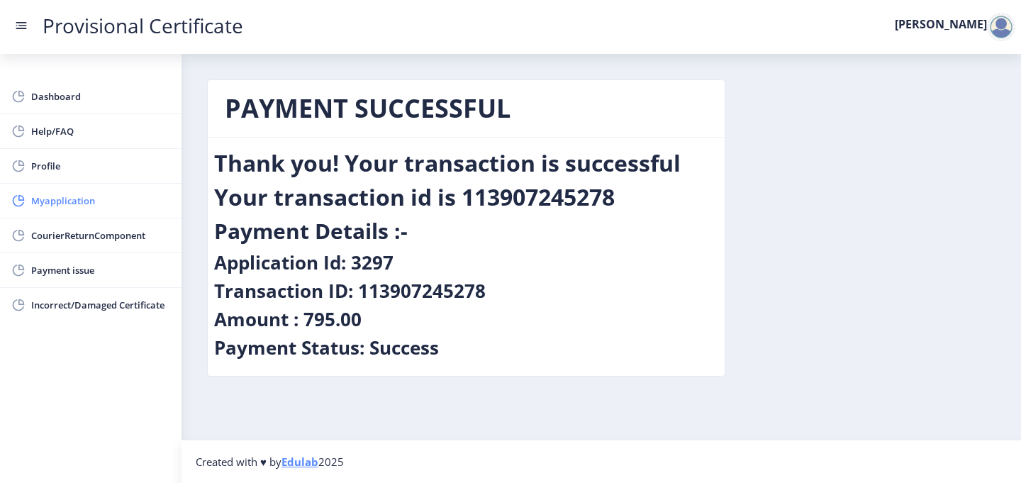
click at [78, 211] on link "Myapplication" at bounding box center [90, 201] width 181 height 34
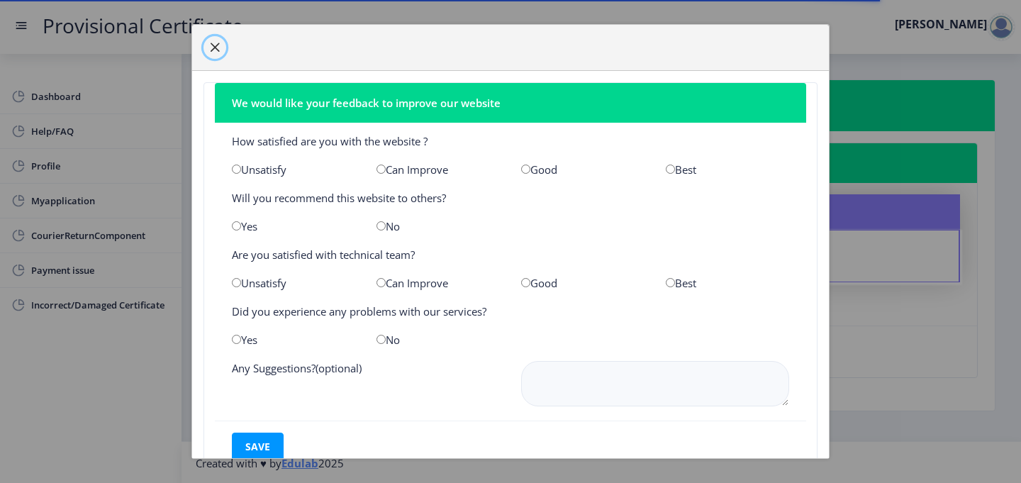
click at [218, 52] on span "button" at bounding box center [214, 47] width 11 height 11
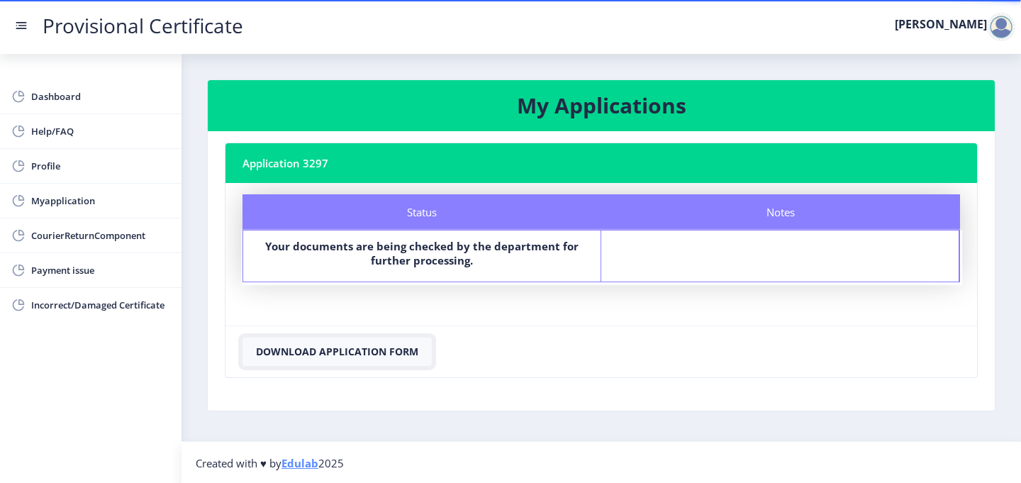
click at [297, 346] on button "Download Application Form" at bounding box center [336, 351] width 189 height 28
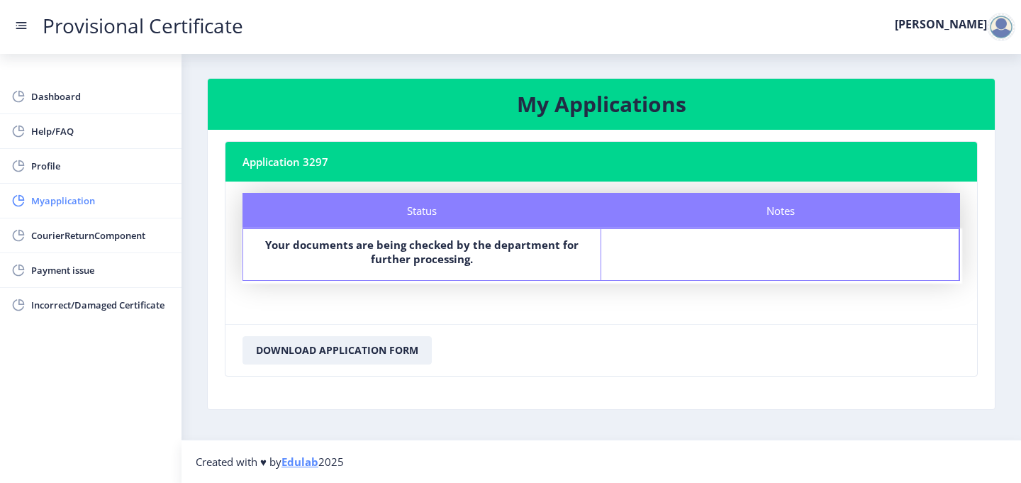
click at [106, 215] on link "Myapplication" at bounding box center [90, 201] width 181 height 34
click at [61, 198] on span "Myapplication" at bounding box center [100, 200] width 139 height 17
click at [56, 163] on span "Profile" at bounding box center [100, 165] width 139 height 17
select select
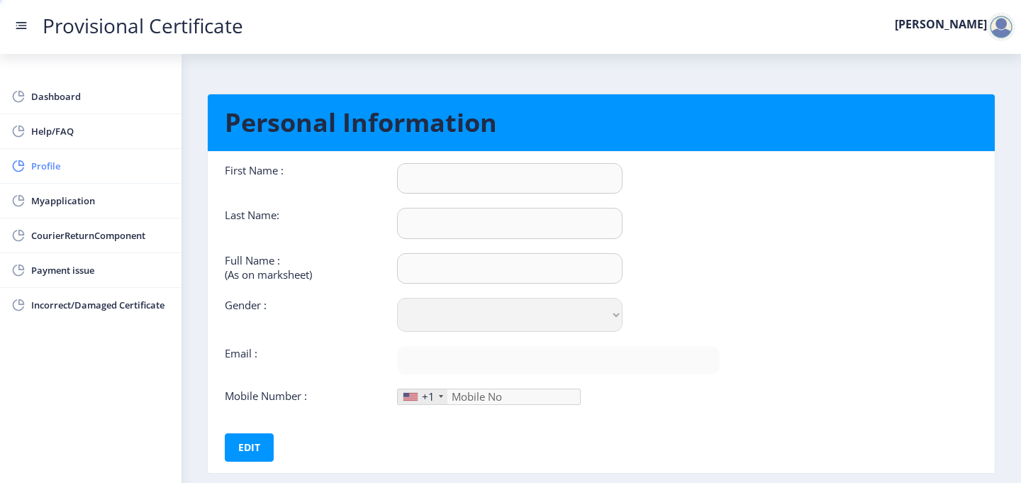
type input "[PERSON_NAME]"
type input "KHOLA"
type input "KHOLA [PERSON_NAME] [PERSON_NAME] REKHA"
select select "[DEMOGRAPHIC_DATA]"
type input "[EMAIL_ADDRESS][DOMAIN_NAME]"
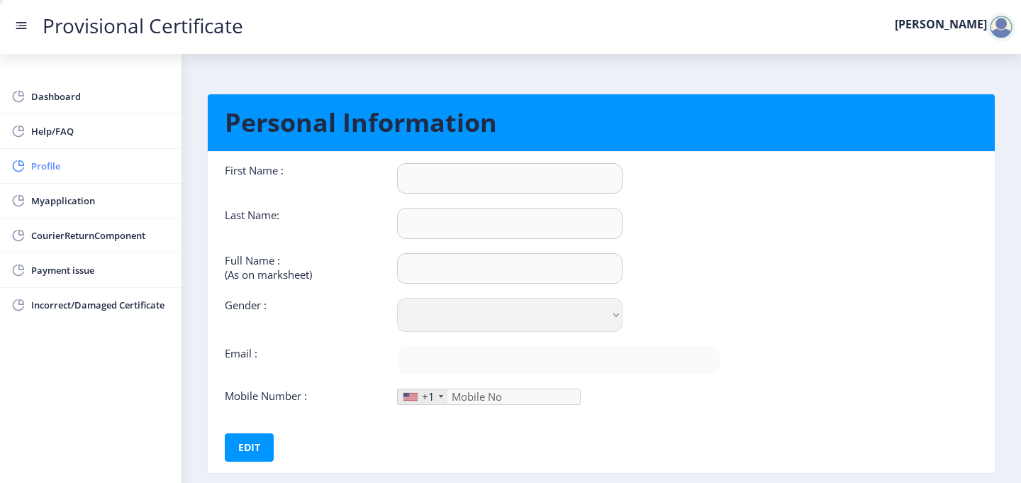
type input "7738544076"
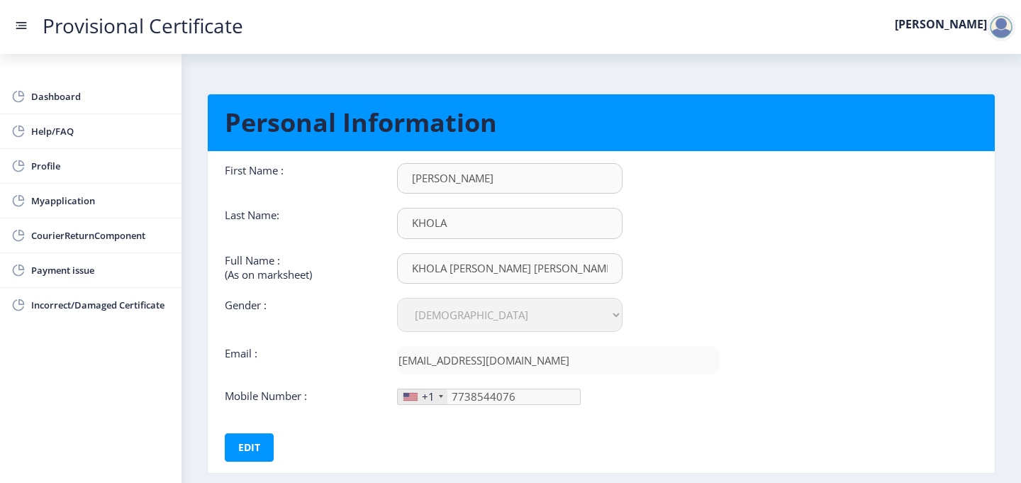
scroll to position [78, 0]
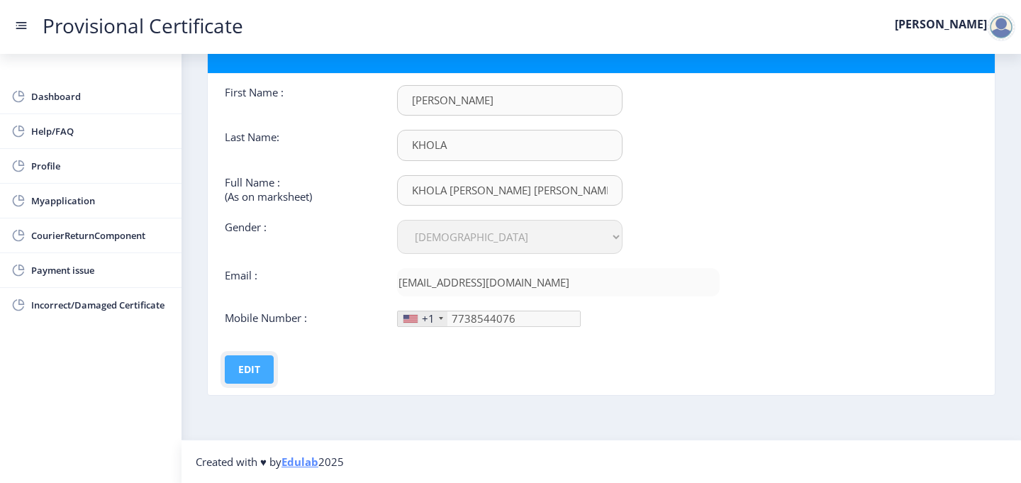
click at [258, 368] on button "Edit" at bounding box center [249, 369] width 49 height 28
click at [412, 320] on div at bounding box center [410, 319] width 14 height 8
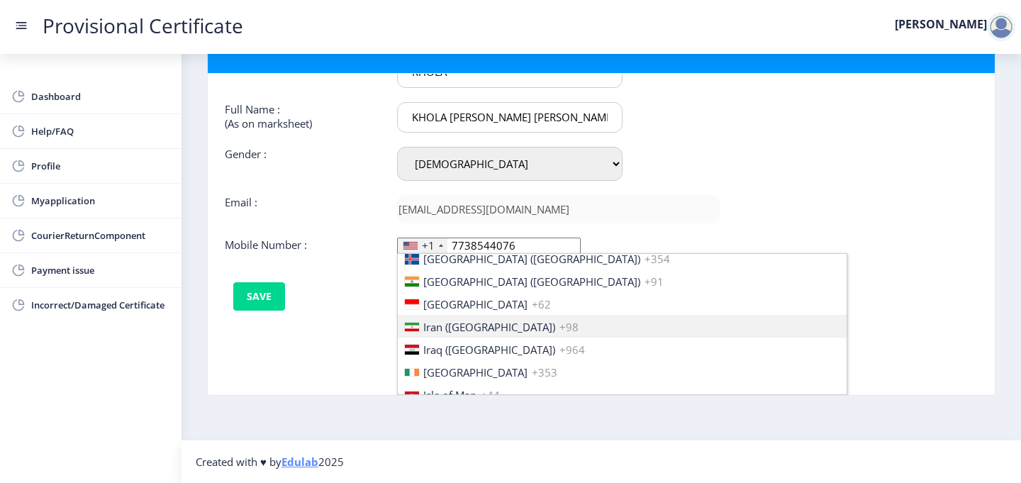
scroll to position [2206, 0]
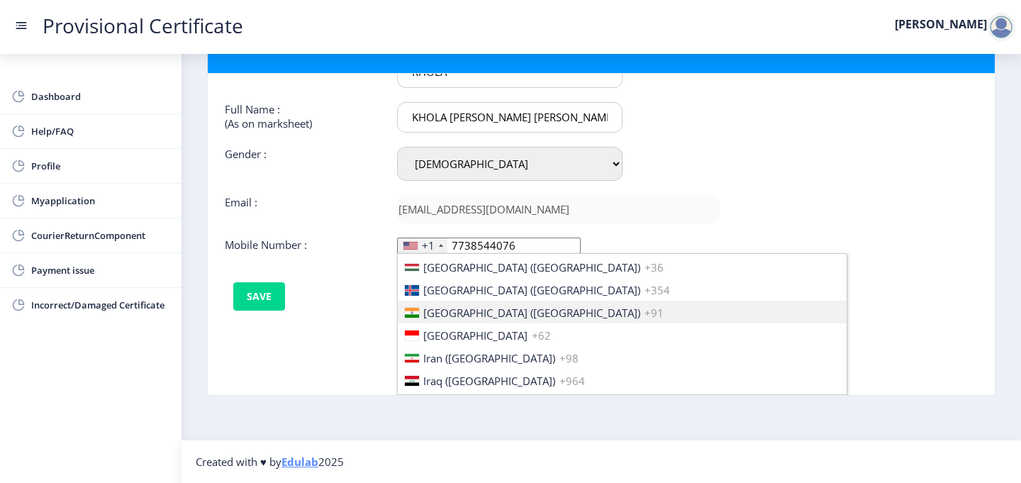
click at [410, 308] on div at bounding box center [412, 313] width 14 height 10
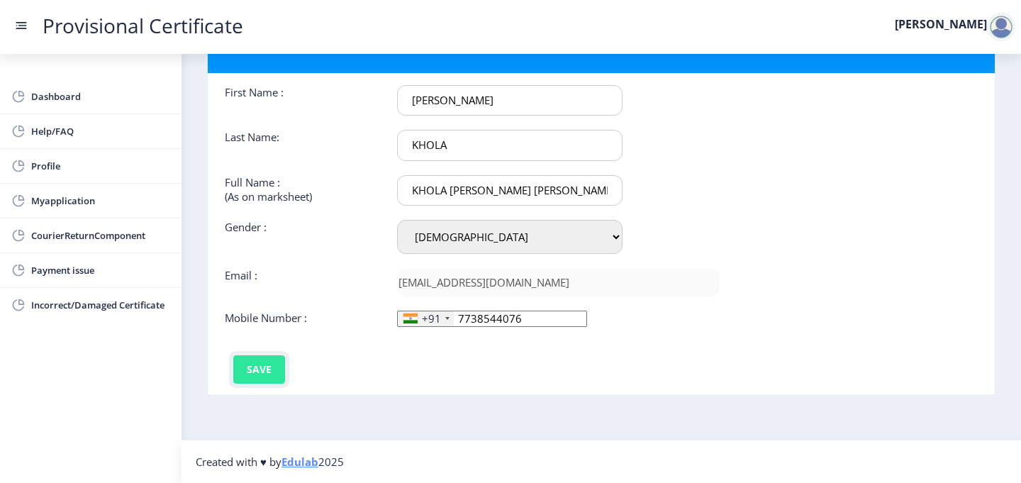
click at [269, 367] on button "Save" at bounding box center [259, 369] width 52 height 28
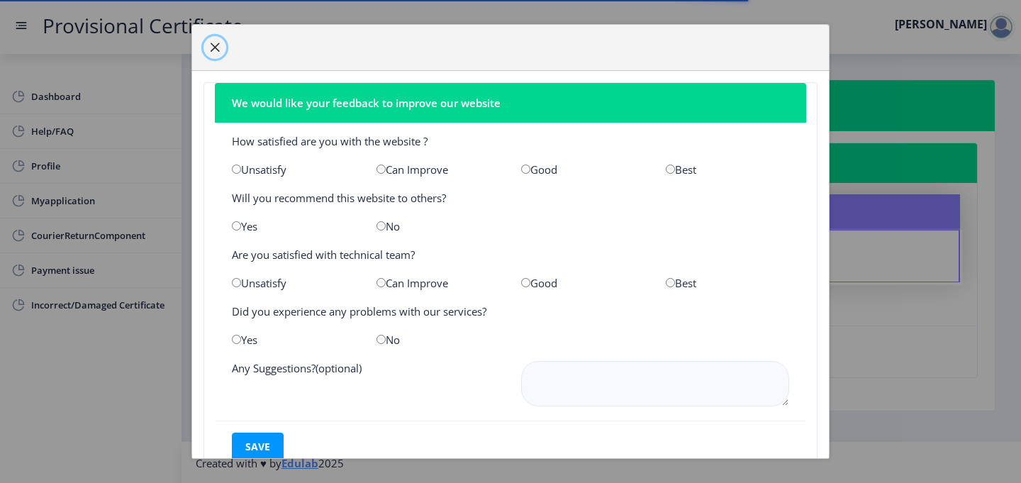
click at [212, 39] on button "button" at bounding box center [214, 47] width 23 height 23
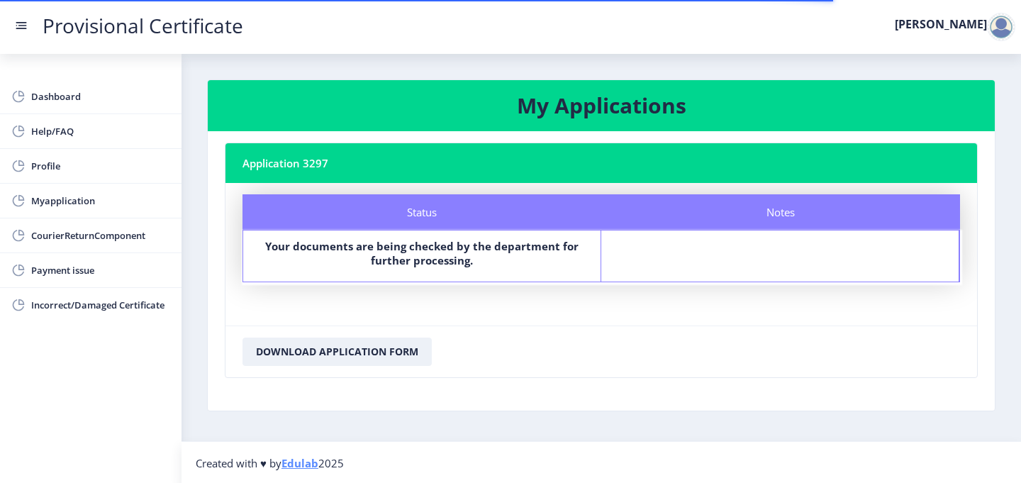
scroll to position [1, 0]
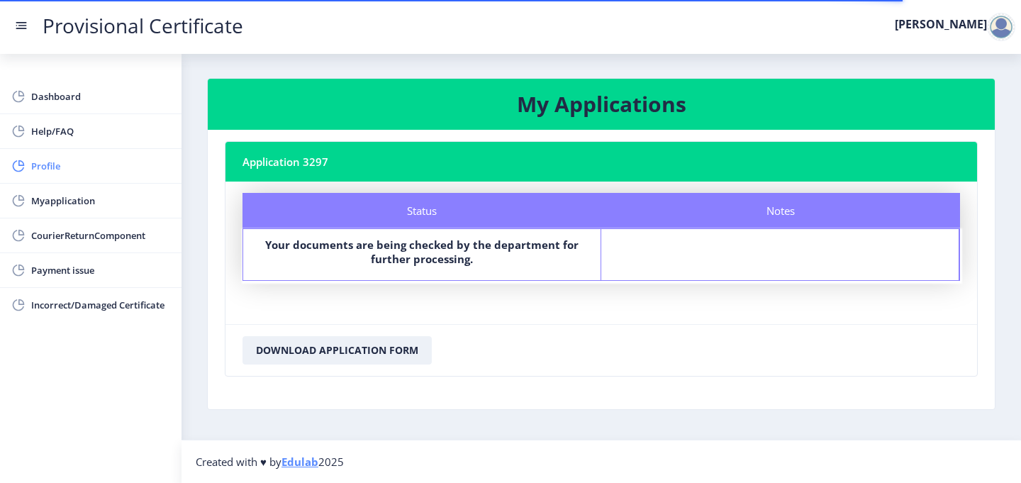
click at [84, 168] on span "Profile" at bounding box center [100, 165] width 139 height 17
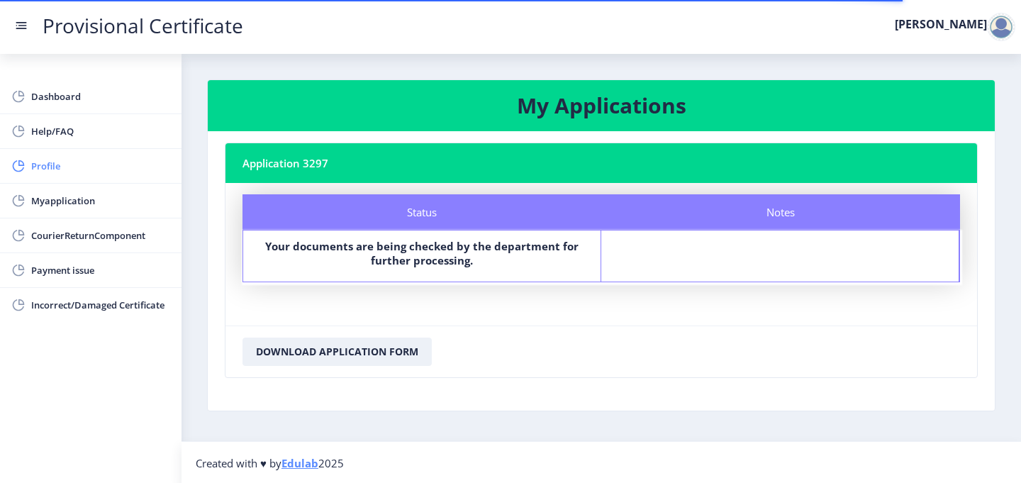
select select "[DEMOGRAPHIC_DATA]"
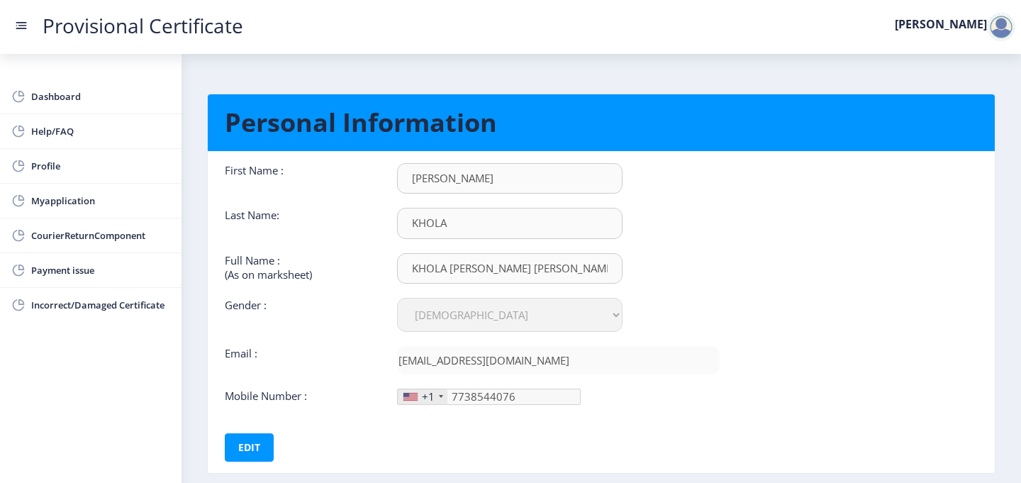
scroll to position [78, 0]
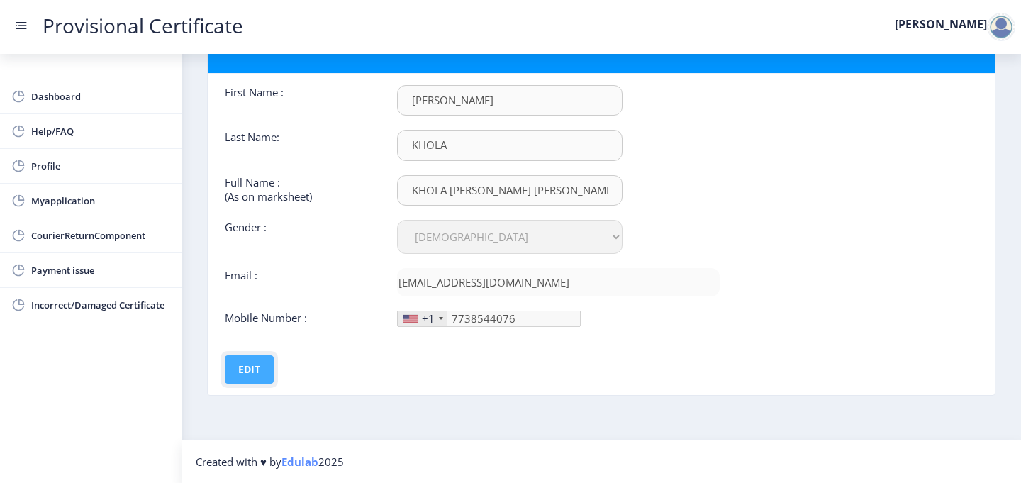
click at [268, 355] on button "Edit" at bounding box center [249, 369] width 49 height 28
click at [423, 318] on div "+1" at bounding box center [428, 318] width 13 height 14
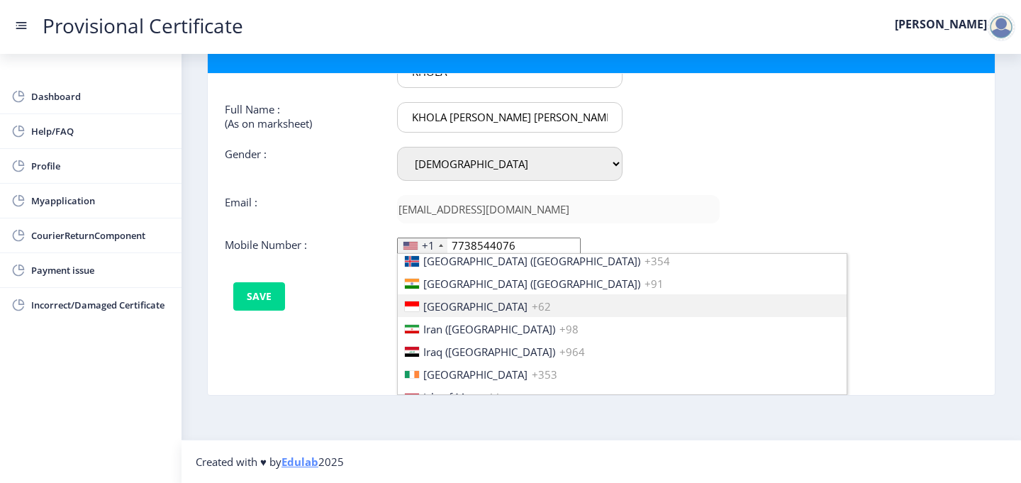
scroll to position [2223, 0]
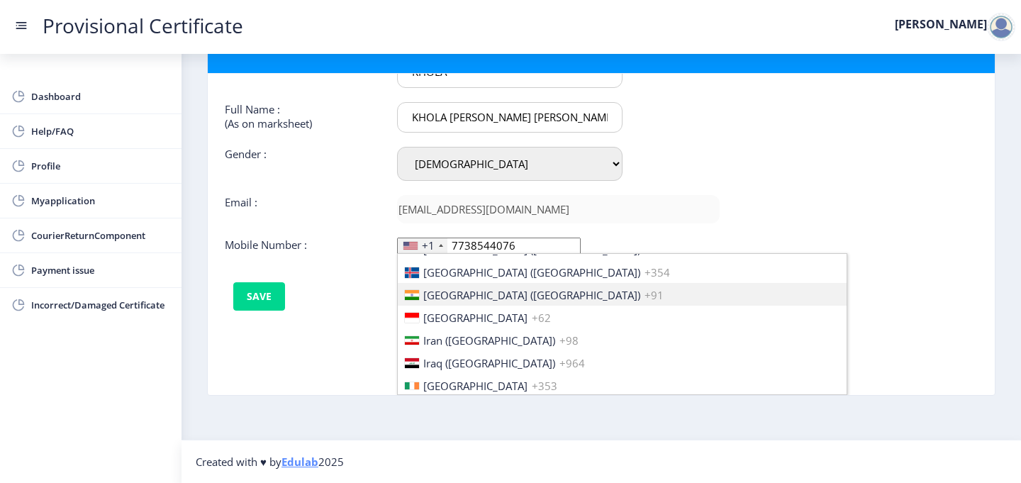
click at [441, 300] on span "[GEOGRAPHIC_DATA] ([GEOGRAPHIC_DATA])" at bounding box center [531, 295] width 217 height 14
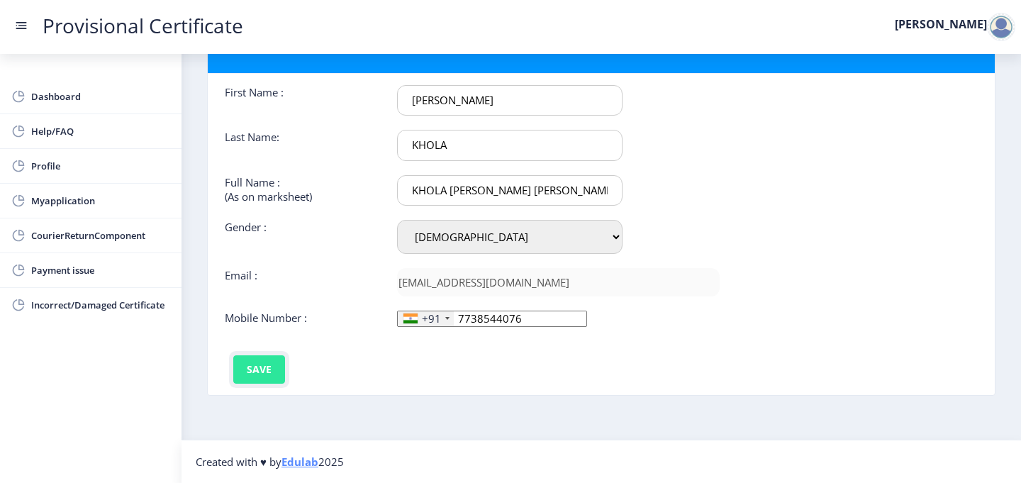
click at [272, 364] on button "Save" at bounding box center [259, 369] width 52 height 28
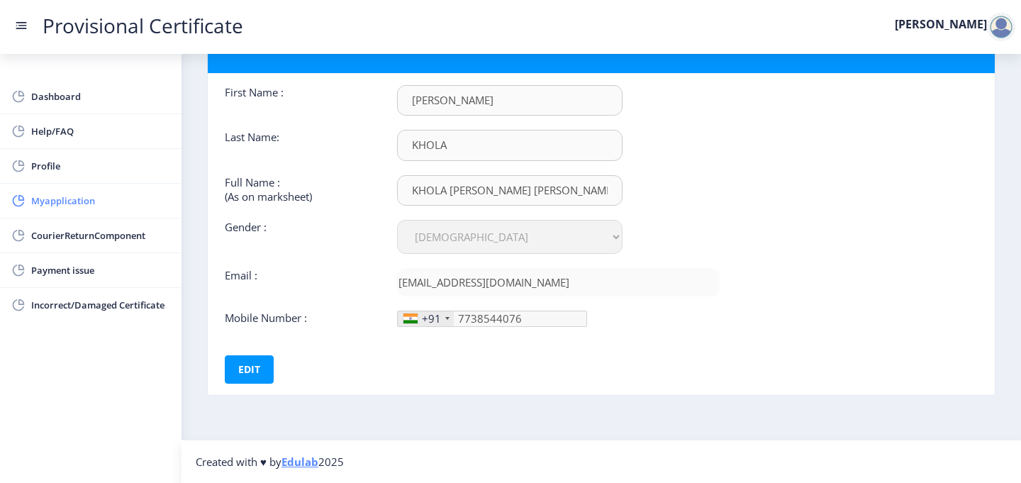
click at [77, 201] on span "Myapplication" at bounding box center [100, 200] width 139 height 17
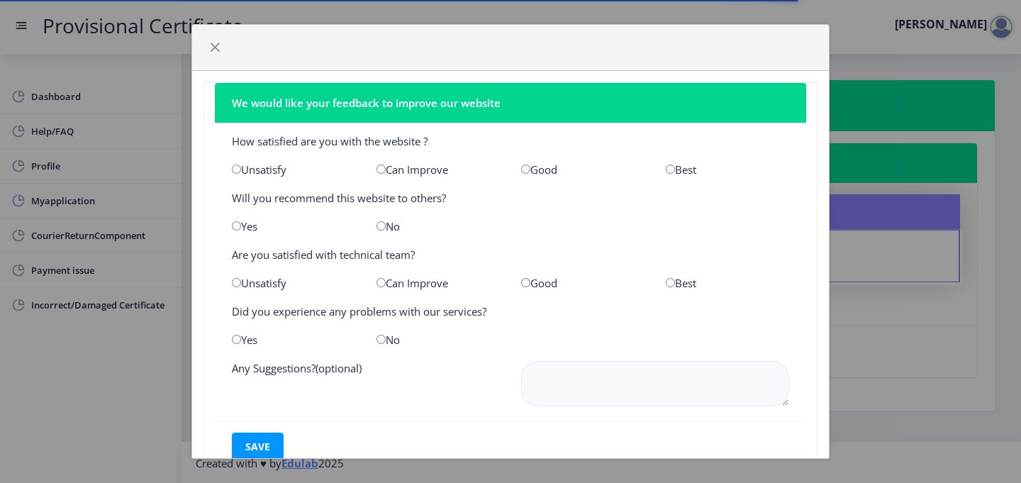
click at [159, 403] on div "We would like your feedback to improve our website How satisfied are you with t…" at bounding box center [510, 241] width 1021 height 483
click at [147, 264] on div "We would like your feedback to improve our website How satisfied are you with t…" at bounding box center [510, 241] width 1021 height 483
click at [216, 53] on button "button" at bounding box center [214, 47] width 23 height 23
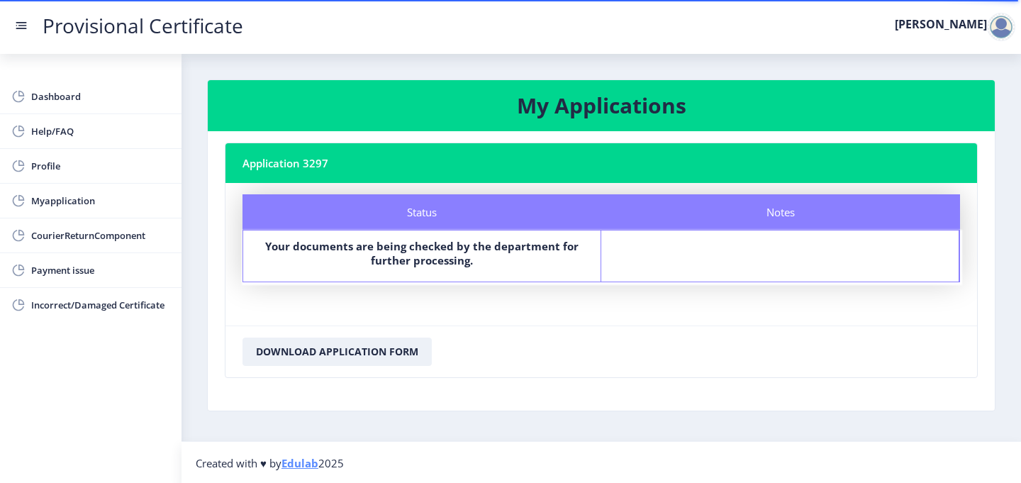
scroll to position [1, 0]
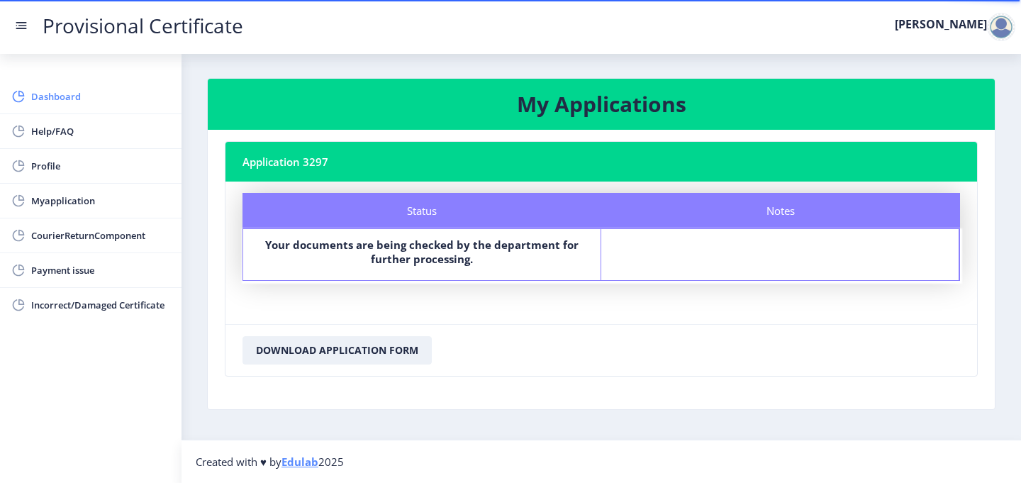
click at [74, 89] on span "Dashboard" at bounding box center [100, 96] width 139 height 17
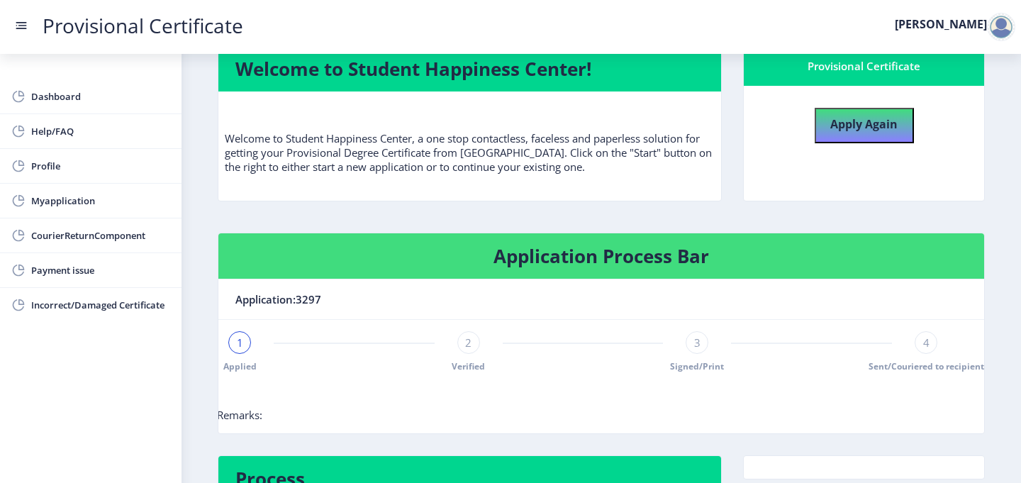
scroll to position [152, 0]
